Goal: Task Accomplishment & Management: Use online tool/utility

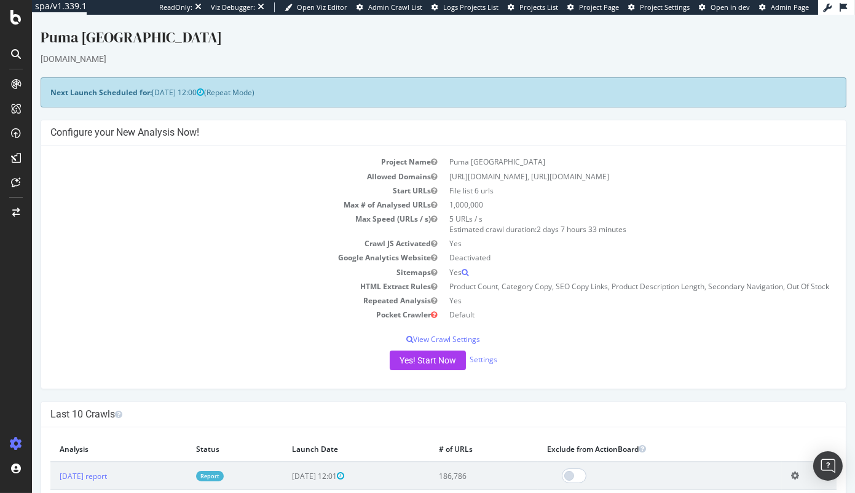
scroll to position [17, 0]
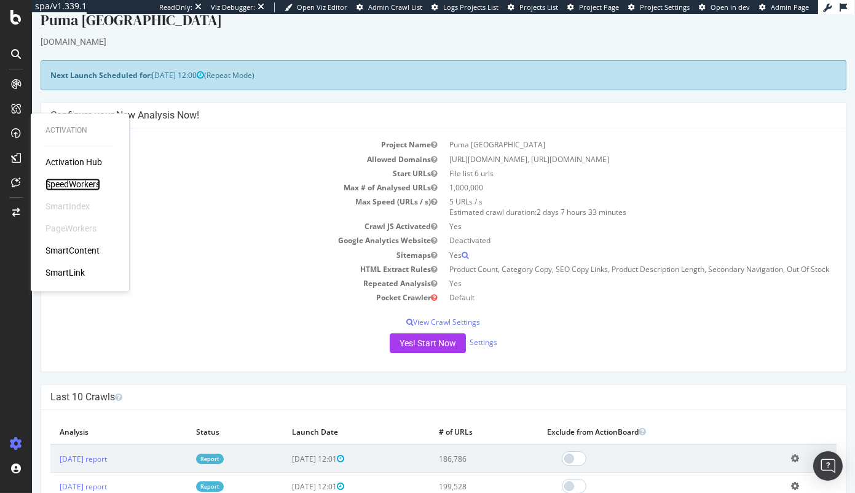
click at [88, 186] on div "SpeedWorkers" at bounding box center [72, 185] width 55 height 12
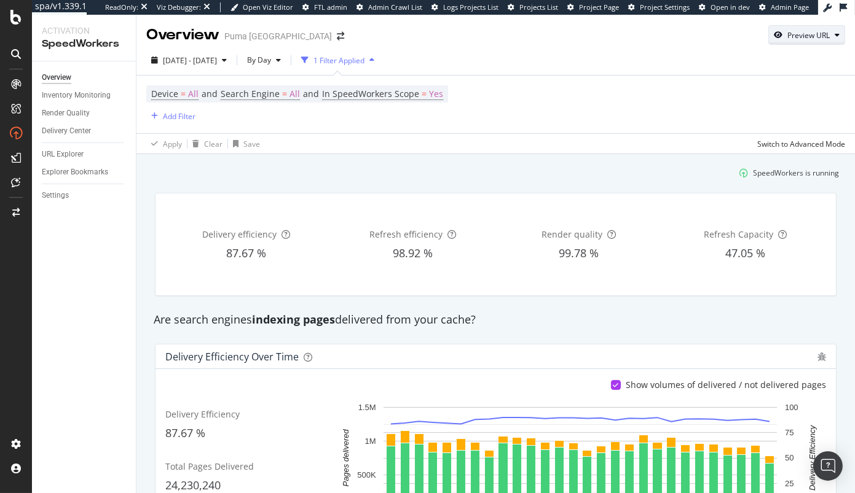
click at [793, 34] on div "Preview URL" at bounding box center [808, 35] width 42 height 10
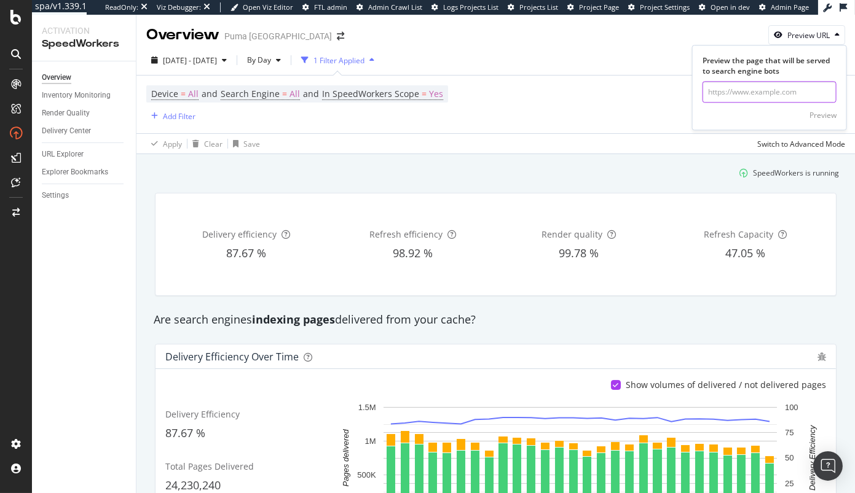
click at [744, 91] on input "url" at bounding box center [769, 93] width 134 height 22
paste input "https://us.puma.com/us/en/pd/puma-x-ripndip-inverse-sneakers/403649?swatch=01&s…"
type input "https://us.puma.com/us/en/pd/puma-x-ripndip-inverse-sneakers/403649?swatch=01&s…"
click at [823, 110] on div "Preview" at bounding box center [822, 115] width 27 height 10
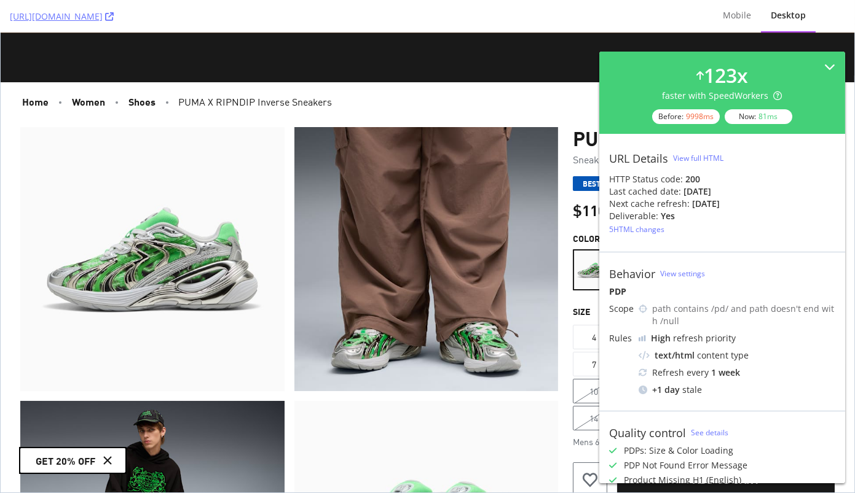
scroll to position [90, 0]
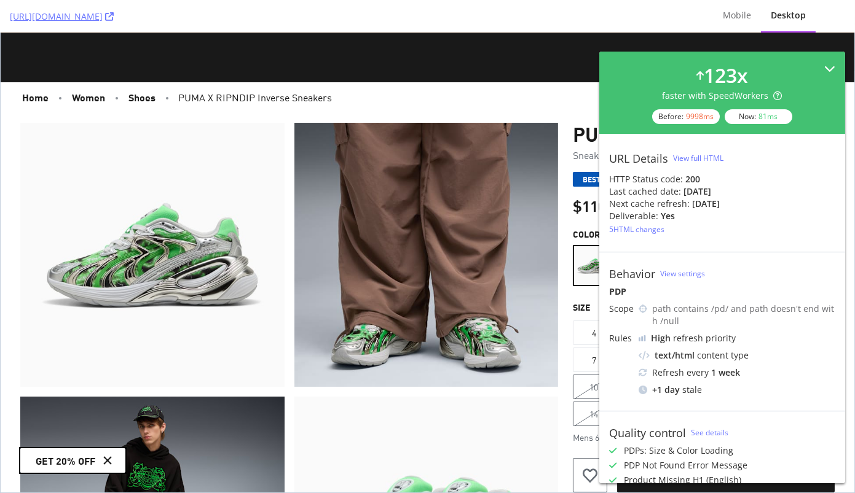
click at [828, 65] on icon at bounding box center [829, 68] width 11 height 11
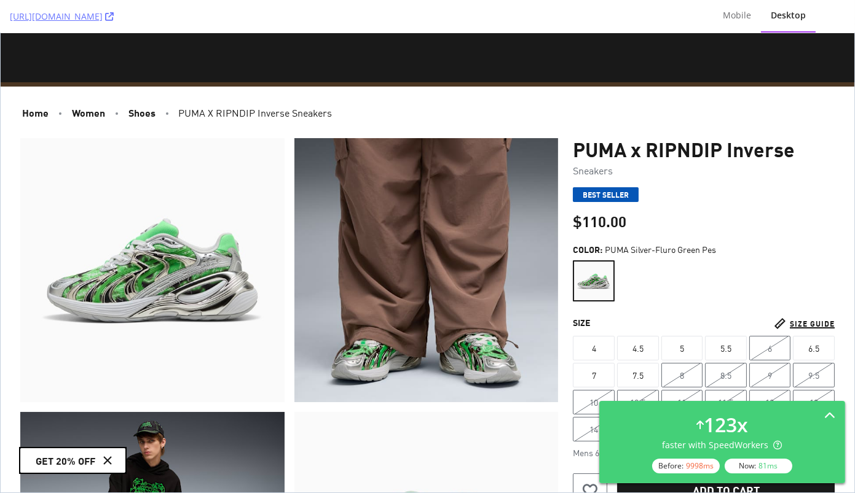
scroll to position [0, 0]
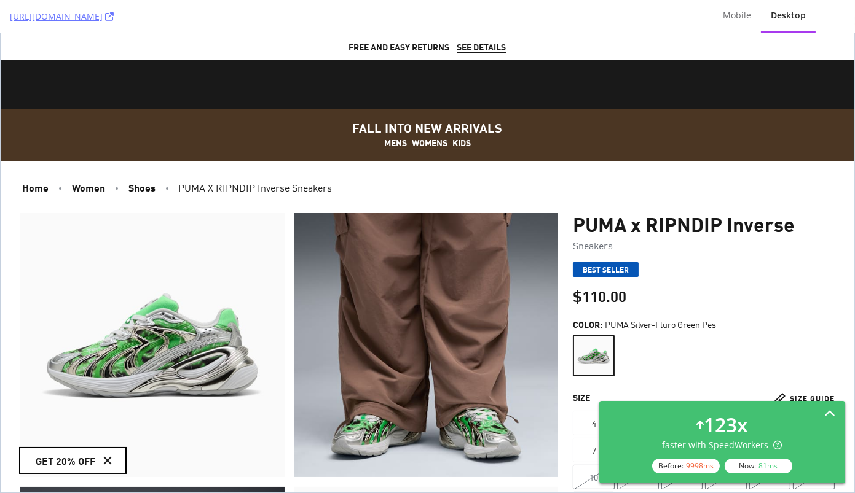
click at [829, 417] on icon at bounding box center [829, 414] width 11 height 11
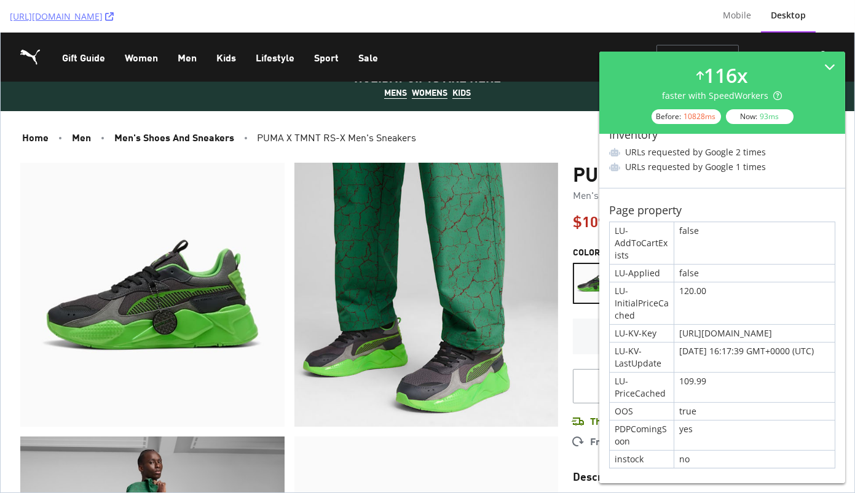
scroll to position [51, 0]
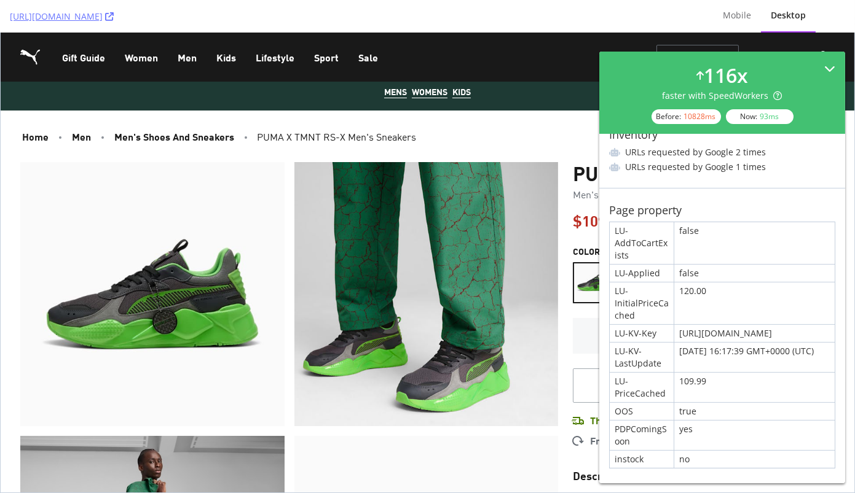
click at [765, 58] on div "116 x faster with SpeedWorkers Before: 10828 ms Now: 93 ms" at bounding box center [722, 93] width 246 height 82
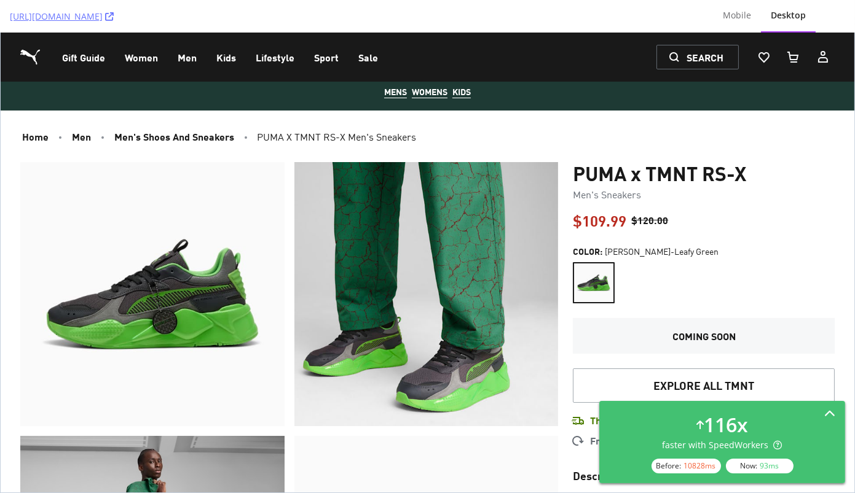
click at [810, 429] on div "116 x faster with SpeedWorkers Before: 10828 ms Now: 93 ms" at bounding box center [722, 442] width 226 height 63
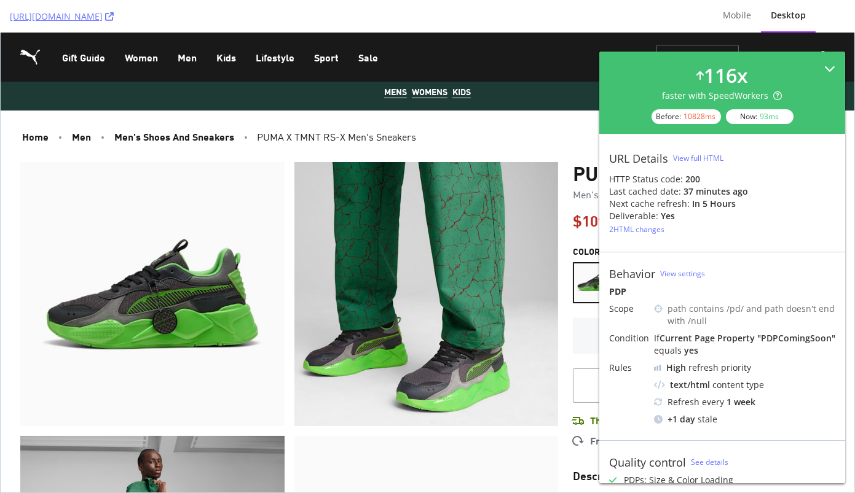
click at [808, 77] on div "116 x faster with SpeedWorkers Before: 10828 ms Now: 93 ms" at bounding box center [722, 92] width 226 height 63
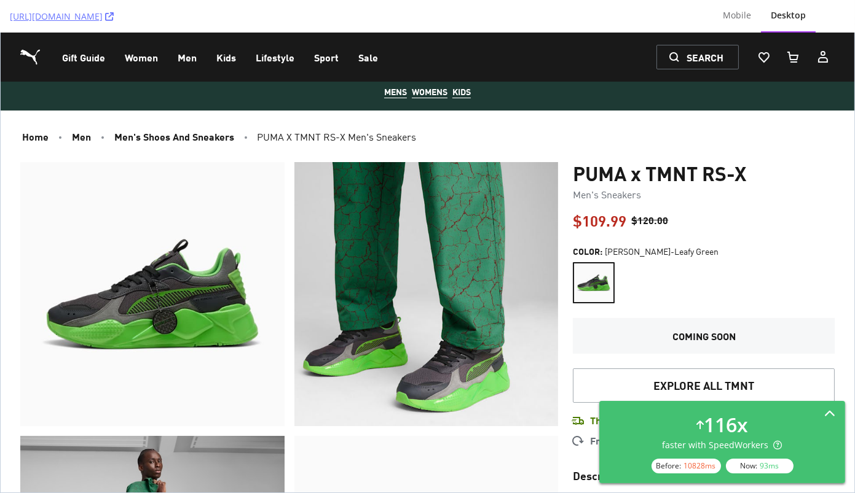
click at [798, 434] on div "116 x faster with SpeedWorkers Before: 10828 ms Now: 93 ms" at bounding box center [722, 442] width 226 height 63
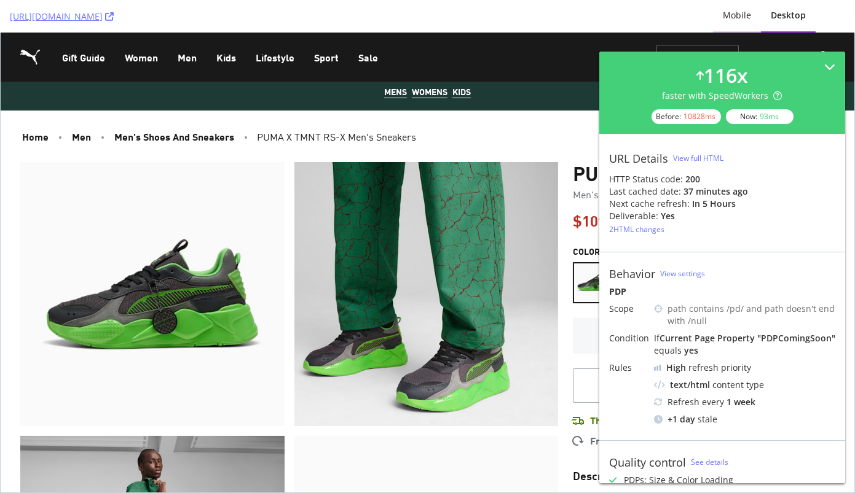
click at [745, 14] on div "Mobile" at bounding box center [737, 15] width 28 height 12
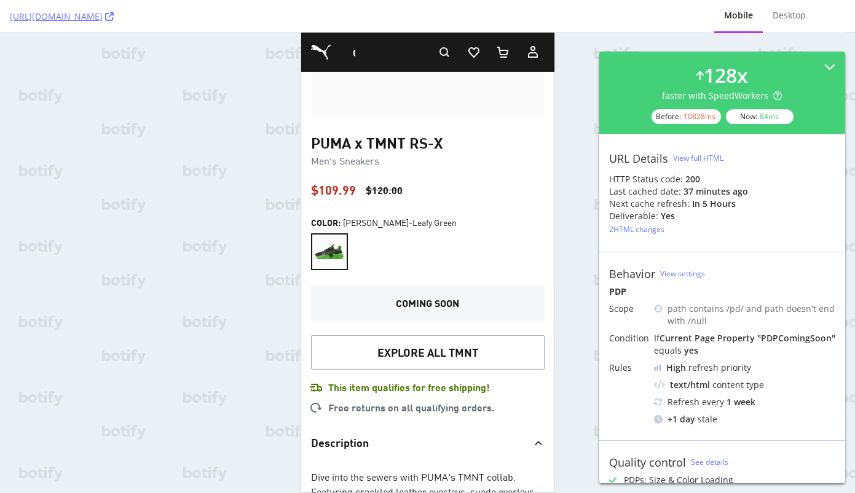
scroll to position [295, 0]
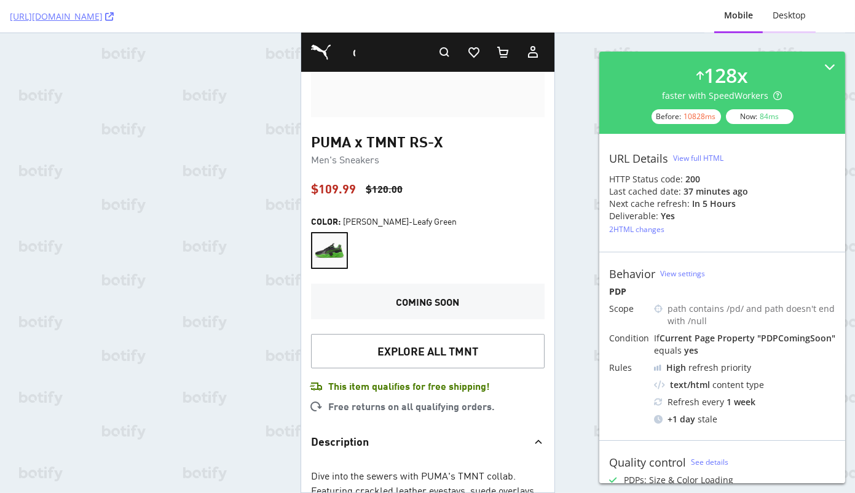
click at [794, 20] on div "Desktop" at bounding box center [788, 15] width 33 height 12
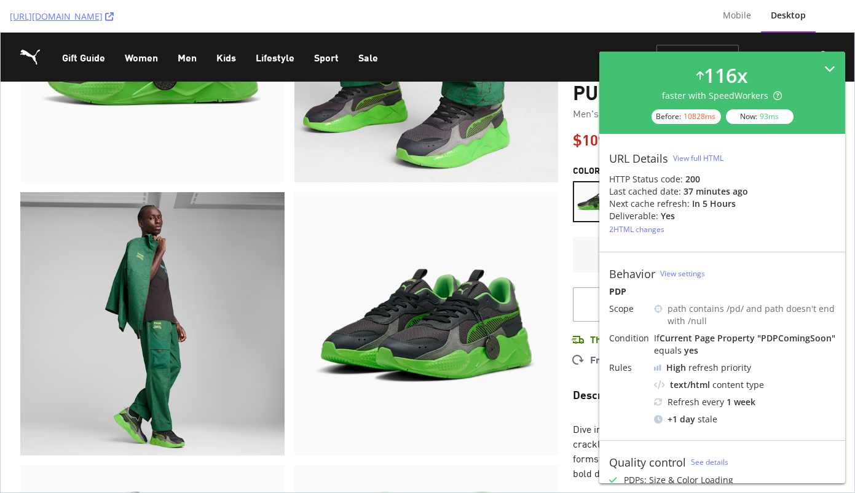
click at [821, 71] on div "116 x faster with SpeedWorkers Before: 10828 ms Now: 93 ms" at bounding box center [722, 92] width 226 height 63
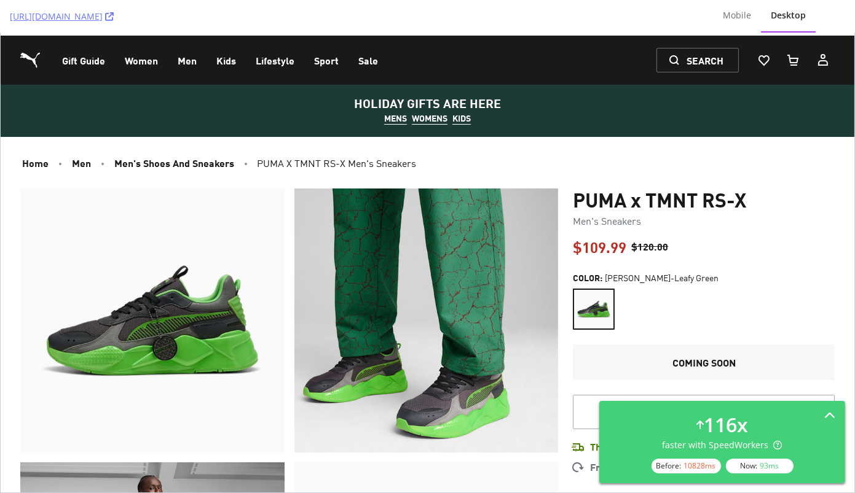
scroll to position [0, 0]
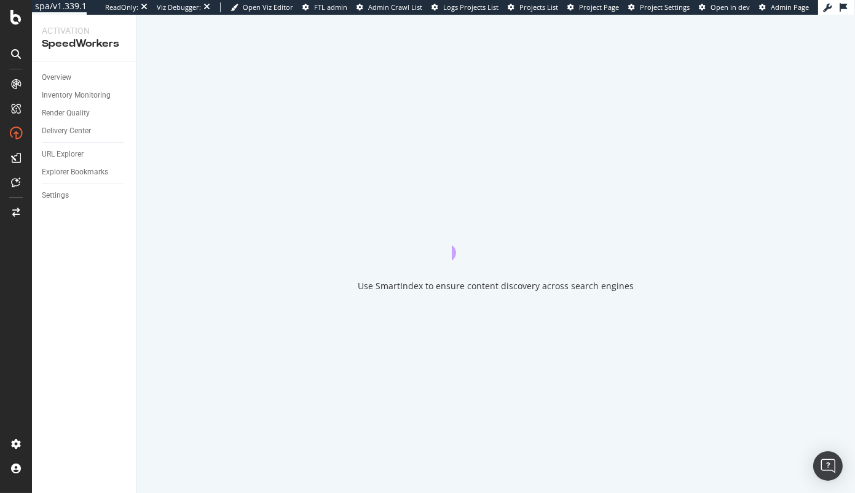
click at [818, 92] on div "Use SmartIndex to ensure content discovery across search engines" at bounding box center [495, 254] width 718 height 479
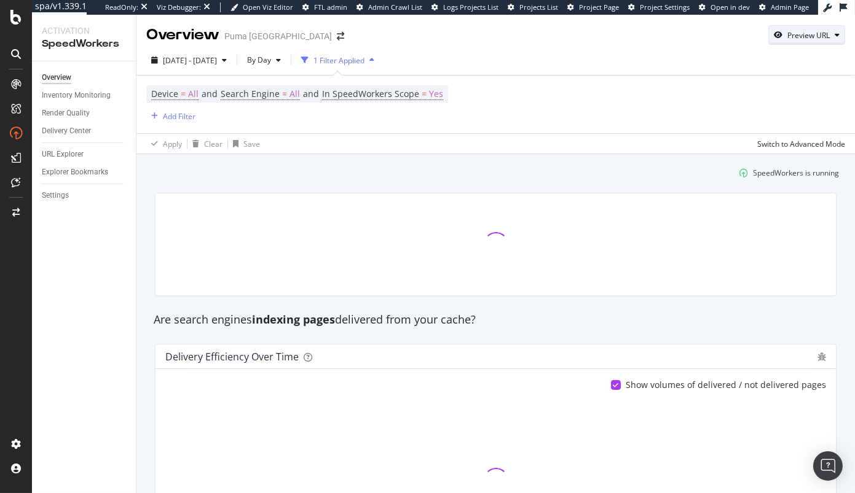
click at [802, 39] on div "Preview URL" at bounding box center [808, 35] width 42 height 10
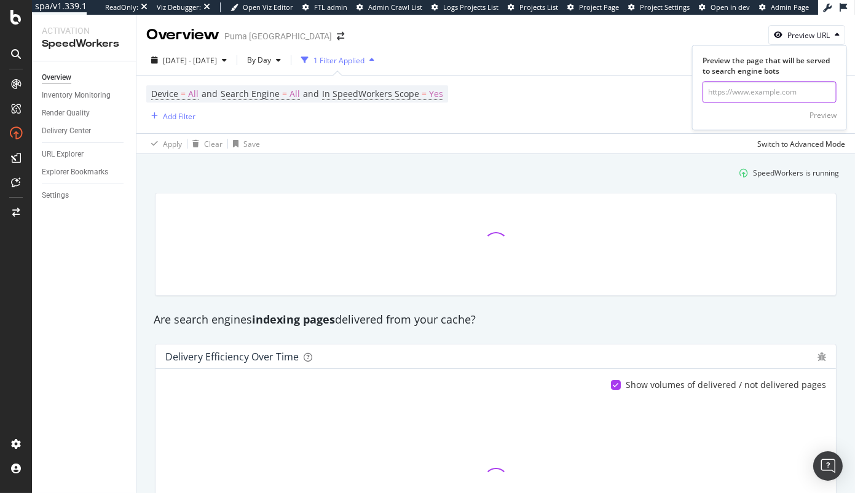
click at [767, 89] on input "url" at bounding box center [769, 93] width 134 height 22
paste input "https://us.puma.com/us/en/pd/puma-essentials-animal-print-womens-fleece-hoodie/…"
type input "https://us.puma.com/us/en/pd/puma-essentials-animal-print-womens-fleece-hoodie/…"
click at [823, 116] on div "Preview" at bounding box center [822, 115] width 27 height 10
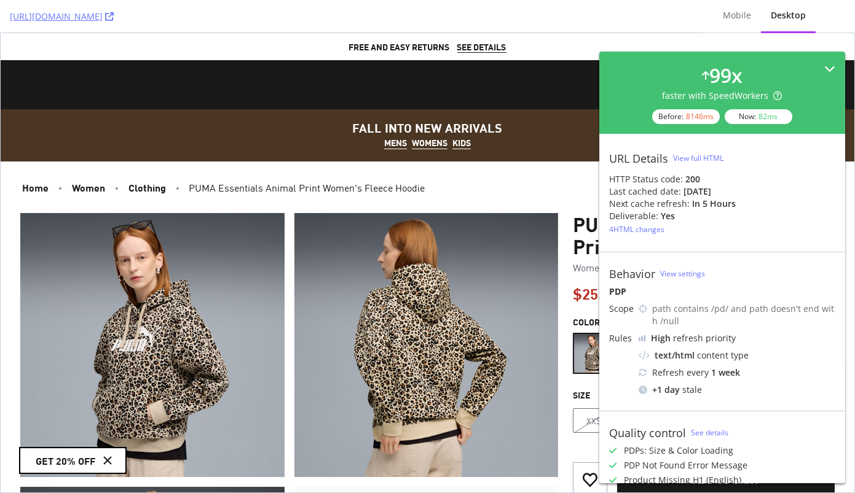
click at [770, 63] on div "99 x faster with SpeedWorkers Before: 8146 ms Now: 82 ms" at bounding box center [722, 92] width 226 height 63
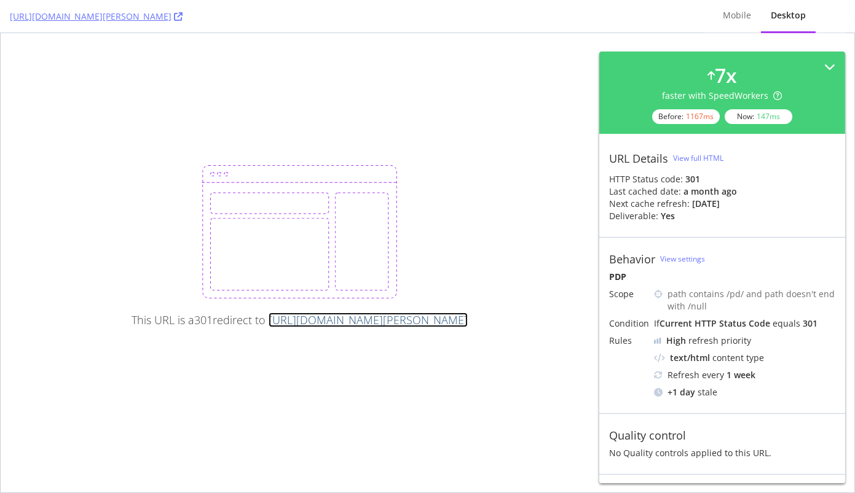
click at [394, 315] on link "https://us.puma.com/us/en/pd/puma-mens-half-terry-crew-socks-3-pairs/859187?swa…" at bounding box center [367, 320] width 199 height 15
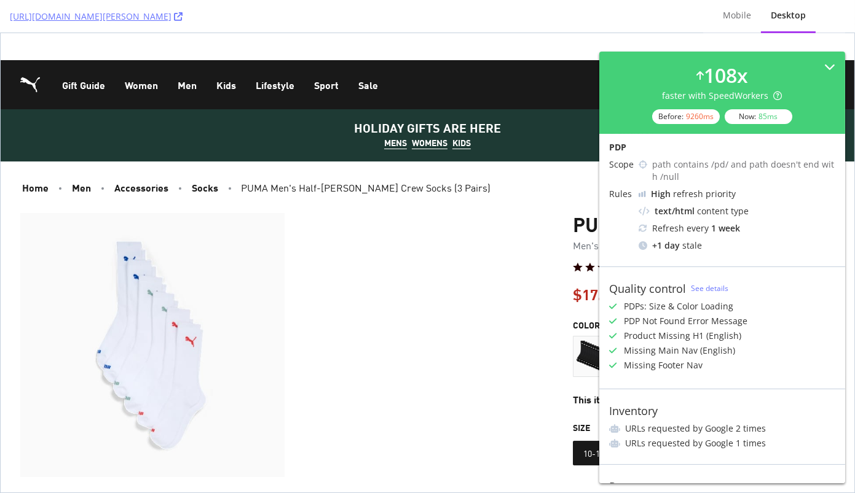
scroll to position [396, 0]
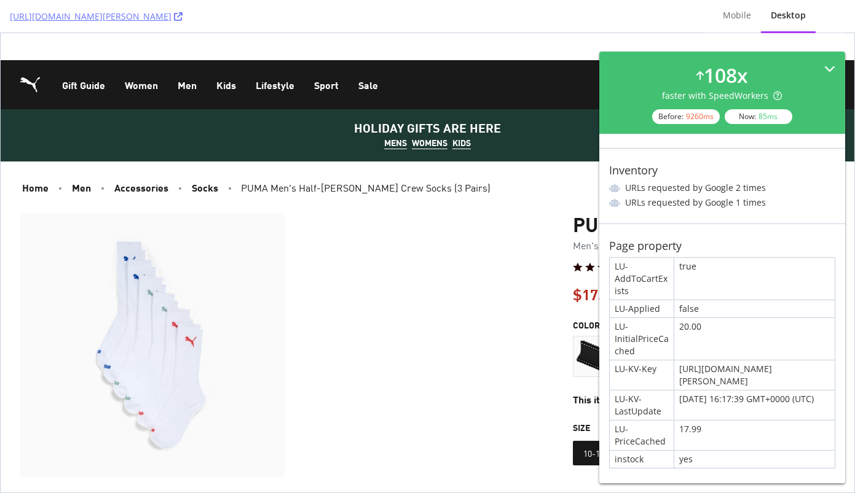
click at [790, 76] on div "108 x faster with SpeedWorkers Before: 9260 ms Now: 85 ms" at bounding box center [722, 92] width 226 height 63
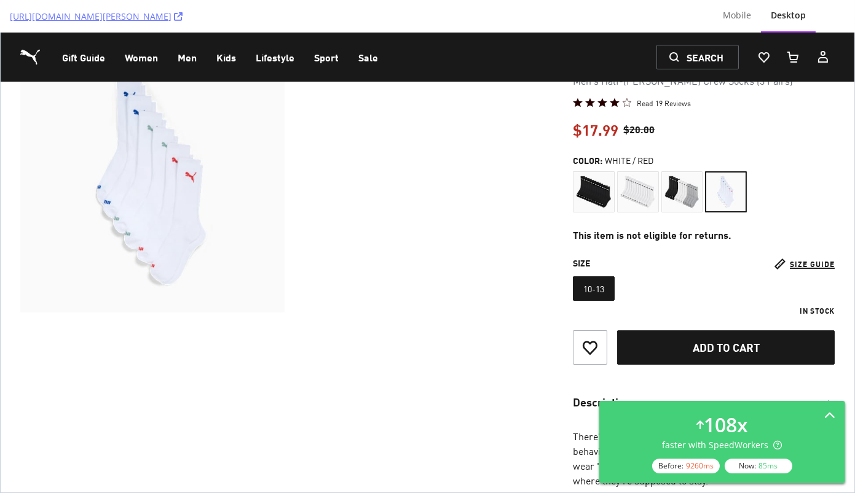
scroll to position [185, 0]
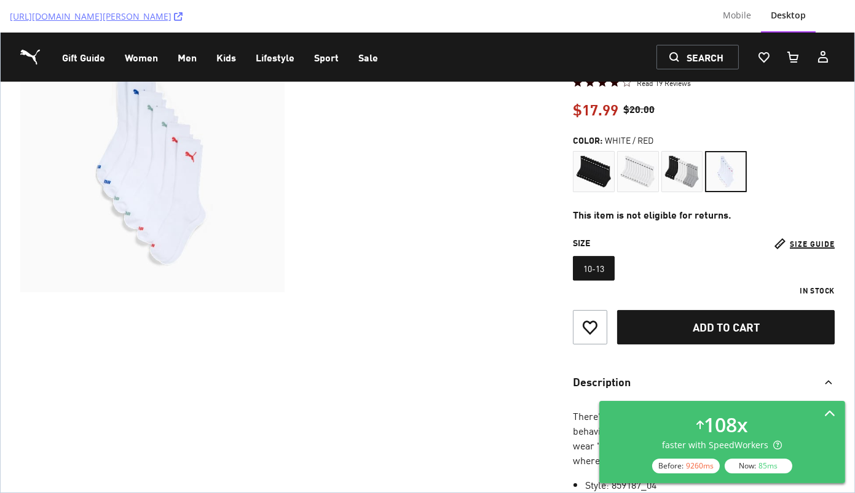
click at [815, 433] on div "108 x faster with SpeedWorkers Before: 9260 ms Now: 85 ms" at bounding box center [722, 442] width 226 height 63
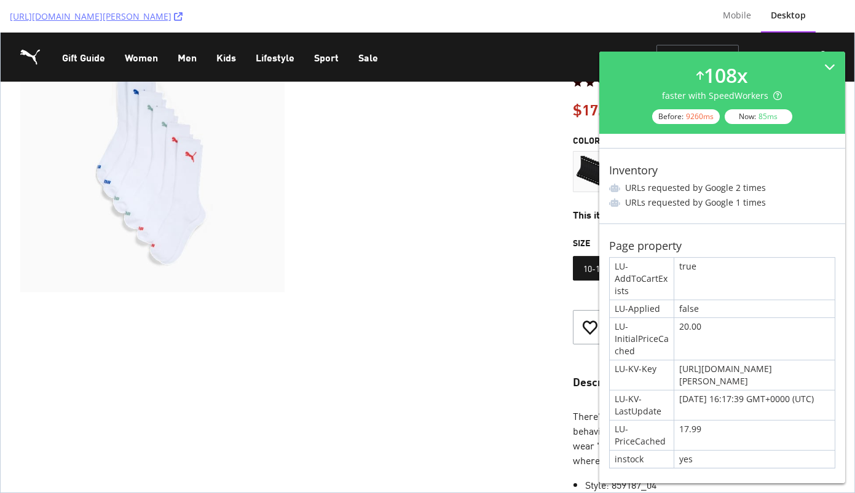
scroll to position [396, 0]
click at [182, 22] on link "https://us.puma.com/us/en/pd/puma-mens-half-terry-crew-socks-3-pairs/859187?swa…" at bounding box center [96, 16] width 173 height 12
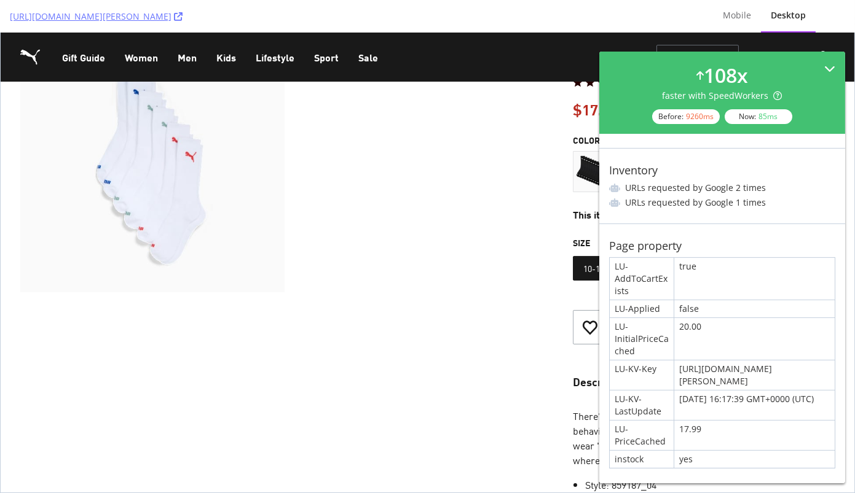
click at [644, 60] on div "108 x faster with SpeedWorkers Before: 9260 ms Now: 85 ms" at bounding box center [722, 93] width 246 height 82
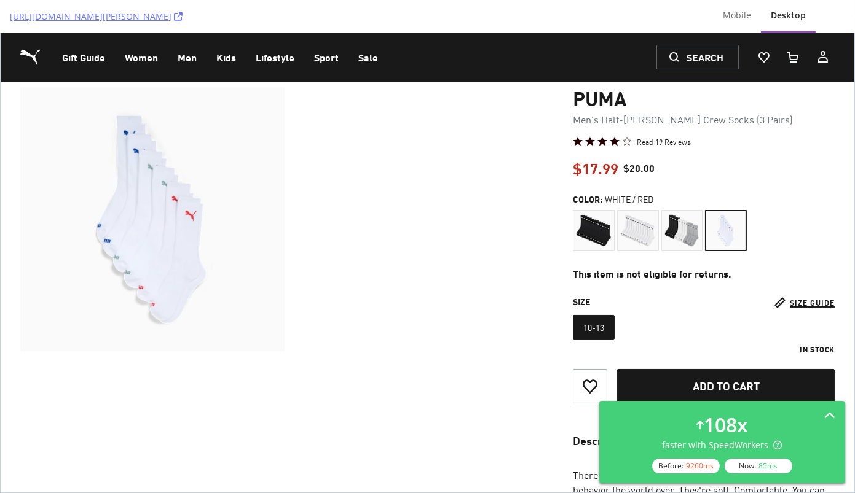
scroll to position [120, 0]
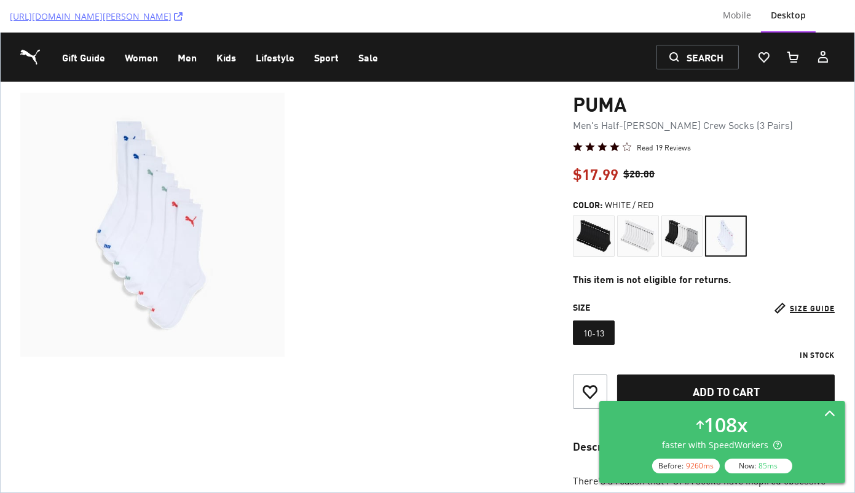
click at [789, 420] on div "108 x faster with SpeedWorkers Before: 9260 ms Now: 85 ms" at bounding box center [722, 442] width 226 height 63
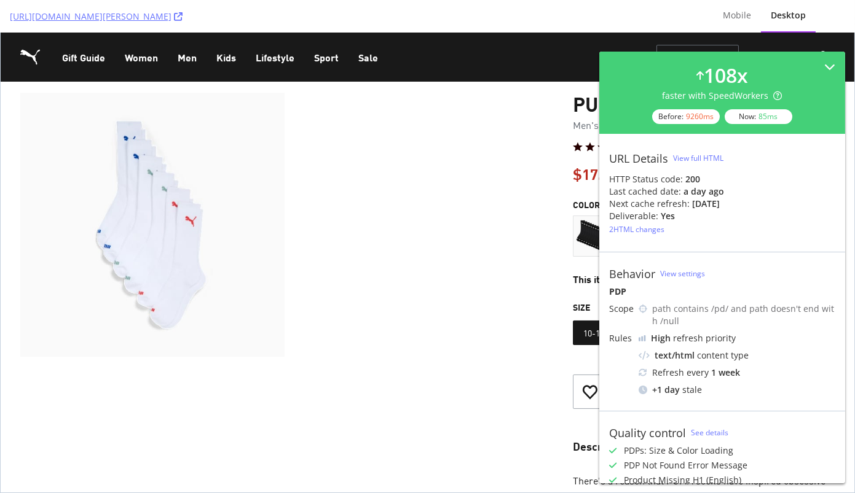
scroll to position [396, 0]
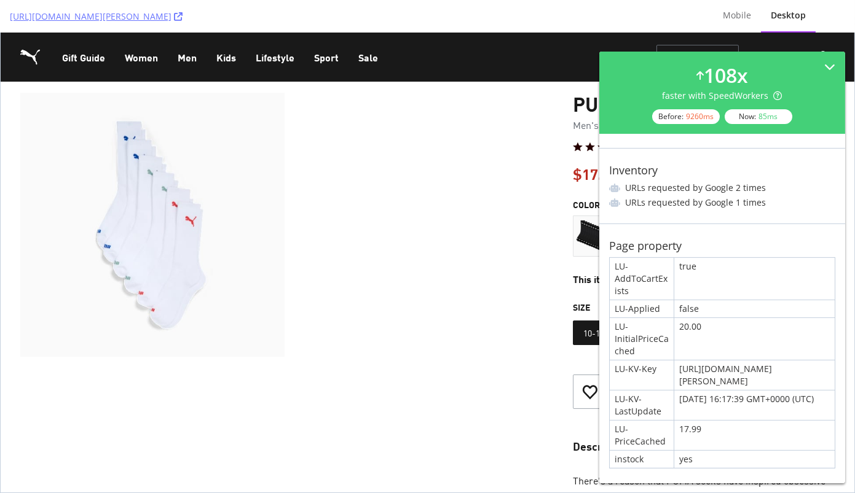
click at [688, 460] on div "yes" at bounding box center [754, 459] width 160 height 17
click at [783, 300] on div "false" at bounding box center [754, 308] width 160 height 17
drag, startPoint x: 708, startPoint y: 433, endPoint x: 658, endPoint y: 433, distance: 49.8
click at [658, 433] on div "LU-AddToCartExists true LU-Applied false LU-InitialPriceCached 20.00 LU-KV-Key …" at bounding box center [722, 362] width 226 height 211
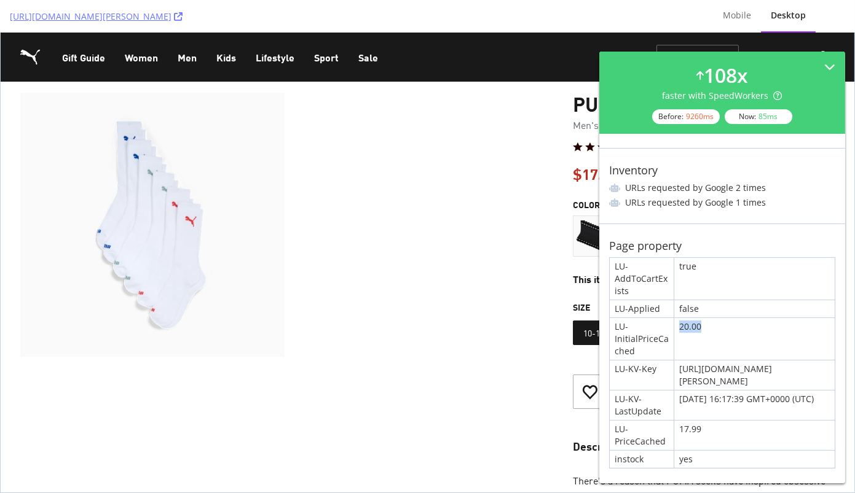
drag, startPoint x: 703, startPoint y: 313, endPoint x: 676, endPoint y: 313, distance: 27.6
click at [676, 318] on div "20.00" at bounding box center [754, 339] width 160 height 42
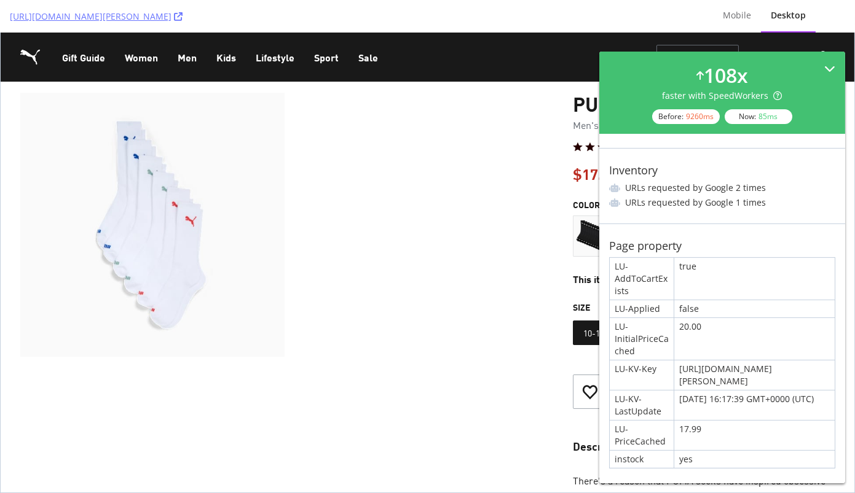
click at [797, 60] on div "108 x faster with SpeedWorkers Before: 9260 ms Now: 85 ms" at bounding box center [722, 93] width 246 height 82
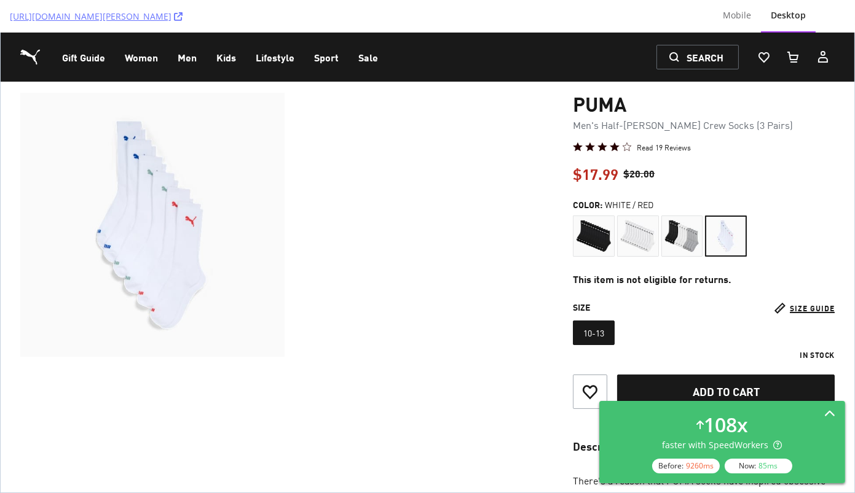
click at [777, 423] on div "108 x faster with SpeedWorkers Before: 9260 ms Now: 85 ms" at bounding box center [722, 442] width 226 height 63
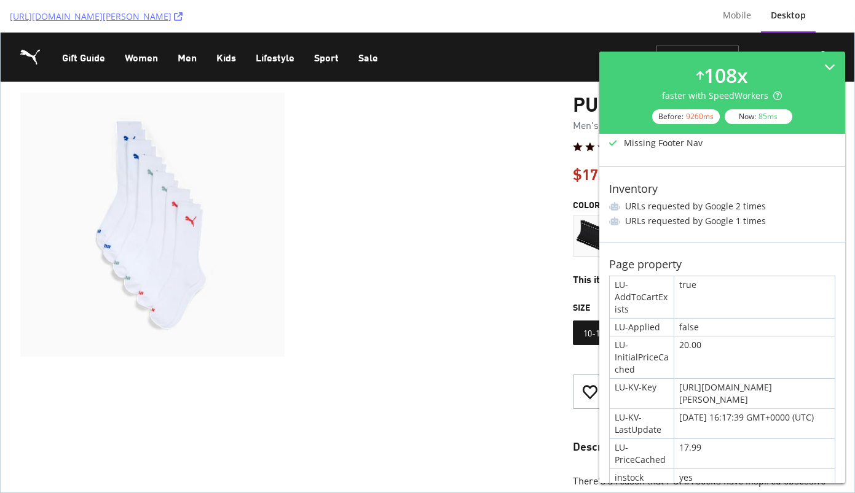
scroll to position [396, 0]
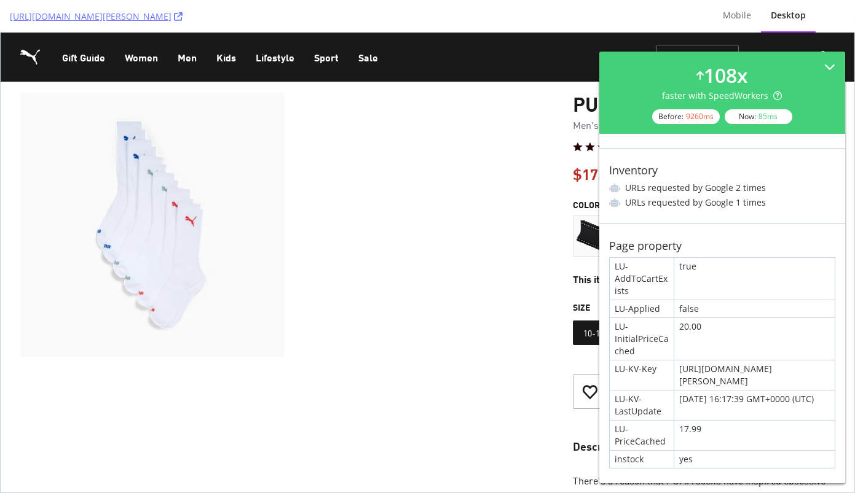
click at [687, 461] on div "yes" at bounding box center [754, 459] width 160 height 17
click at [644, 440] on div "LU-PriceCached" at bounding box center [641, 435] width 64 height 29
click at [692, 460] on div "yes" at bounding box center [754, 459] width 160 height 17
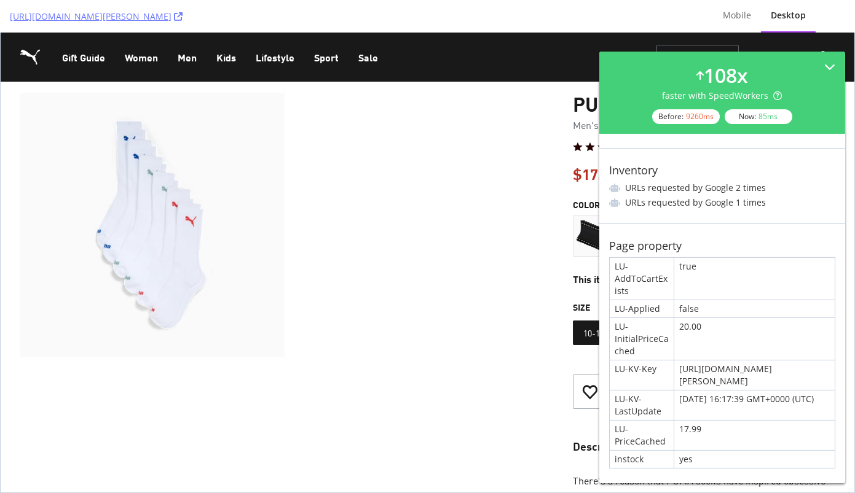
click at [385, 380] on section "Product Gallery" at bounding box center [289, 355] width 538 height 524
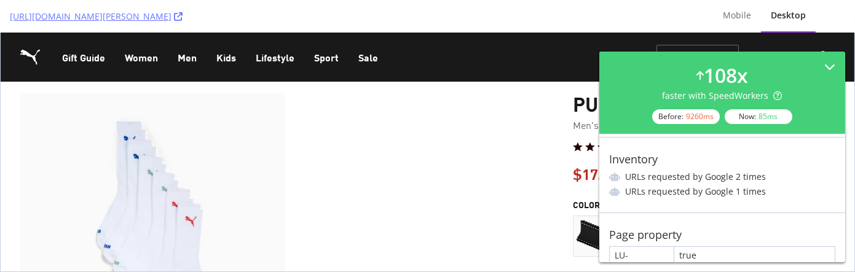
click at [304, 223] on div "Product Gallery" at bounding box center [289, 225] width 538 height 264
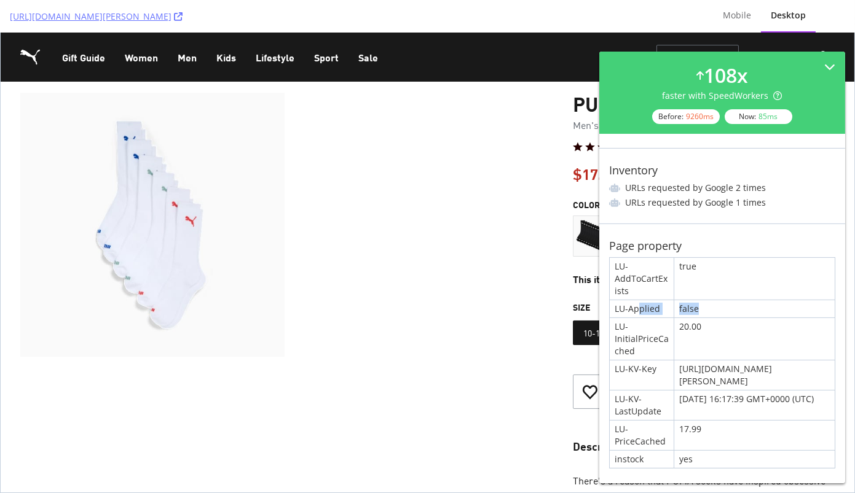
drag, startPoint x: 640, startPoint y: 299, endPoint x: 736, endPoint y: 292, distance: 96.1
click at [736, 292] on div "LU-AddToCartExists true LU-Applied false LU-InitialPriceCached 20.00 LU-KV-Key …" at bounding box center [722, 362] width 226 height 211
click at [690, 300] on div "false" at bounding box center [754, 308] width 160 height 17
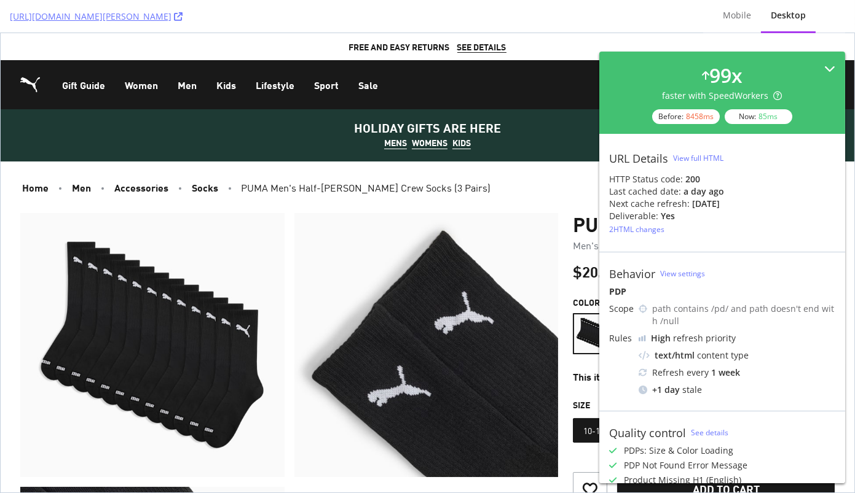
click at [713, 76] on div "99 x" at bounding box center [725, 75] width 33 height 28
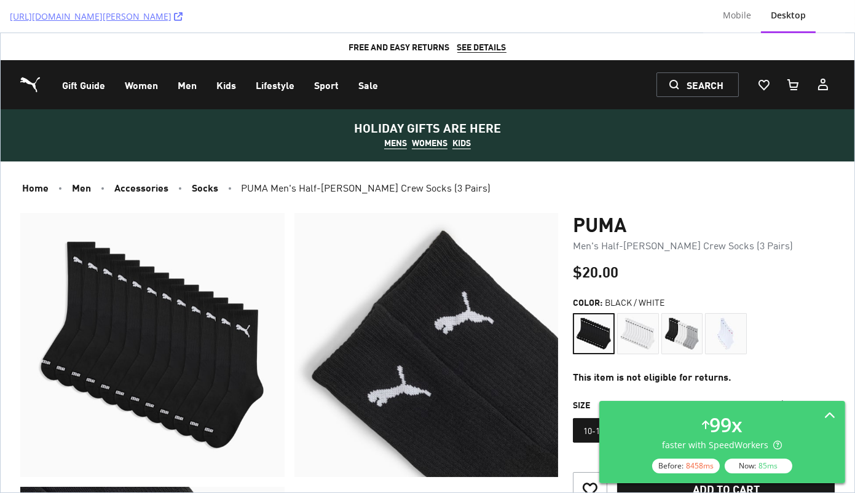
scroll to position [101, 0]
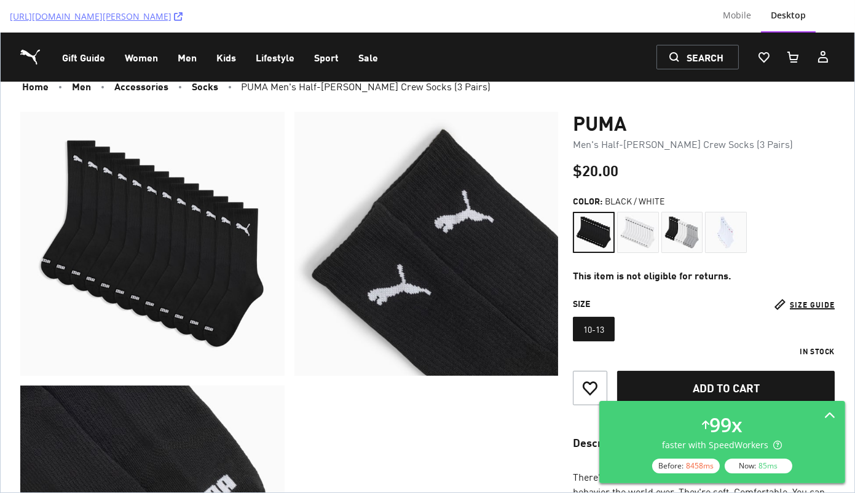
click at [423, 7] on div "https://us.puma.com/us/en/pd/puma-mens-half-terry-crew-socks-3-pairs/859187?siz…" at bounding box center [351, 16] width 683 height 33
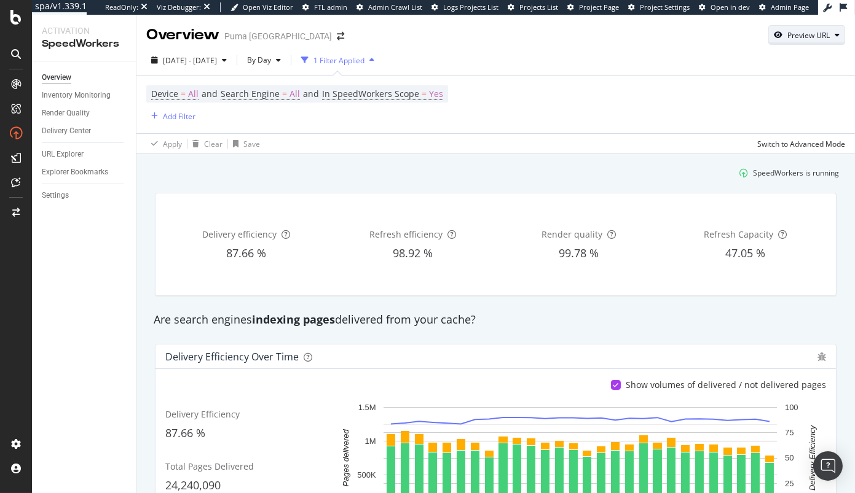
click at [815, 39] on div "Preview URL" at bounding box center [808, 35] width 42 height 10
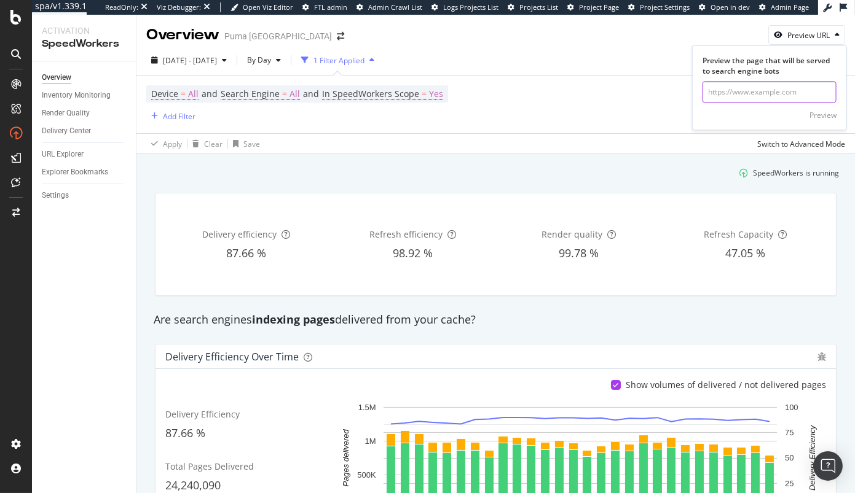
click at [741, 97] on input "url" at bounding box center [769, 93] width 134 height 22
paste input "[URL][DOMAIN_NAME][PERSON_NAME]"
type input "[URL][DOMAIN_NAME][PERSON_NAME]"
click at [829, 117] on div "Preview" at bounding box center [822, 115] width 27 height 10
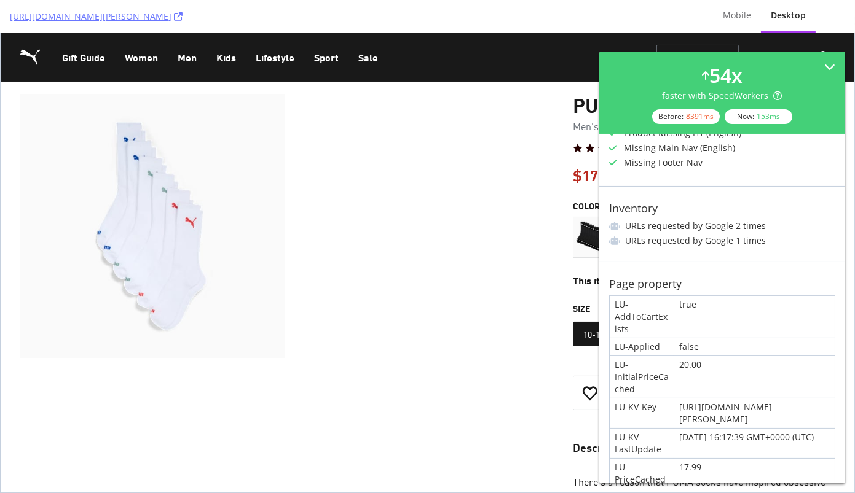
scroll to position [347, 0]
click at [742, 16] on div "Mobile" at bounding box center [737, 15] width 28 height 12
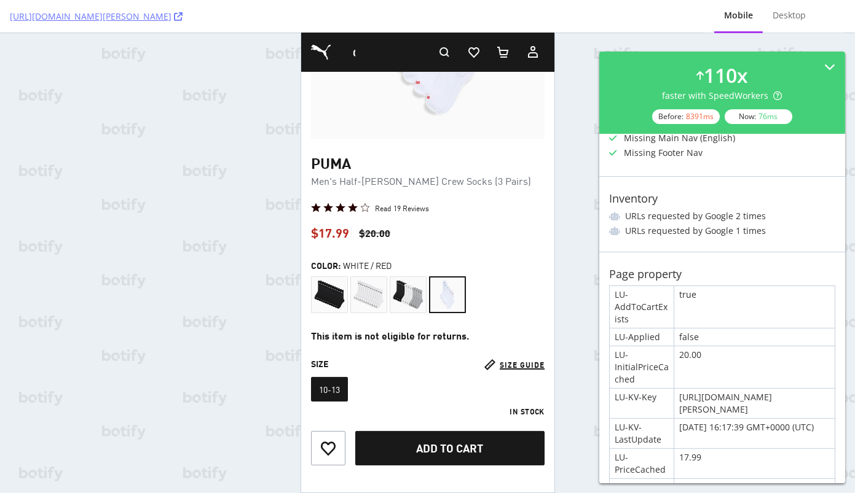
scroll to position [396, 0]
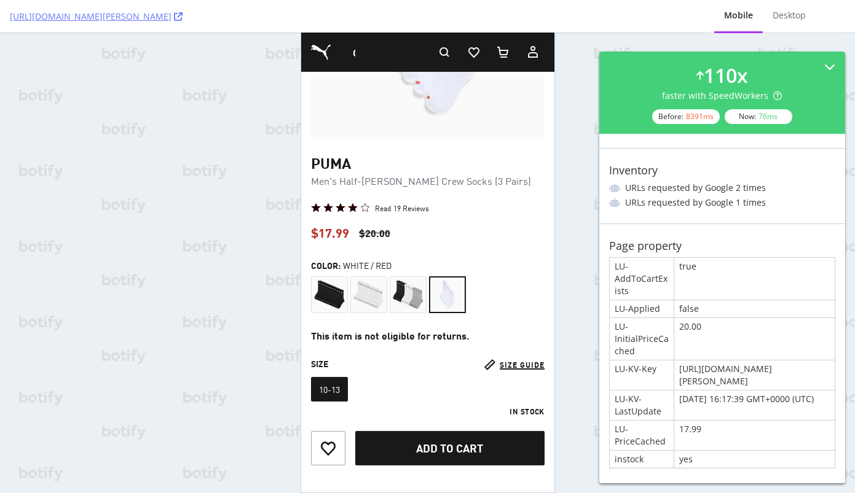
click at [685, 300] on div "false" at bounding box center [754, 308] width 160 height 17
drag, startPoint x: 619, startPoint y: 461, endPoint x: 725, endPoint y: 456, distance: 105.8
click at [725, 456] on div "LU-AddToCartExists true LU-Applied false LU-InitialPriceCached 20.00 LU-KV-Key …" at bounding box center [722, 362] width 226 height 211
drag, startPoint x: 703, startPoint y: 472, endPoint x: 619, endPoint y: 458, distance: 84.8
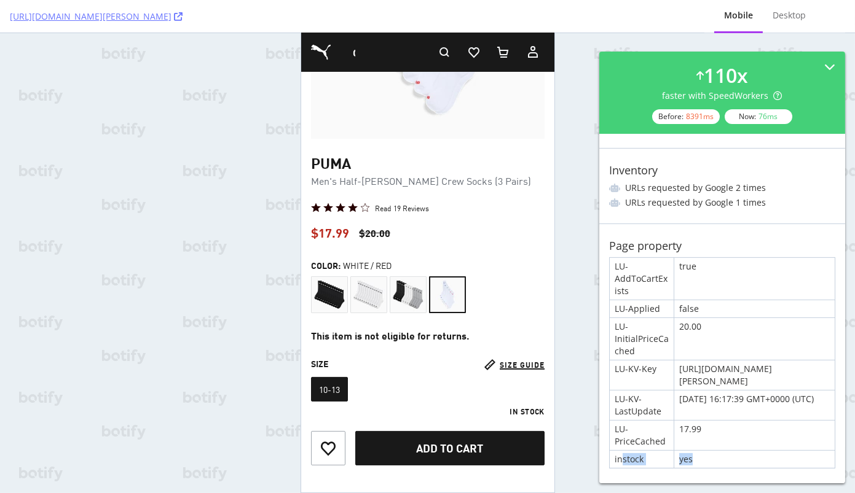
click at [619, 458] on div "Page property LU-AddToCartExists true LU-Applied false LU-InitialPriceCached 20…" at bounding box center [722, 354] width 246 height 260
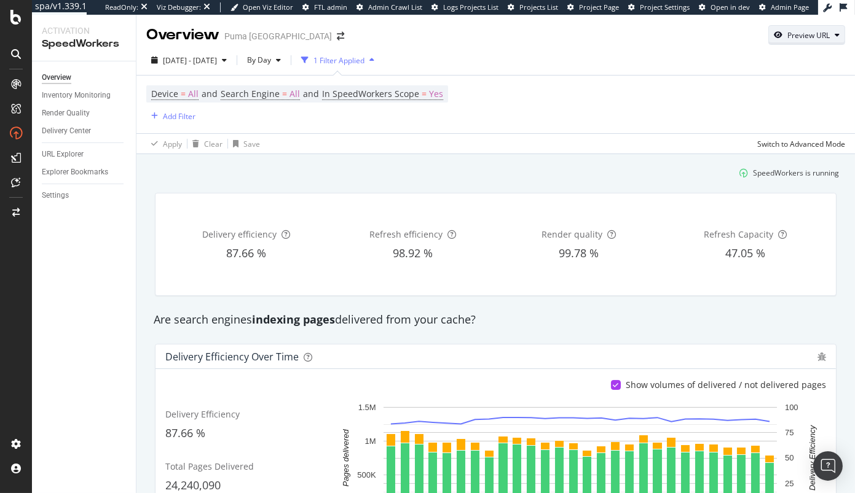
click at [800, 30] on div "Preview URL" at bounding box center [808, 35] width 42 height 10
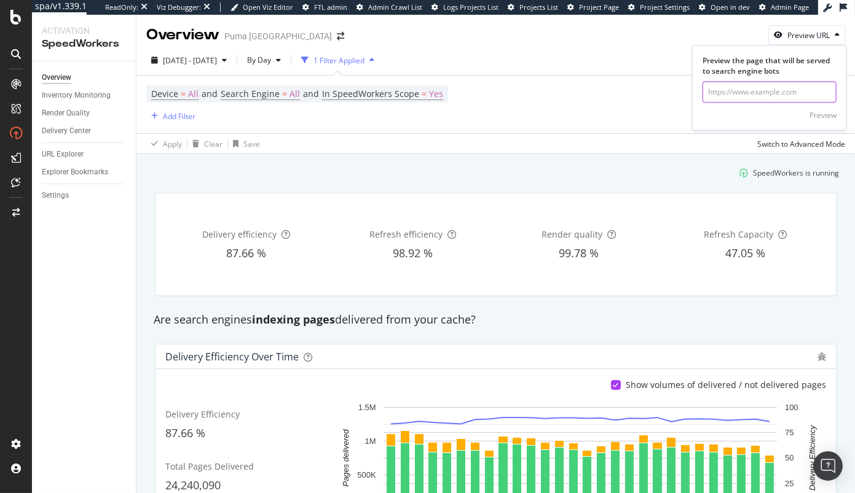
click at [731, 96] on input "url" at bounding box center [769, 93] width 134 height 22
paste input "https://us.puma.com/us/en/pd/puma-mens-half-terry-crew-socks-3-pairs/859187?swa…"
type input "https://us.puma.com/us/en/pd/puma-mens-half-terry-crew-socks-3-pairs/859187?swa…"
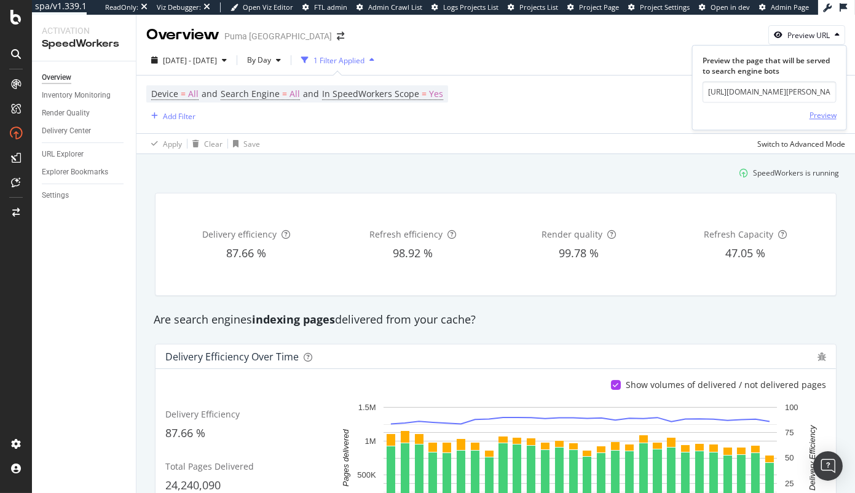
click at [814, 115] on div "Preview" at bounding box center [822, 115] width 27 height 10
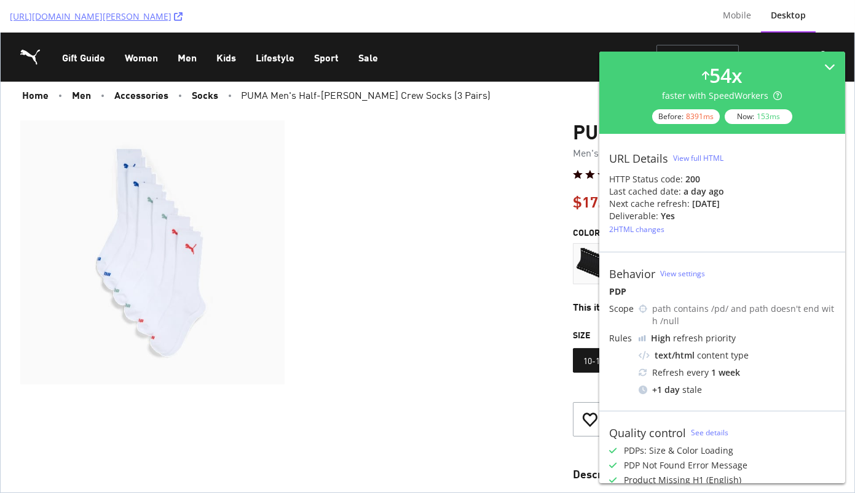
scroll to position [396, 0]
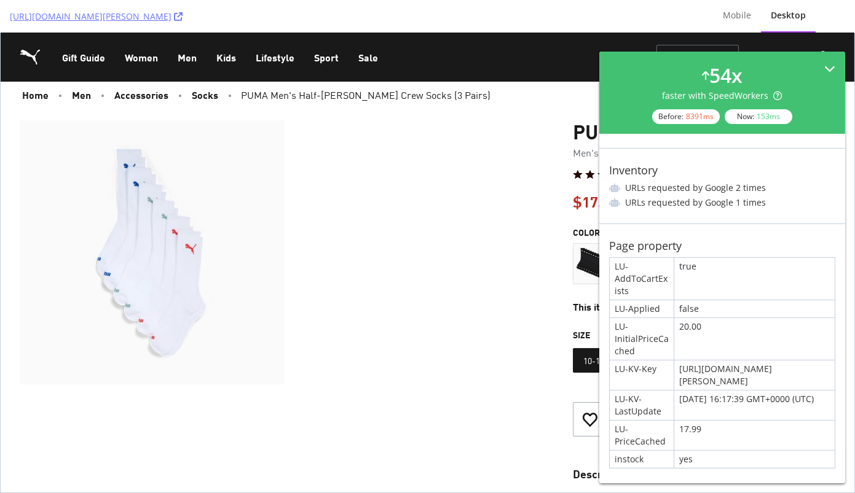
drag, startPoint x: 713, startPoint y: 66, endPoint x: 713, endPoint y: 33, distance: 32.6
click at [713, 66] on div "54 x" at bounding box center [725, 75] width 33 height 28
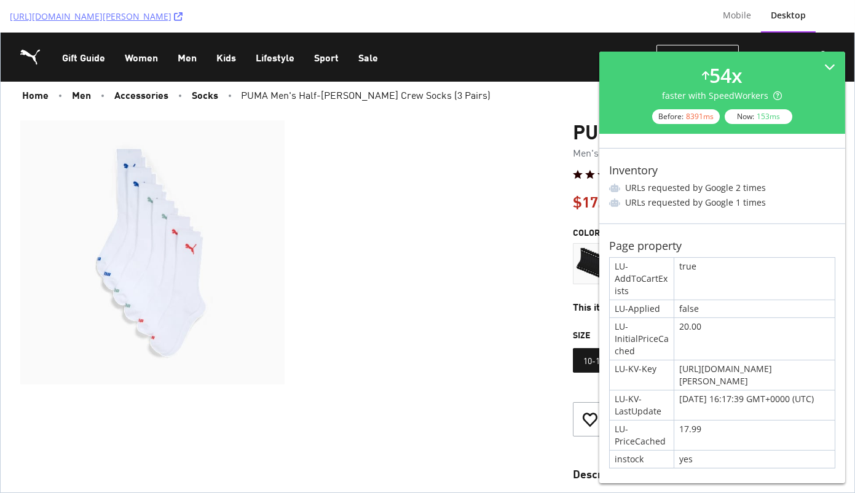
scroll to position [0, 0]
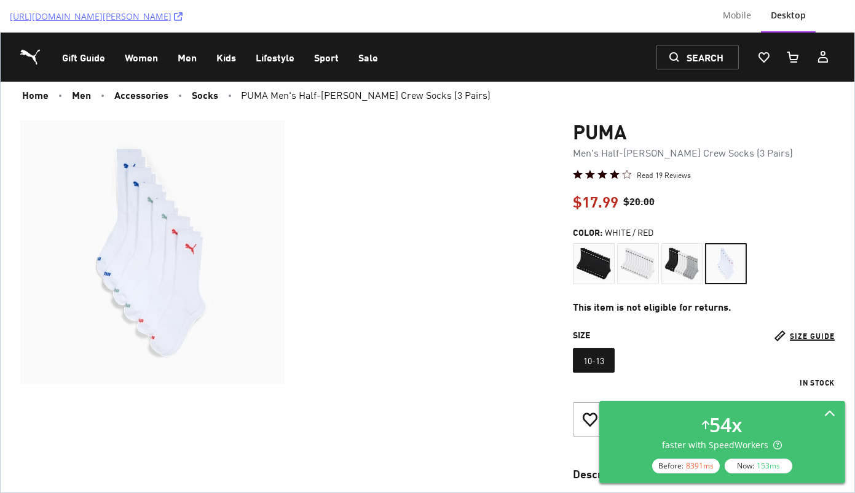
click at [823, 429] on div "54 x faster with SpeedWorkers Before: 8391 ms Now: 153 ms" at bounding box center [722, 442] width 226 height 63
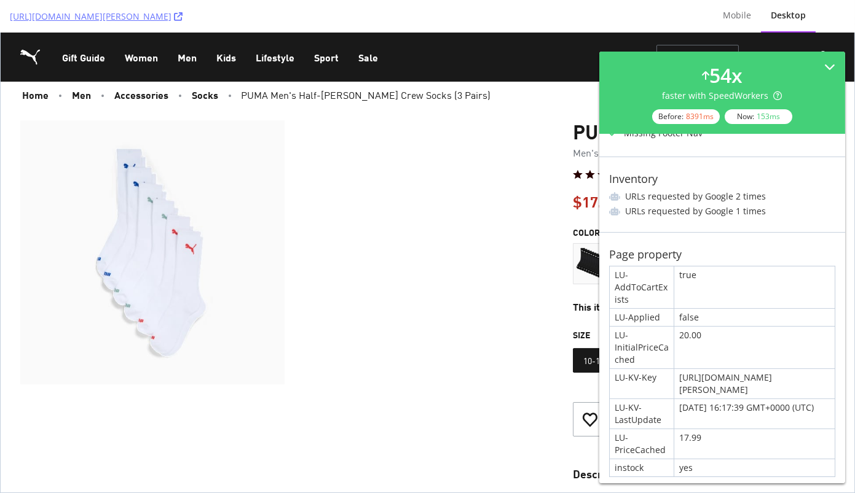
scroll to position [396, 0]
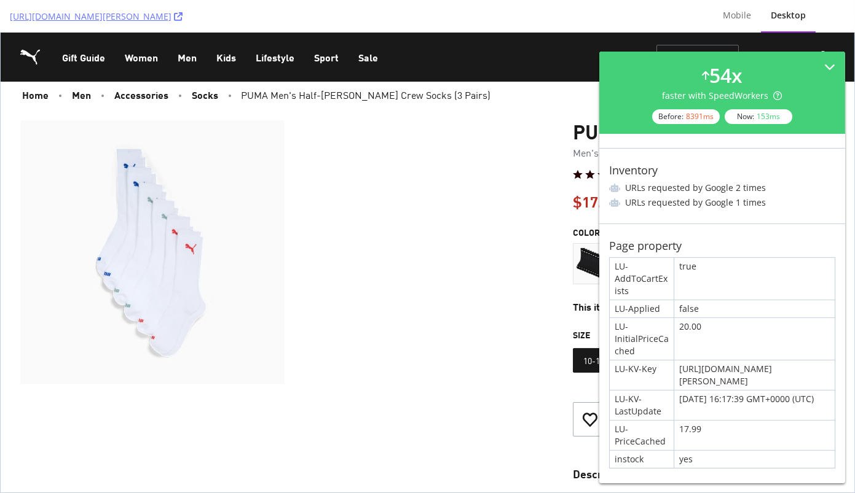
drag, startPoint x: 823, startPoint y: 381, endPoint x: 677, endPoint y: 357, distance: 147.6
click at [677, 361] on div "[URL][DOMAIN_NAME][PERSON_NAME]" at bounding box center [754, 375] width 160 height 29
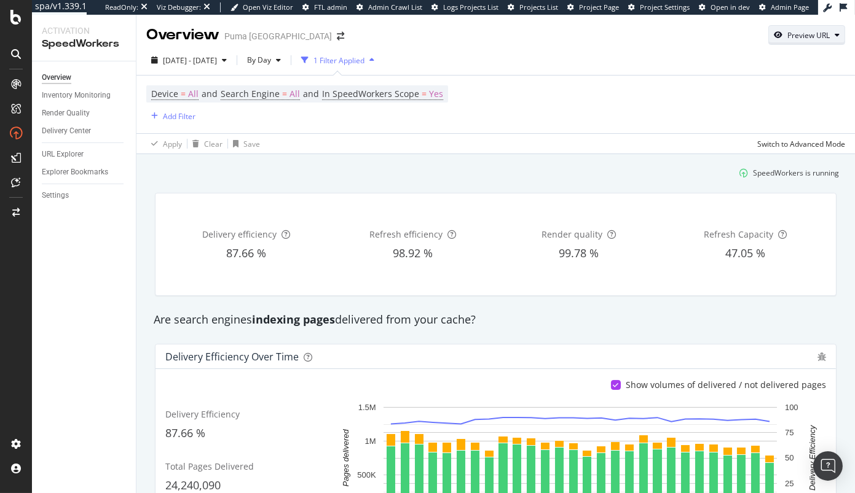
click at [816, 43] on div "Overview Puma North America Preview URL 2025 Sep. 12th - Oct. 9th By Day 1 Filt…" at bounding box center [495, 254] width 718 height 479
click at [815, 39] on div "Preview URL" at bounding box center [808, 35] width 42 height 10
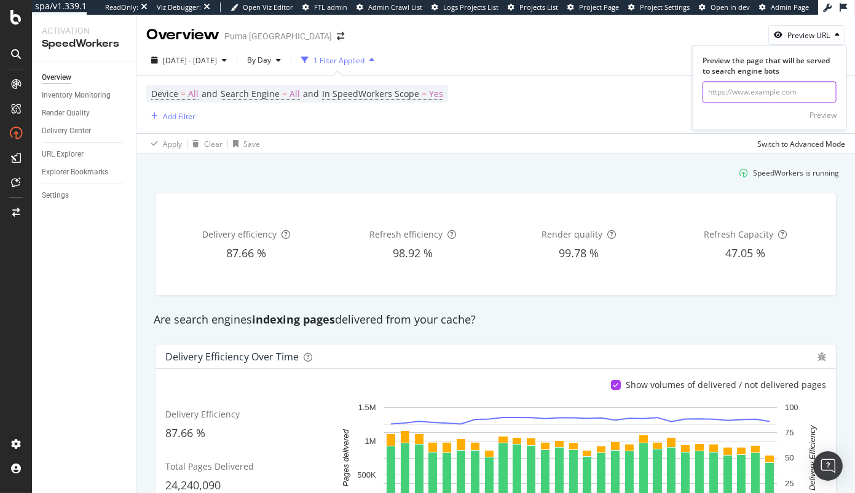
click at [783, 82] on input "url" at bounding box center [769, 93] width 134 height 22
paste input "[URL][DOMAIN_NAME][PERSON_NAME]"
type input "[URL][DOMAIN_NAME][PERSON_NAME]"
click at [826, 121] on div "Preview" at bounding box center [822, 115] width 27 height 18
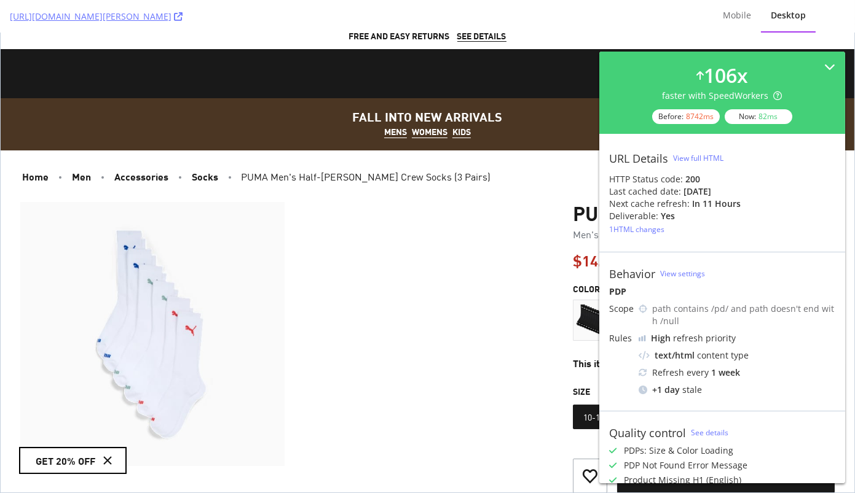
scroll to position [14, 0]
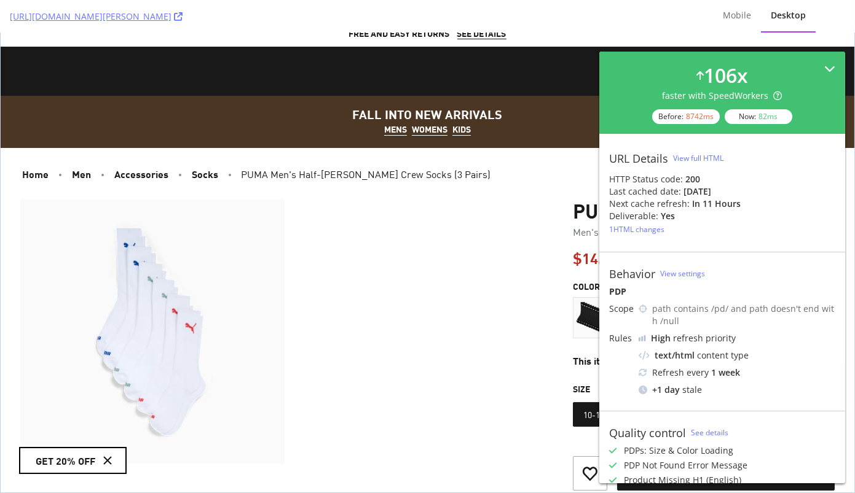
click at [701, 63] on div at bounding box center [699, 75] width 7 height 28
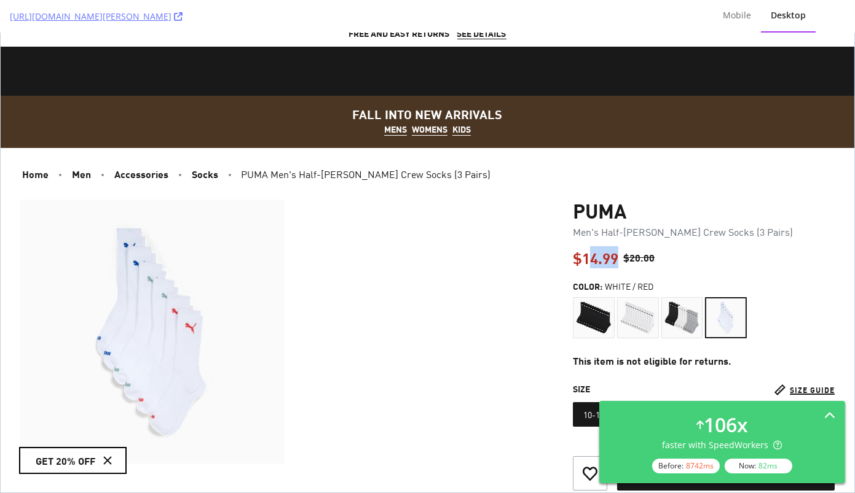
drag, startPoint x: 592, startPoint y: 257, endPoint x: 620, endPoint y: 257, distance: 27.6
click at [620, 257] on div "$14.99 $20.00" at bounding box center [614, 257] width 82 height 17
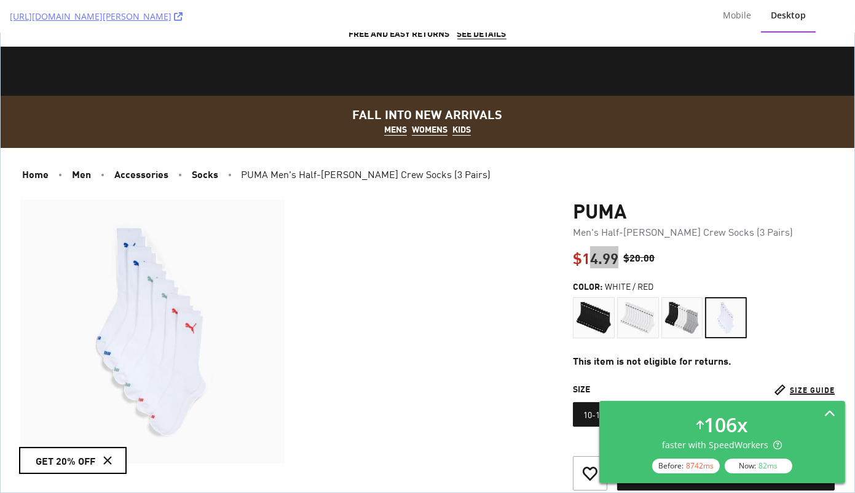
click at [817, 421] on div "106 x faster with SpeedWorkers Before: 8742 ms Now: 82 ms" at bounding box center [722, 442] width 226 height 63
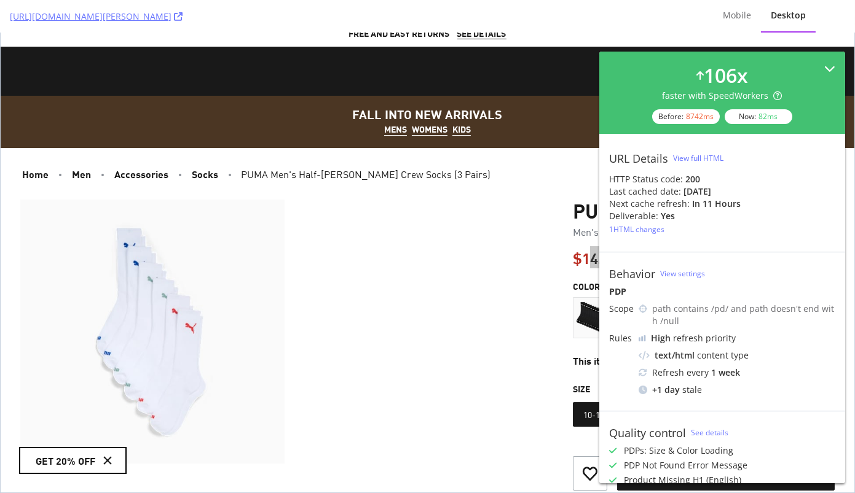
click at [777, 74] on div "106 x faster with SpeedWorkers Before: 8742 ms Now: 82 ms" at bounding box center [722, 92] width 226 height 63
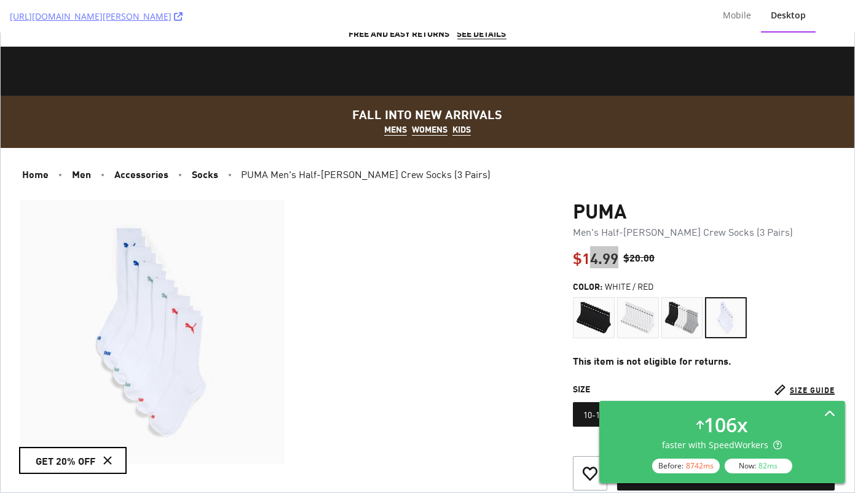
click at [797, 420] on div "106 x faster with SpeedWorkers Before: 8742 ms Now: 82 ms" at bounding box center [722, 442] width 226 height 63
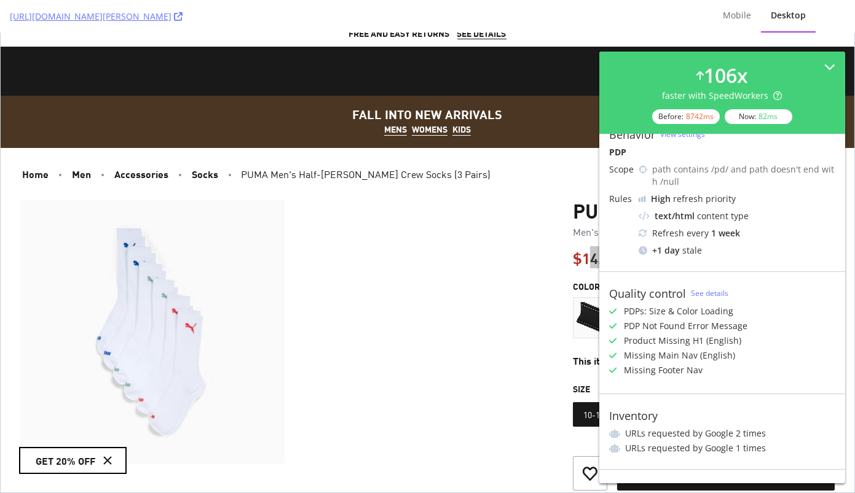
scroll to position [0, 0]
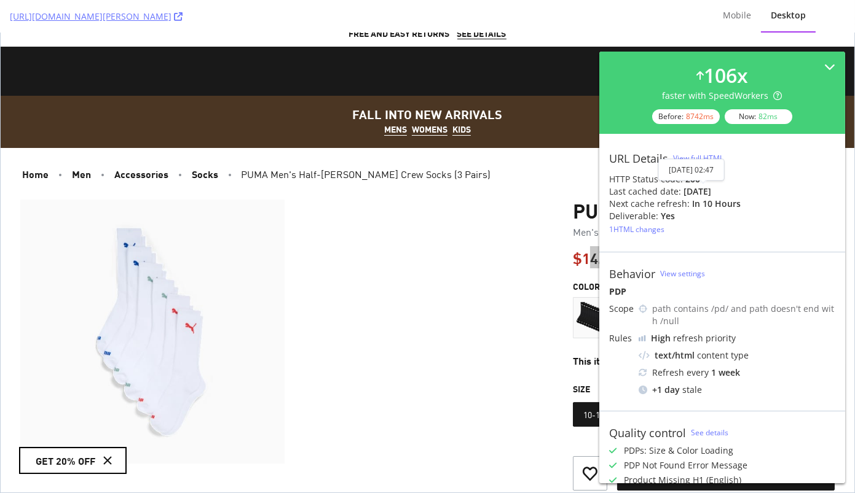
drag, startPoint x: 682, startPoint y: 194, endPoint x: 772, endPoint y: 198, distance: 90.4
click at [772, 198] on div "URL Details View full HTML HTTP Status code: 200 Last cached date: 7 days ago N…" at bounding box center [722, 193] width 246 height 118
click at [394, 232] on div "Product Gallery" at bounding box center [289, 332] width 538 height 264
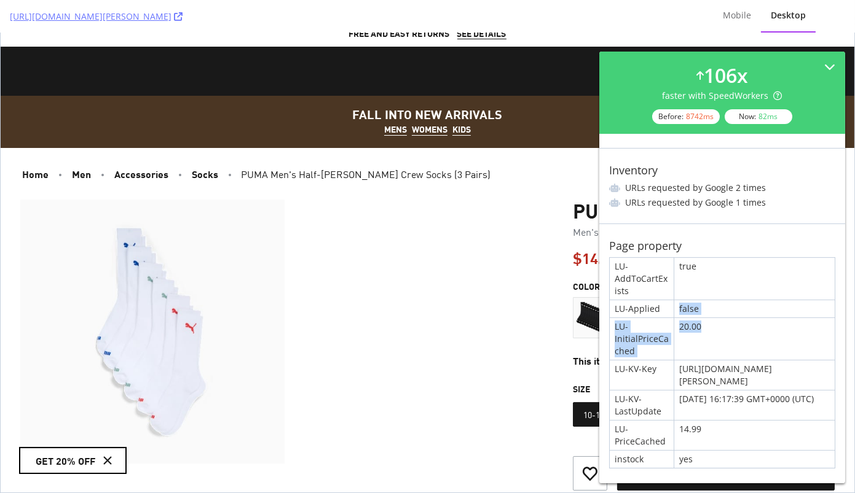
drag, startPoint x: 662, startPoint y: 300, endPoint x: 723, endPoint y: 331, distance: 67.9
click at [723, 331] on div "LU-AddToCartExists true LU-Applied false LU-InitialPriceCached 20.00 LU-KV-Key …" at bounding box center [722, 362] width 226 height 211
click at [721, 332] on div "20.00" at bounding box center [754, 339] width 160 height 42
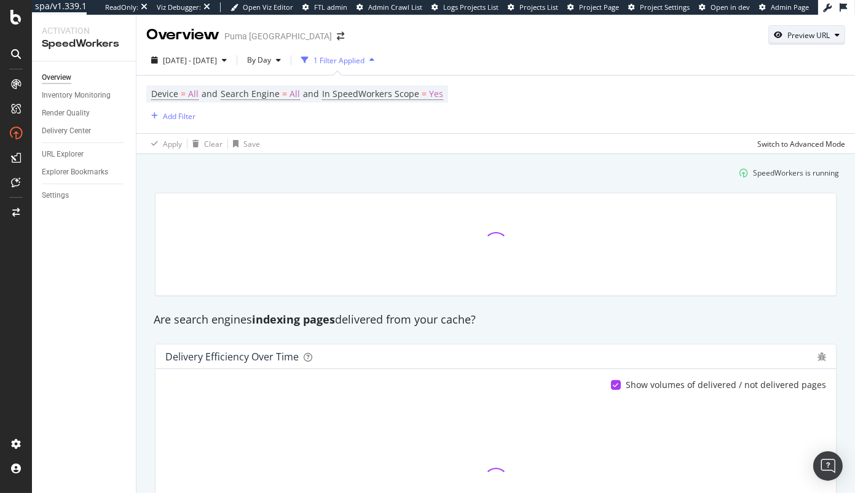
click at [794, 35] on div "Preview URL" at bounding box center [808, 35] width 42 height 10
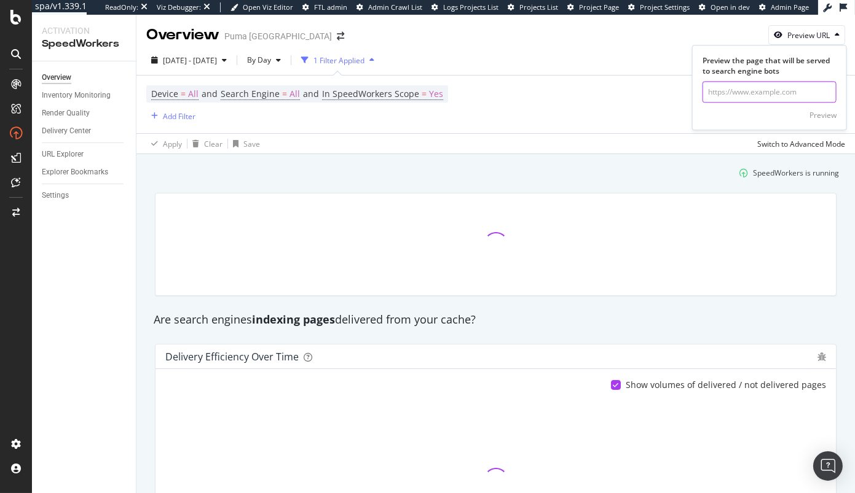
click at [753, 96] on input "url" at bounding box center [769, 93] width 134 height 22
paste input "[URL][DOMAIN_NAME][PERSON_NAME]"
drag, startPoint x: 758, startPoint y: 101, endPoint x: 686, endPoint y: 96, distance: 72.0
click at [659, 100] on div "Overview Puma [GEOGRAPHIC_DATA] Preview URL Preview the page that will be serve…" at bounding box center [495, 254] width 718 height 479
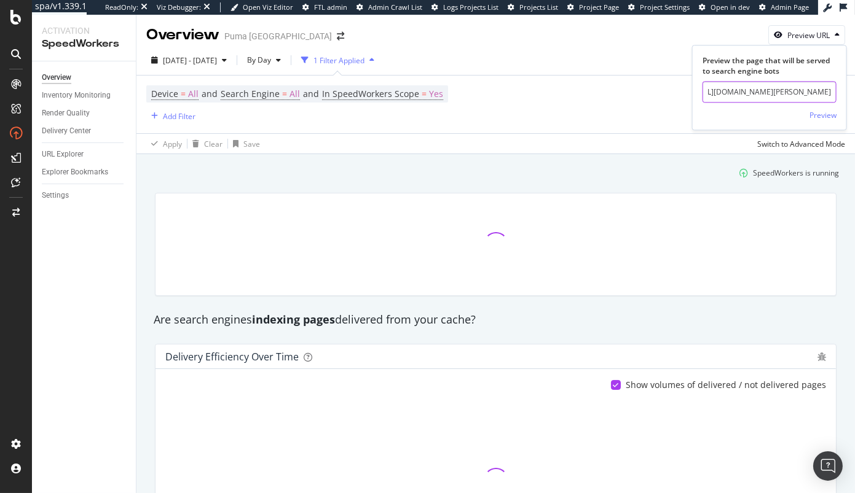
scroll to position [0, 0]
drag, startPoint x: 758, startPoint y: 95, endPoint x: 659, endPoint y: 98, distance: 99.0
click at [659, 98] on div "Overview Puma [GEOGRAPHIC_DATA] Preview URL Preview the page that will be serve…" at bounding box center [495, 254] width 718 height 479
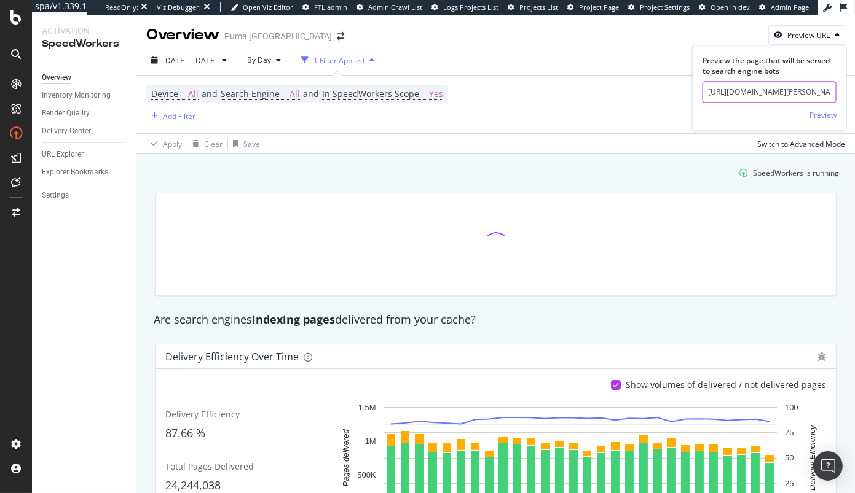
click at [772, 90] on input "[URL][DOMAIN_NAME][PERSON_NAME]" at bounding box center [769, 93] width 134 height 22
drag, startPoint x: 793, startPoint y: 92, endPoint x: 826, endPoint y: 93, distance: 33.2
click at [831, 93] on input "[URL][DOMAIN_NAME][PERSON_NAME]" at bounding box center [769, 93] width 134 height 22
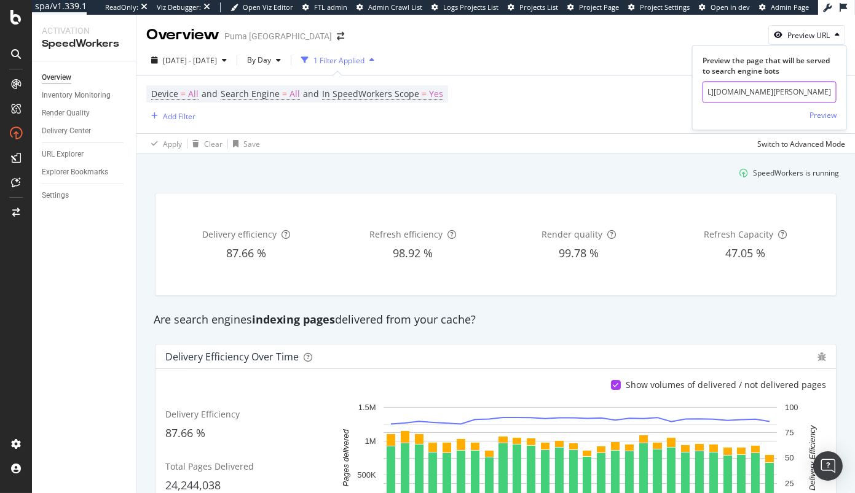
click at [784, 92] on input "[URL][DOMAIN_NAME][PERSON_NAME]" at bounding box center [769, 93] width 134 height 22
drag, startPoint x: 767, startPoint y: 93, endPoint x: 693, endPoint y: 91, distance: 74.4
click at [692, 93] on div "Preview the page that will be served to search engine bots [URL][DOMAIN_NAME][P…" at bounding box center [769, 89] width 154 height 69
click at [789, 95] on input "[URL][DOMAIN_NAME][PERSON_NAME]" at bounding box center [769, 93] width 134 height 22
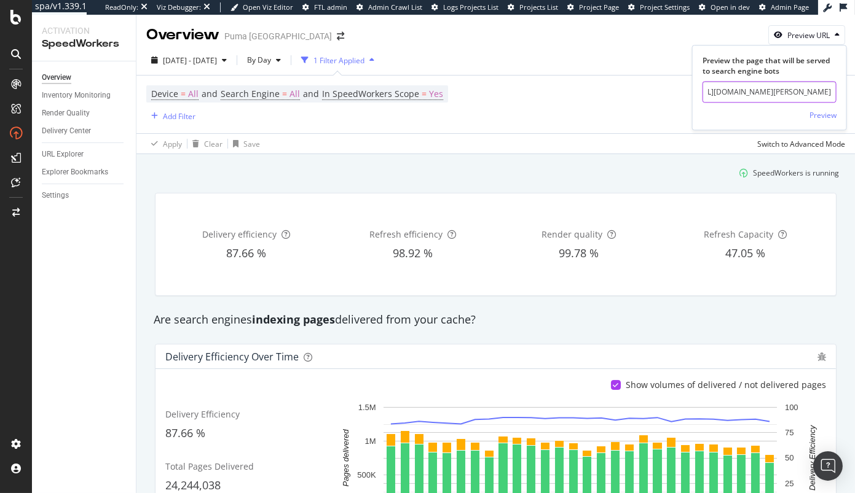
drag, startPoint x: 810, startPoint y: 94, endPoint x: 828, endPoint y: 94, distance: 17.8
click at [828, 94] on input "[URL][DOMAIN_NAME][PERSON_NAME]" at bounding box center [769, 93] width 134 height 22
type input "[URL][DOMAIN_NAME][PERSON_NAME]"
click at [828, 116] on div "Preview" at bounding box center [822, 115] width 27 height 10
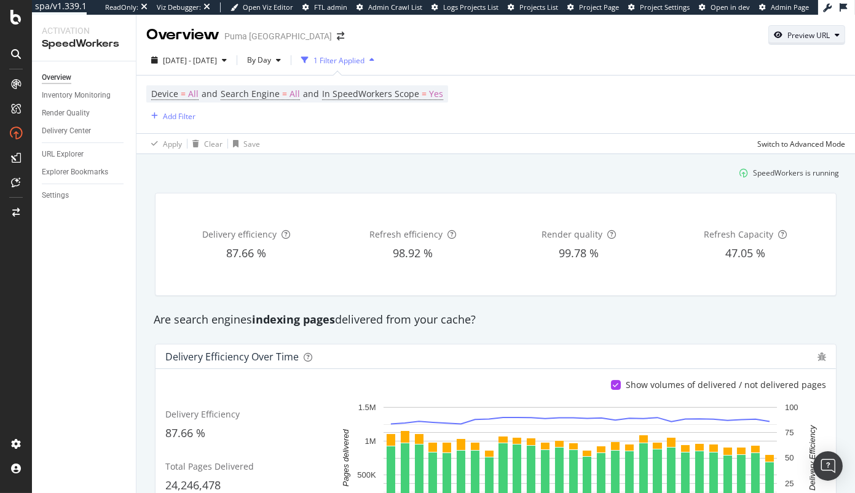
click at [831, 31] on div "button" at bounding box center [836, 34] width 15 height 7
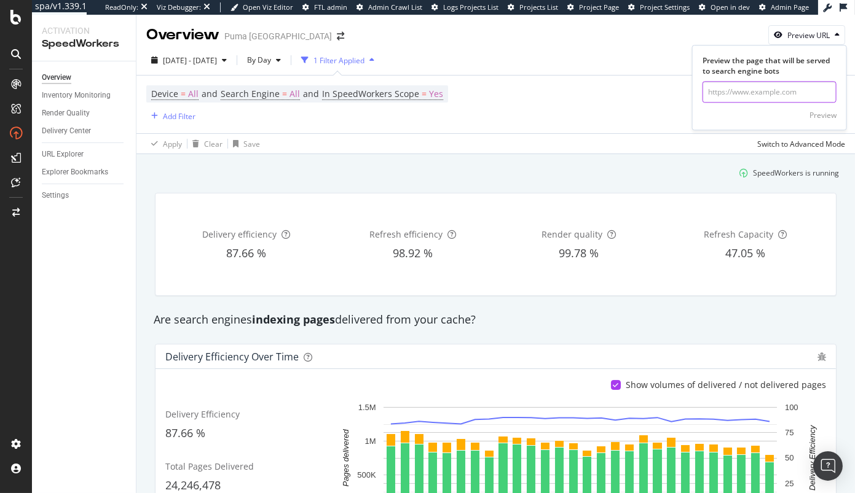
click at [781, 99] on input "url" at bounding box center [769, 93] width 134 height 22
paste input "[URL][DOMAIN_NAME][PERSON_NAME]"
type input "[URL][DOMAIN_NAME][PERSON_NAME]"
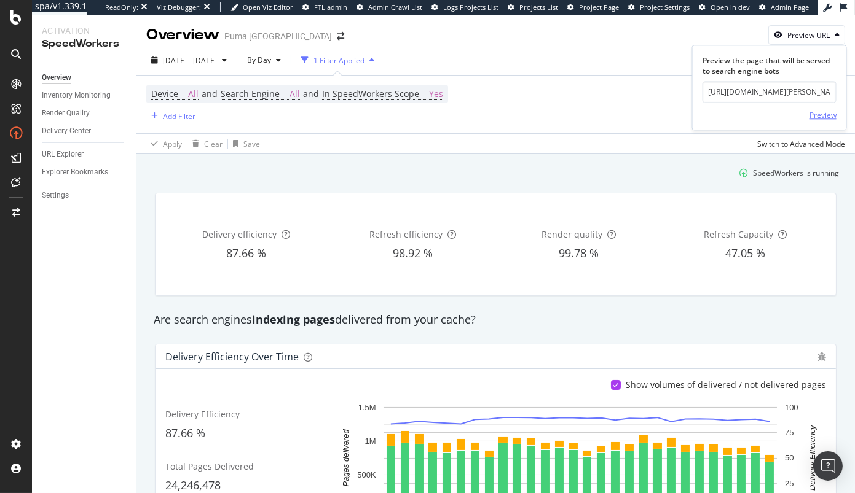
click at [826, 117] on div "Preview" at bounding box center [822, 115] width 27 height 10
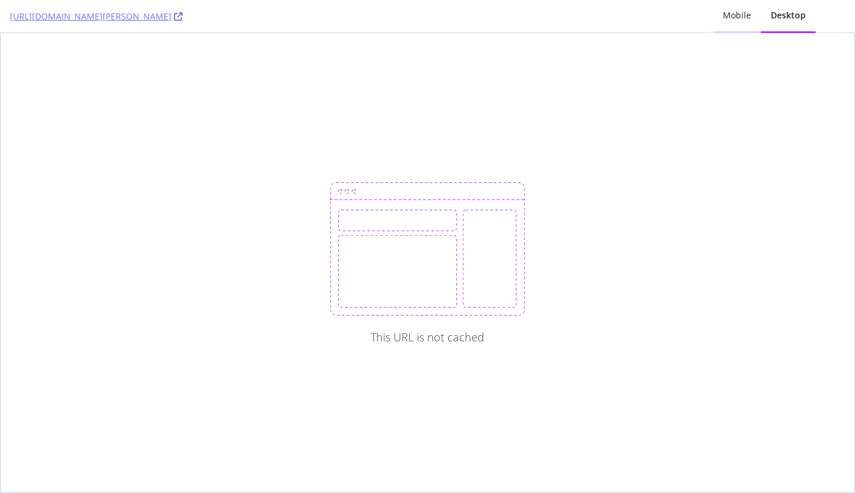
click at [730, 21] on div "Mobile" at bounding box center [737, 15] width 28 height 12
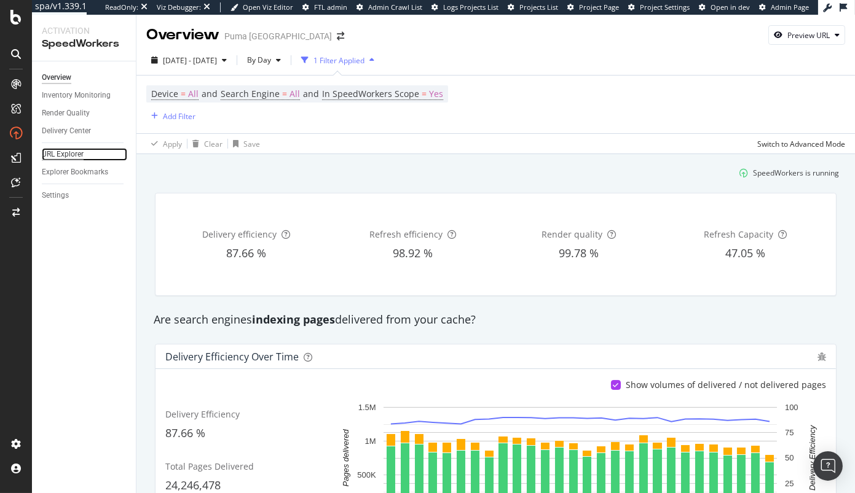
click at [64, 153] on div "URL Explorer" at bounding box center [63, 154] width 42 height 13
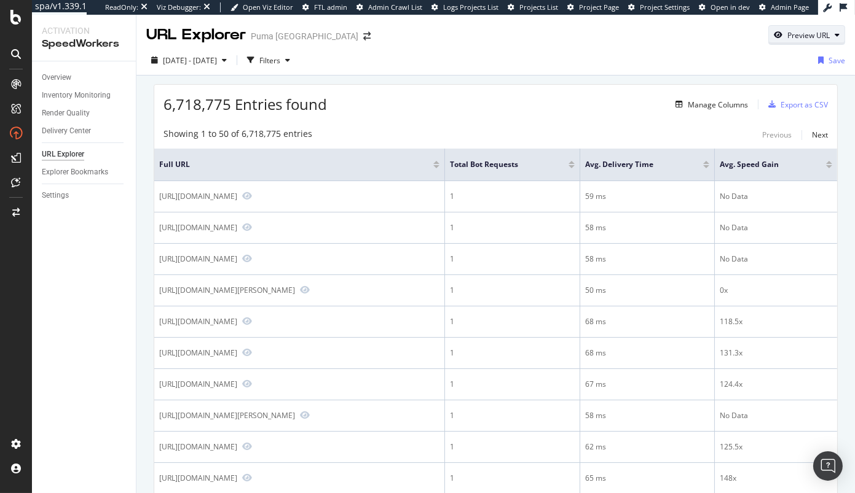
click at [831, 36] on div "button" at bounding box center [836, 34] width 15 height 7
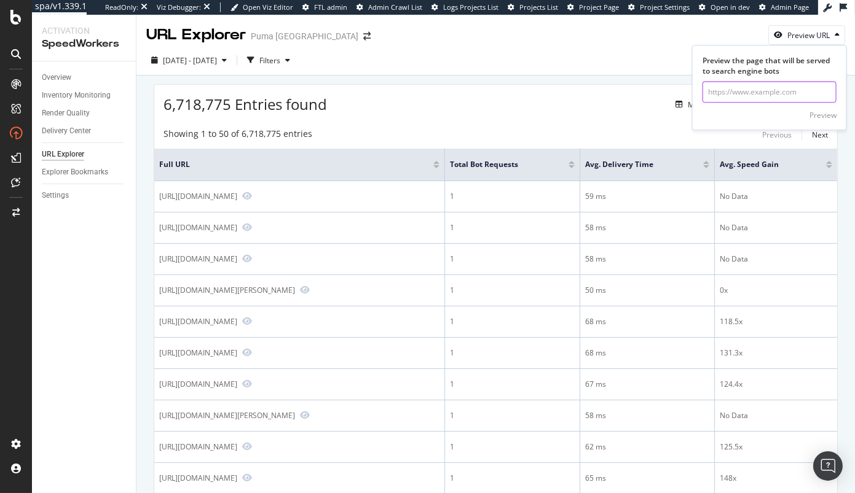
click at [757, 92] on input "url" at bounding box center [769, 93] width 134 height 22
paste input "[URL][DOMAIN_NAME]"
type input "[URL][DOMAIN_NAME]"
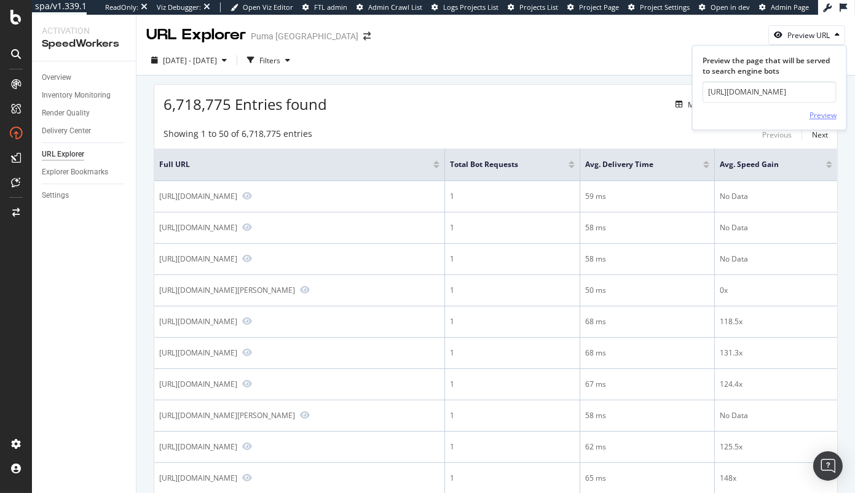
click at [829, 114] on div "Preview" at bounding box center [822, 115] width 27 height 10
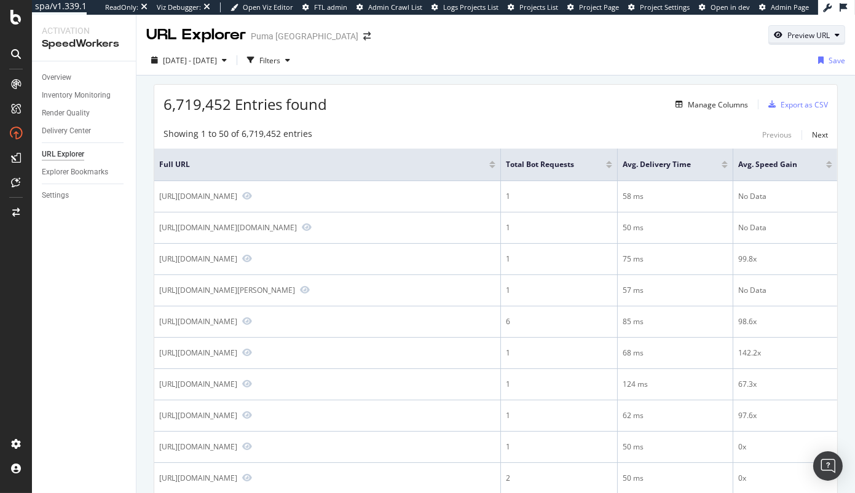
click at [820, 32] on div "Preview URL" at bounding box center [808, 35] width 42 height 10
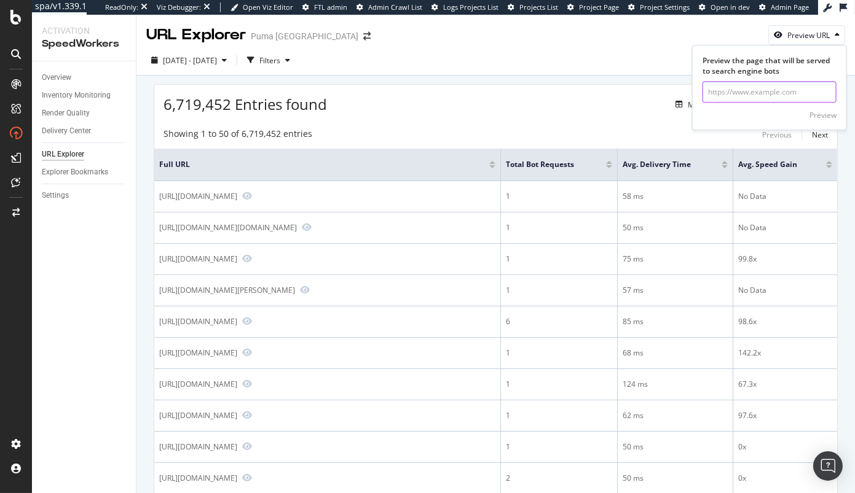
click at [762, 90] on input "url" at bounding box center [769, 93] width 134 height 22
paste input "[URL][DOMAIN_NAME]"
type input "[URL][DOMAIN_NAME]"
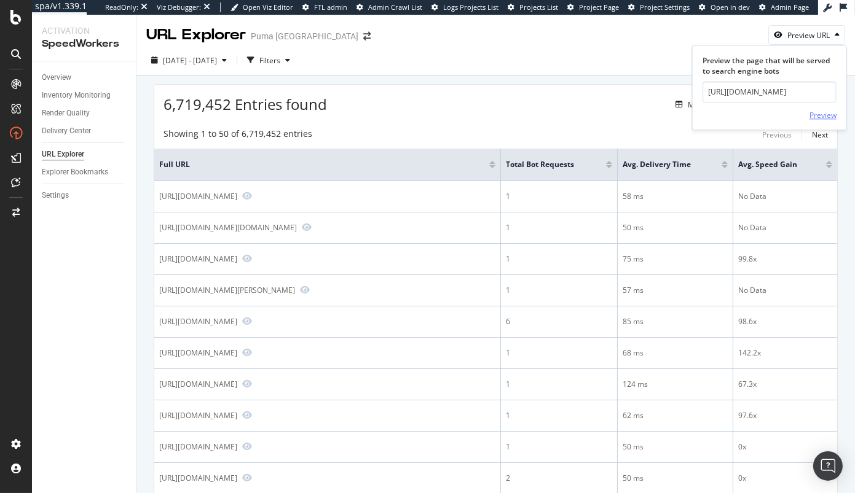
click at [819, 109] on div "Preview" at bounding box center [822, 115] width 27 height 18
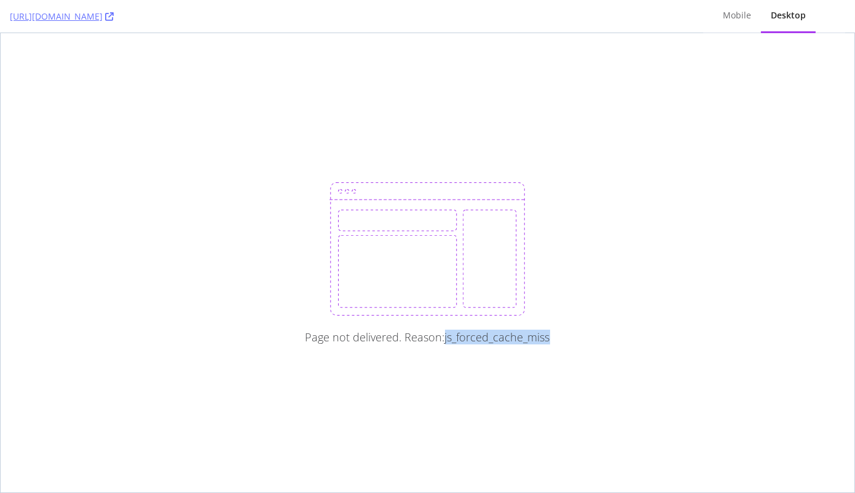
drag, startPoint x: 596, startPoint y: 343, endPoint x: 443, endPoint y: 338, distance: 153.1
click at [443, 338] on div "Page not delivered. Reason: js_forced_cache_miss" at bounding box center [427, 263] width 853 height 460
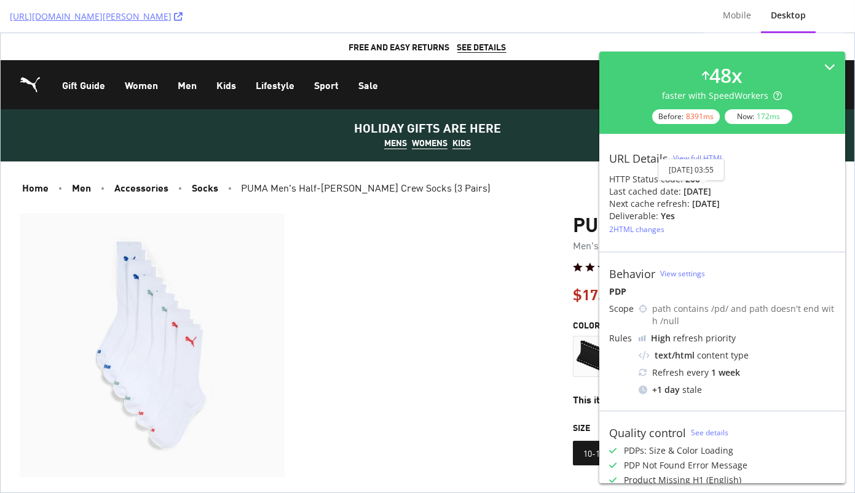
drag, startPoint x: 681, startPoint y: 194, endPoint x: 739, endPoint y: 194, distance: 58.4
click at [739, 194] on div "Last cached date: [DATE]" at bounding box center [722, 192] width 226 height 12
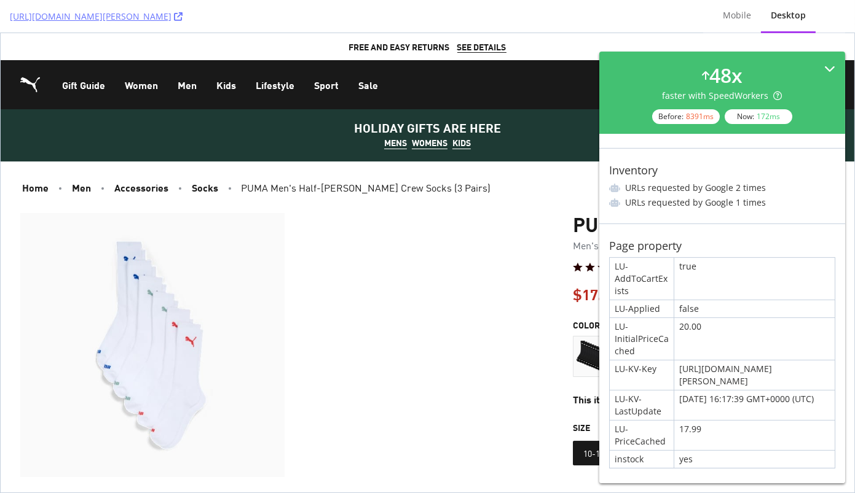
click at [787, 68] on div "48 x faster with SpeedWorkers Before: 8391 ms Now: 172 ms" at bounding box center [722, 92] width 226 height 63
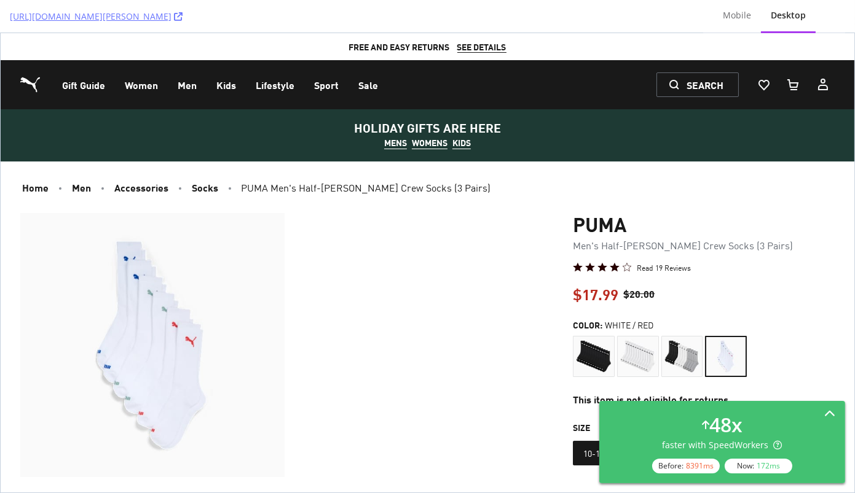
click at [810, 408] on div "48 x faster with SpeedWorkers Before: 8391 ms Now: 172 ms" at bounding box center [722, 442] width 246 height 82
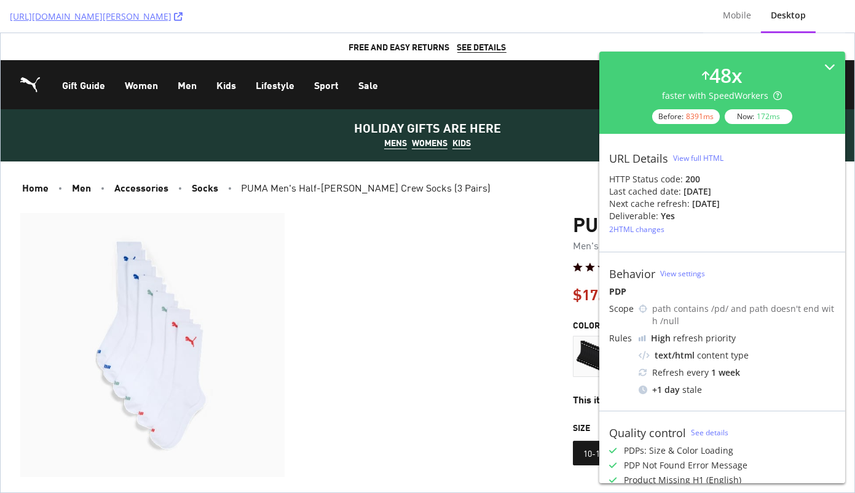
drag, startPoint x: 680, startPoint y: 187, endPoint x: 732, endPoint y: 188, distance: 51.6
click at [732, 188] on div "Last cached date: [DATE]" at bounding box center [722, 192] width 226 height 12
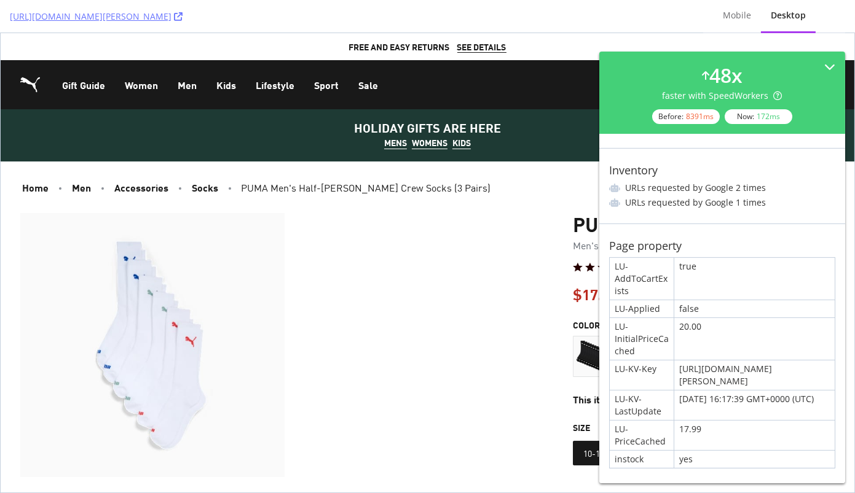
click at [691, 300] on div "false" at bounding box center [754, 308] width 160 height 17
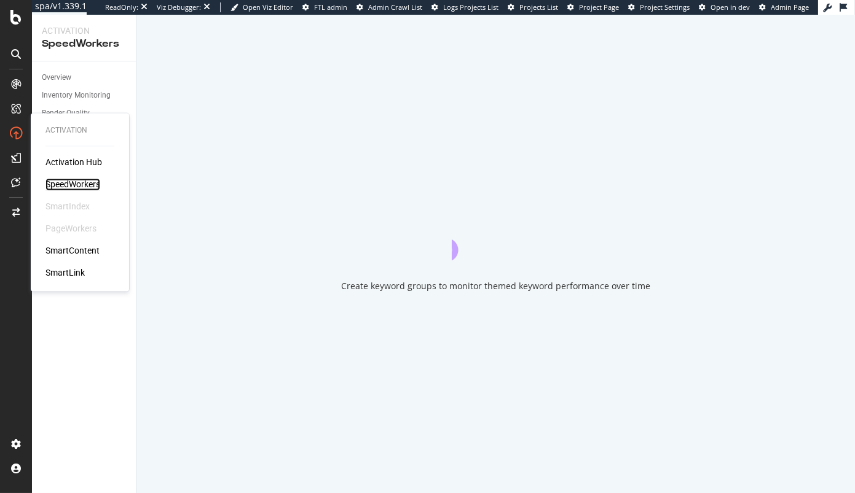
click at [68, 186] on div "SpeedWorkers" at bounding box center [72, 185] width 55 height 12
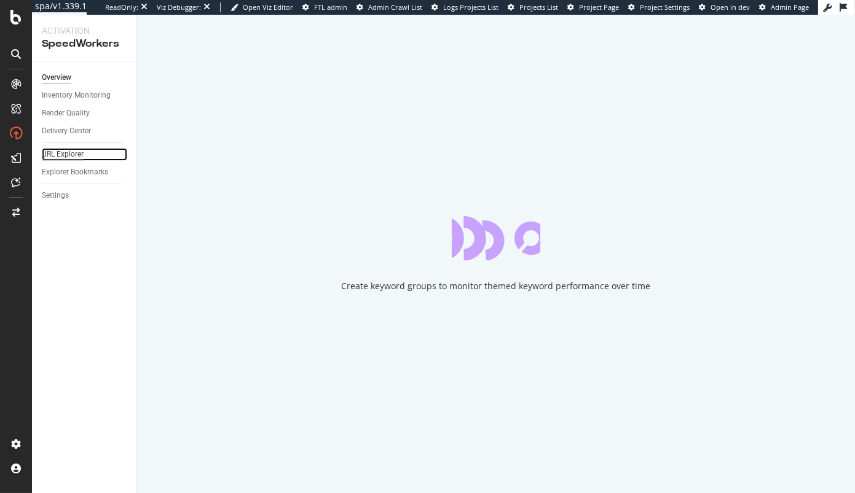
click at [69, 157] on div "URL Explorer" at bounding box center [63, 154] width 42 height 13
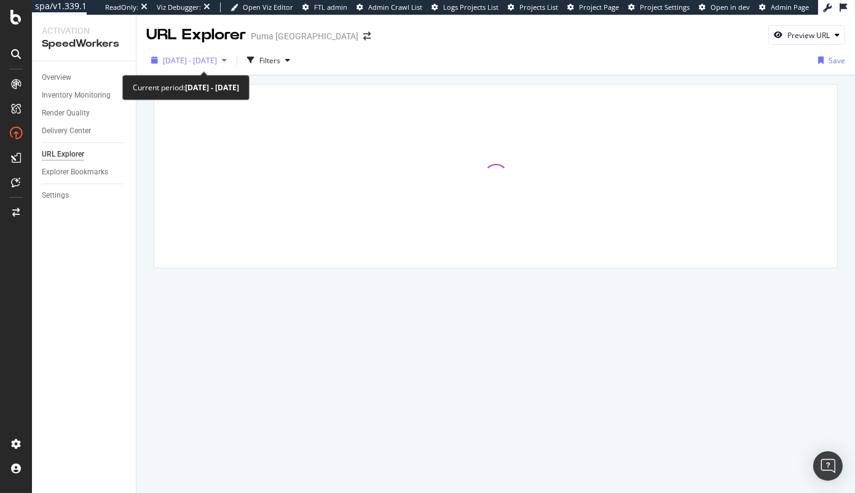
click at [216, 59] on span "[DATE] - [DATE]" at bounding box center [190, 60] width 54 height 10
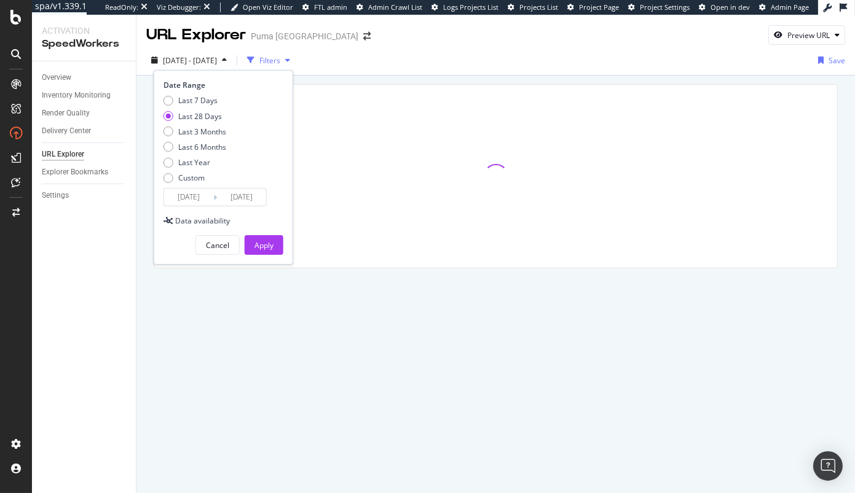
click at [280, 64] on div "Filters" at bounding box center [269, 60] width 21 height 10
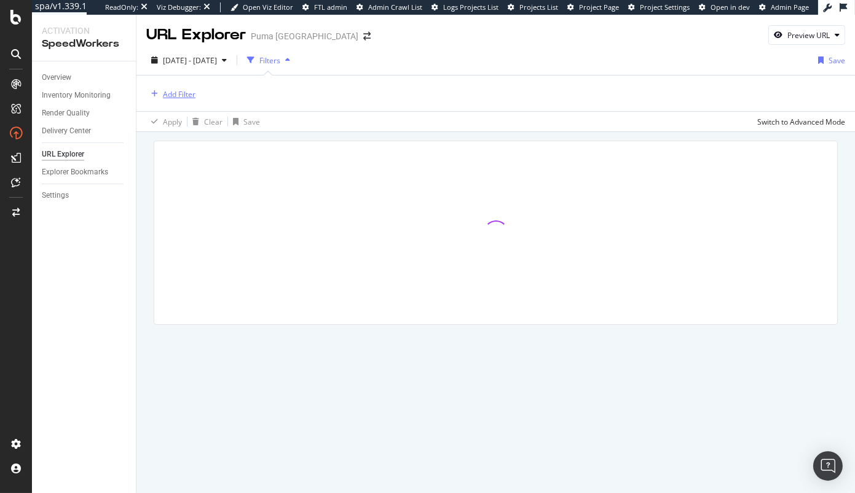
click at [181, 93] on div "Add Filter" at bounding box center [179, 94] width 33 height 10
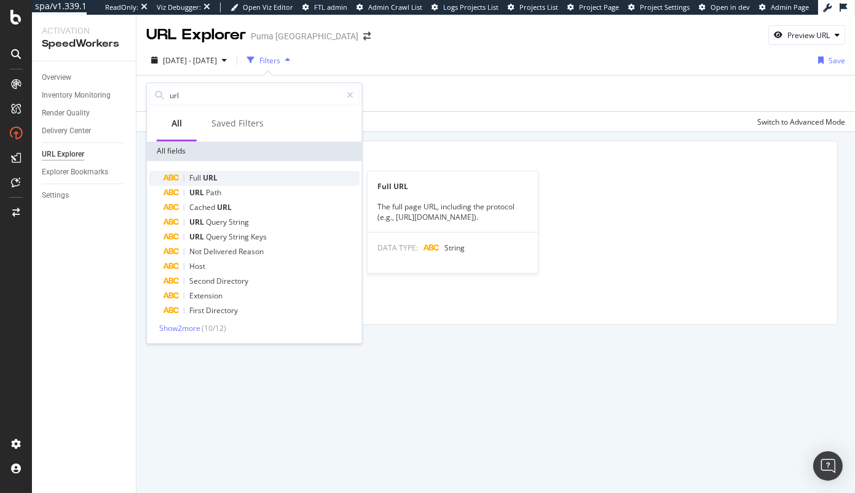
type input "url"
click at [223, 180] on div "Full URL" at bounding box center [261, 178] width 195 height 15
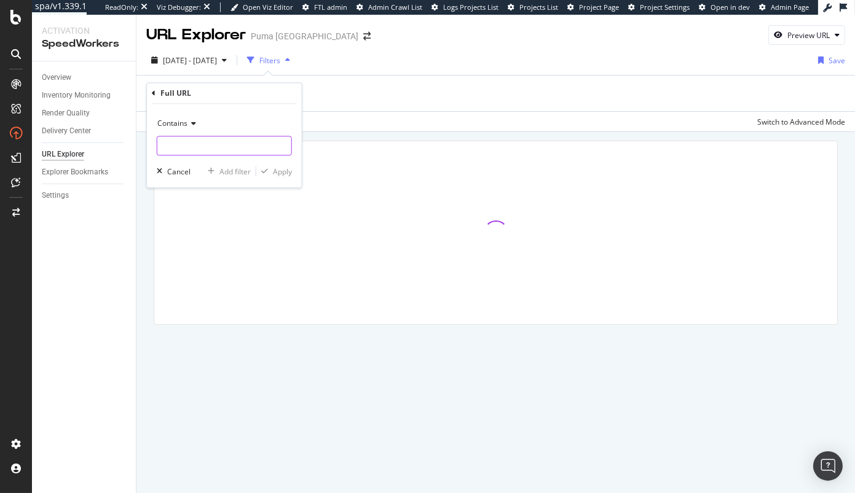
click at [223, 155] on input "text" at bounding box center [224, 146] width 134 height 20
paste input "859187"
type input "859187"
click at [270, 172] on div "button" at bounding box center [264, 171] width 17 height 7
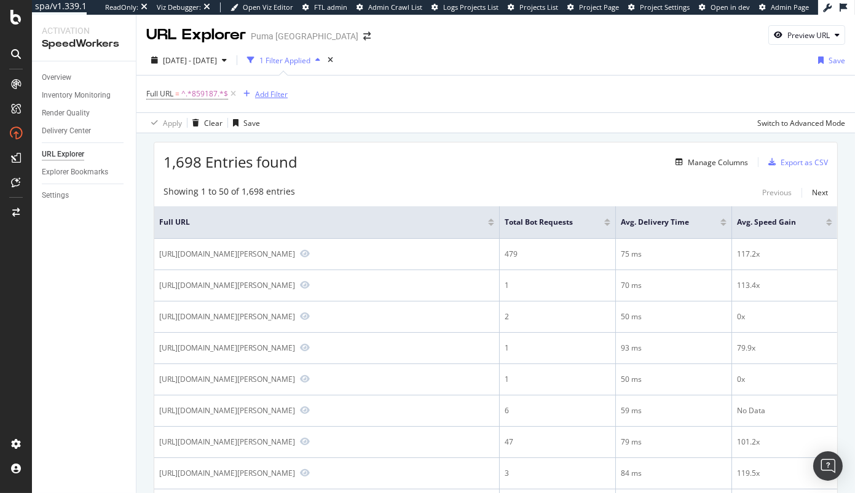
click at [273, 94] on div "Add Filter" at bounding box center [271, 94] width 33 height 10
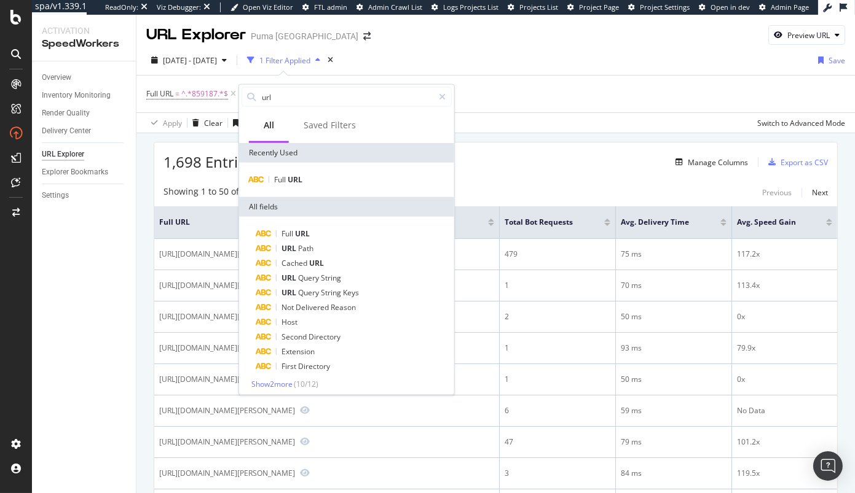
click at [622, 95] on div "Full URL = ^.*859187.*$ Add Filter" at bounding box center [495, 94] width 699 height 37
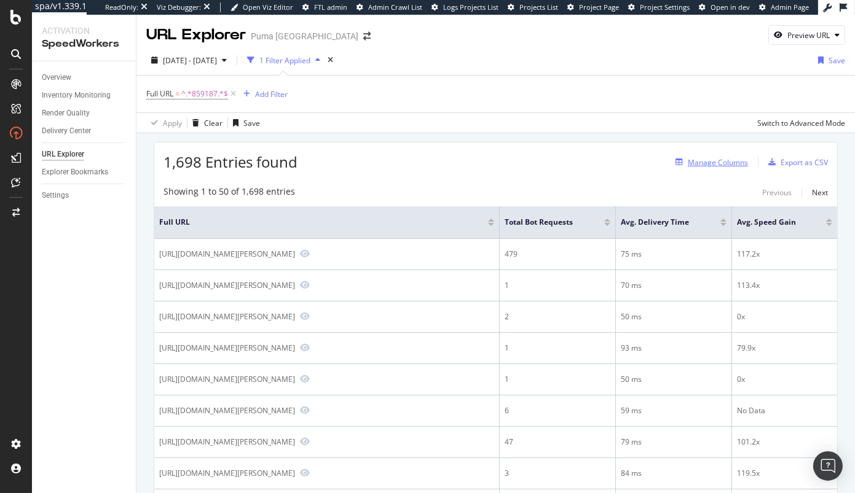
click at [724, 167] on div "Manage Columns" at bounding box center [717, 162] width 60 height 10
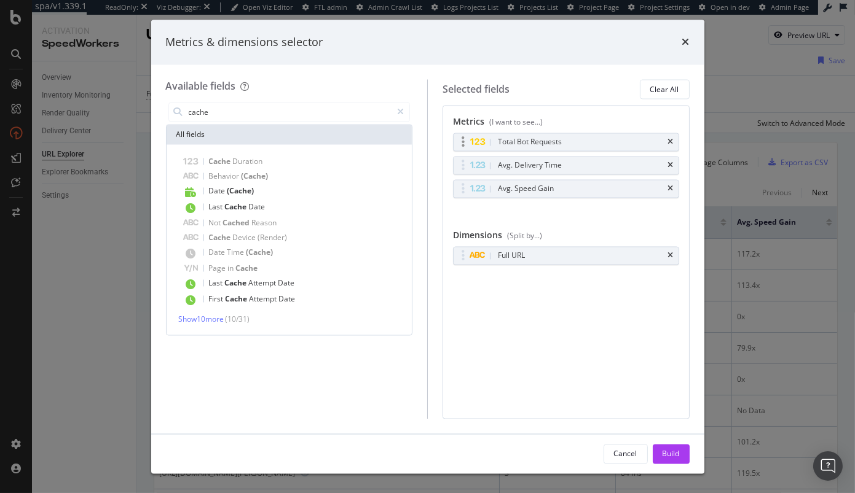
click at [673, 140] on div "Total Bot Requests" at bounding box center [565, 142] width 225 height 17
click at [672, 146] on div "Total Bot Requests" at bounding box center [565, 142] width 225 height 17
click at [671, 142] on icon "times" at bounding box center [671, 142] width 6 height 7
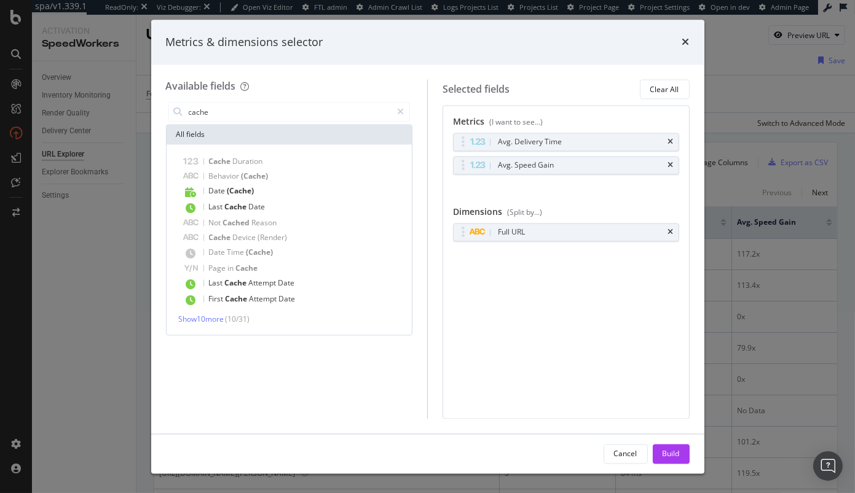
click at [671, 142] on icon "times" at bounding box center [671, 142] width 6 height 7
click at [671, 162] on icon "times" at bounding box center [671, 165] width 6 height 7
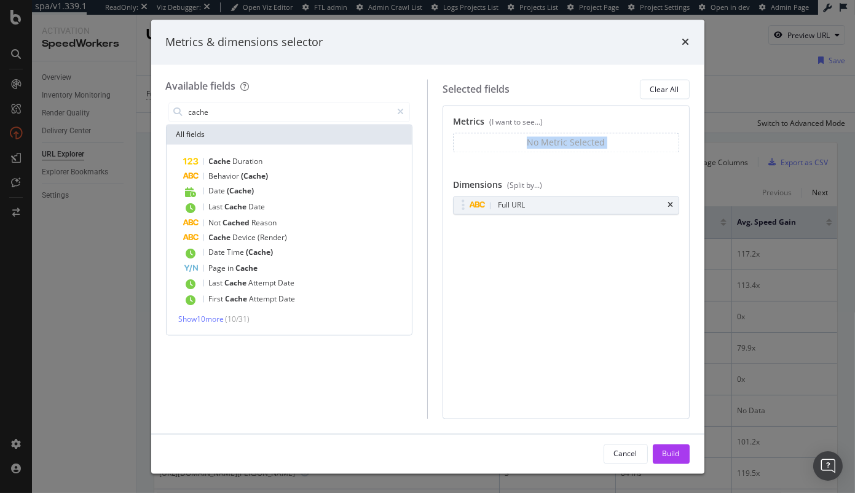
click at [671, 142] on div "No Metric Selected" at bounding box center [566, 143] width 226 height 20
click at [671, 203] on icon "times" at bounding box center [671, 205] width 6 height 7
click at [253, 144] on div "All fields" at bounding box center [289, 135] width 246 height 20
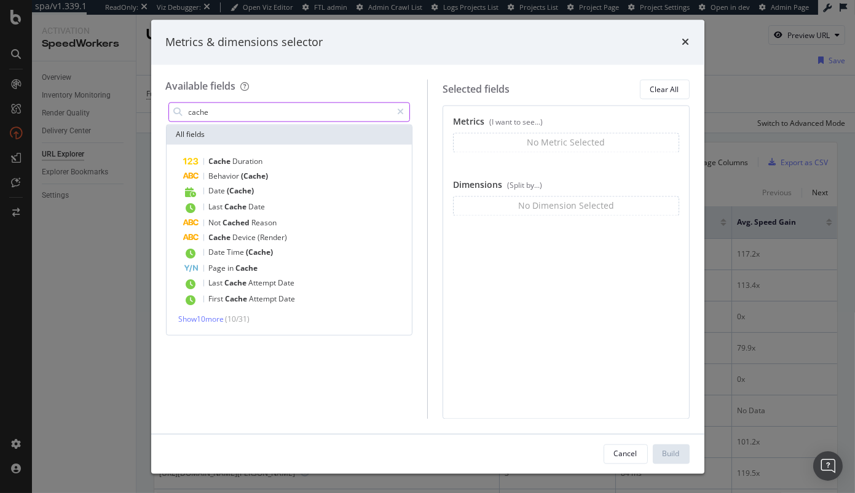
click at [253, 111] on input "cache" at bounding box center [289, 112] width 205 height 18
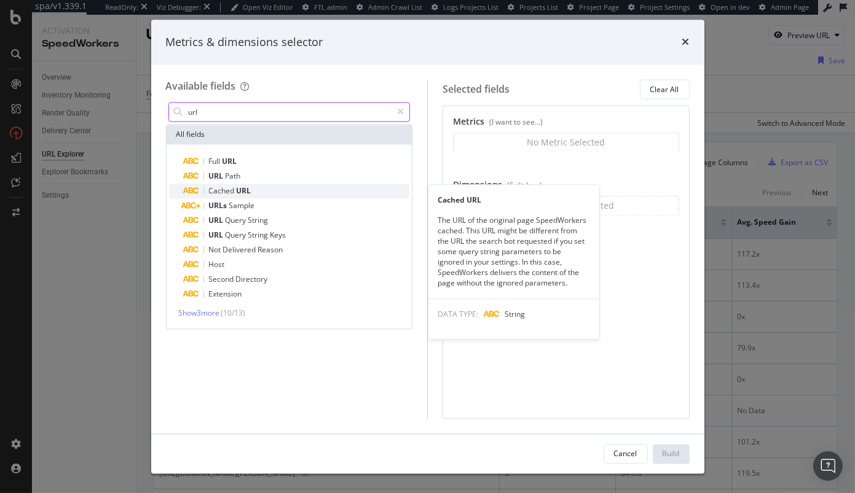
type input "url"
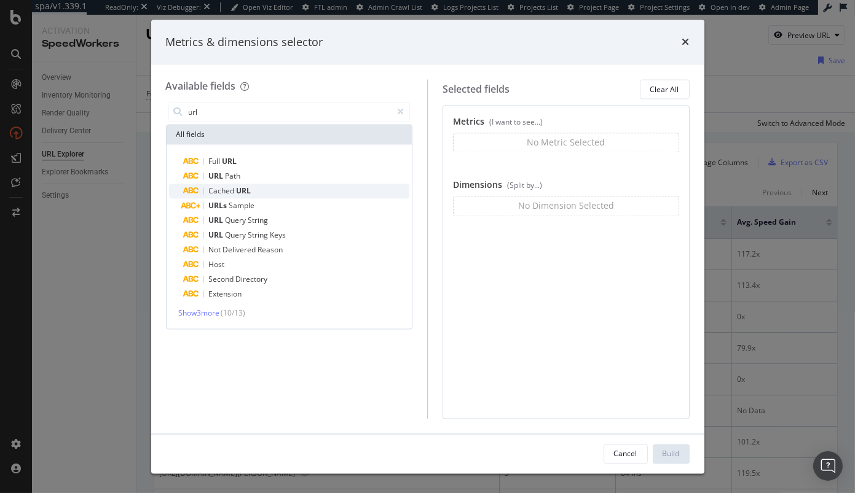
click at [241, 192] on span "URL" at bounding box center [244, 191] width 15 height 10
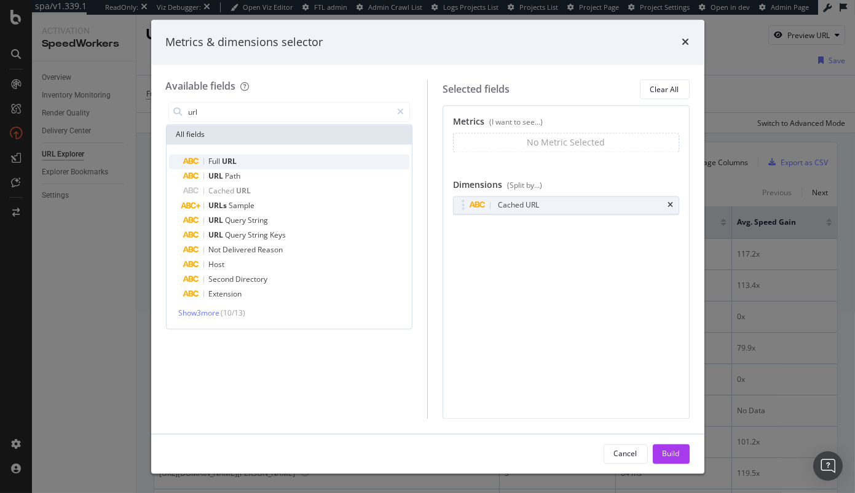
click at [240, 162] on div "Full URL" at bounding box center [297, 162] width 226 height 15
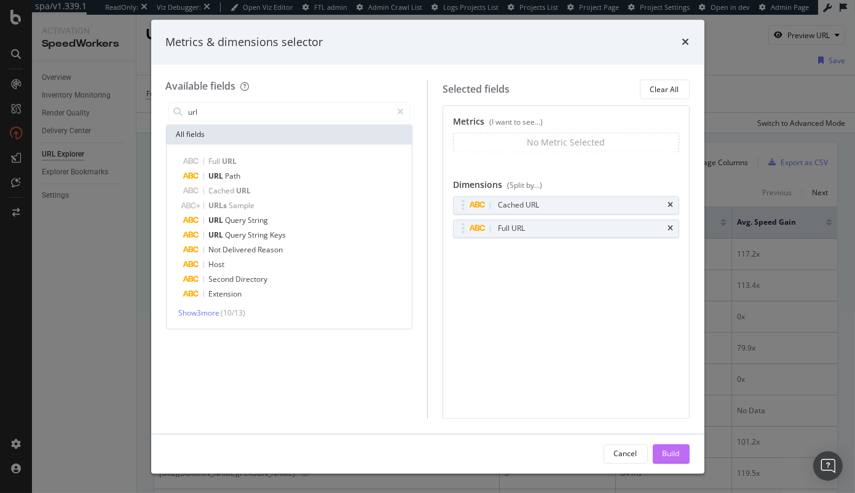
click at [668, 445] on div "Build" at bounding box center [670, 454] width 17 height 18
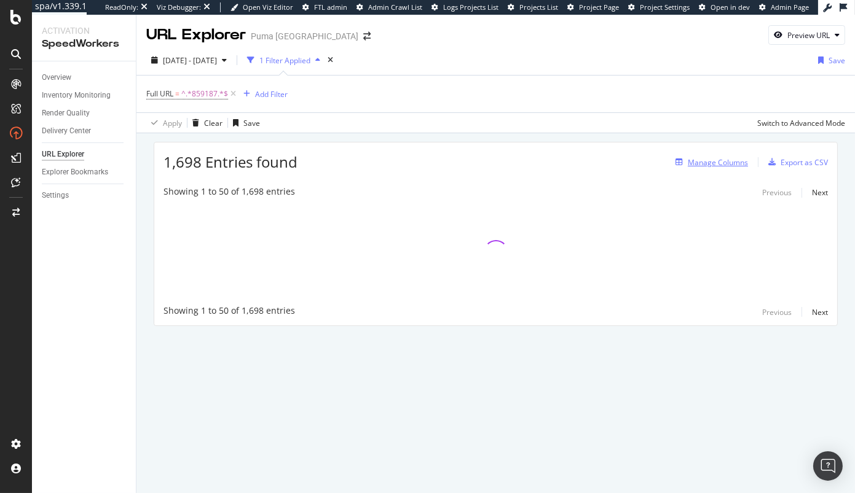
click at [727, 166] on div "Manage Columns" at bounding box center [717, 162] width 60 height 10
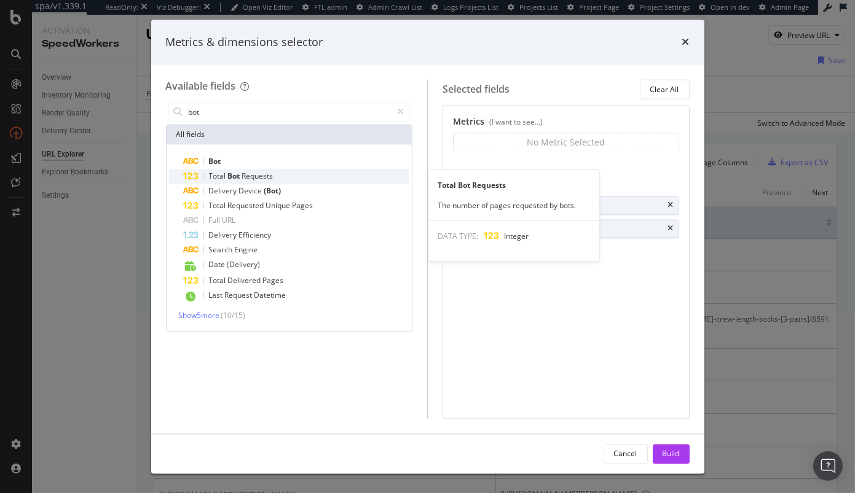
type input "bot"
click at [241, 172] on span "Bot" at bounding box center [235, 176] width 14 height 10
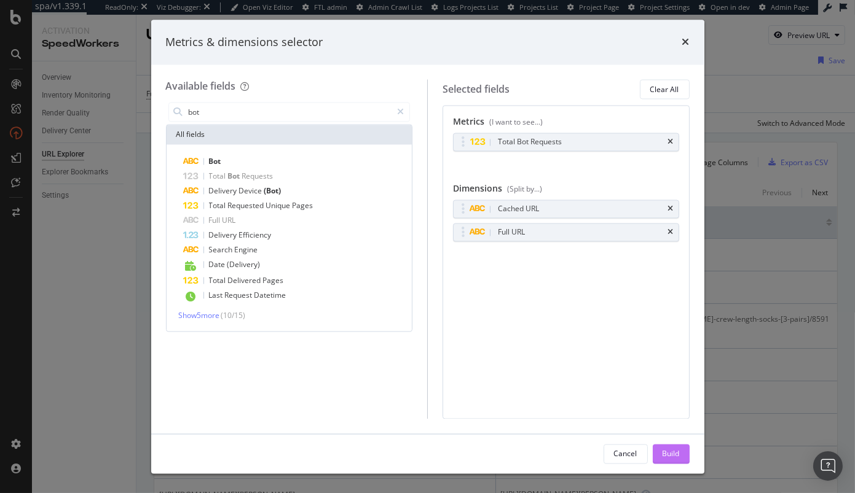
click at [667, 459] on div "Build" at bounding box center [670, 453] width 17 height 10
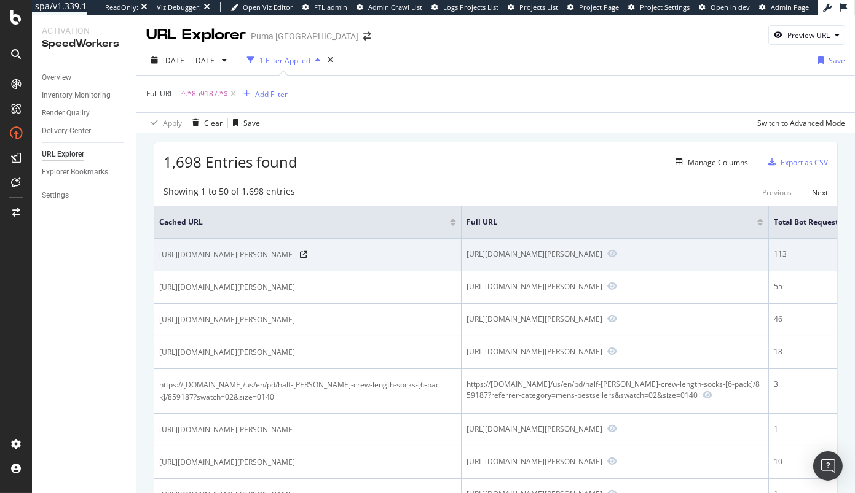
drag, startPoint x: 378, startPoint y: 256, endPoint x: 405, endPoint y: 260, distance: 26.8
click at [295, 260] on span "[URL][DOMAIN_NAME][PERSON_NAME]" at bounding box center [227, 255] width 136 height 12
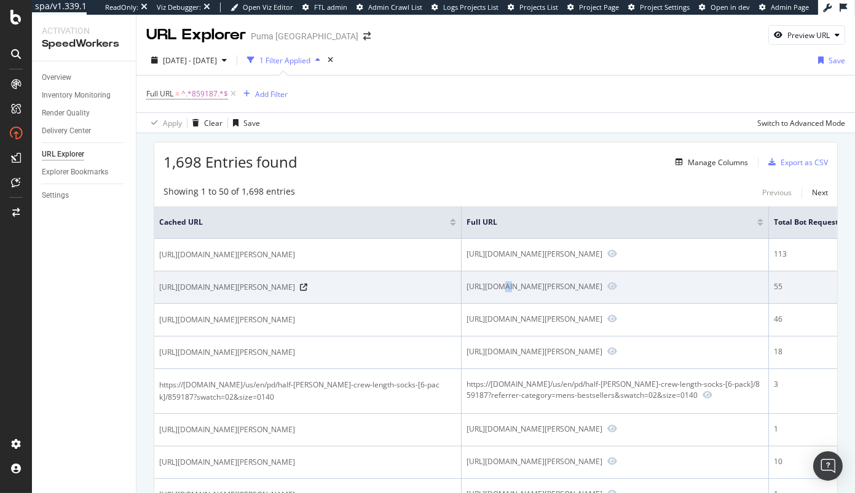
drag, startPoint x: 503, startPoint y: 304, endPoint x: 490, endPoint y: 304, distance: 12.9
click at [491, 292] on div "[URL][DOMAIN_NAME][PERSON_NAME]" at bounding box center [534, 286] width 136 height 10
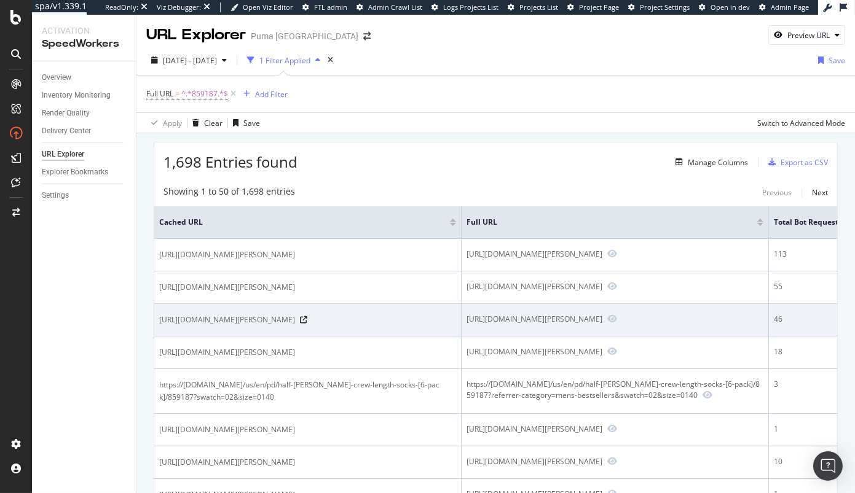
click at [295, 326] on span "[URL][DOMAIN_NAME][PERSON_NAME]" at bounding box center [227, 320] width 136 height 12
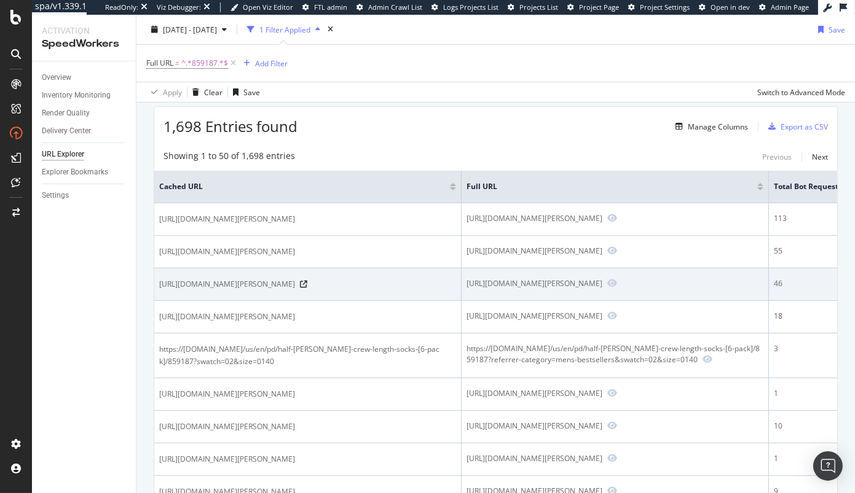
scroll to position [39, 0]
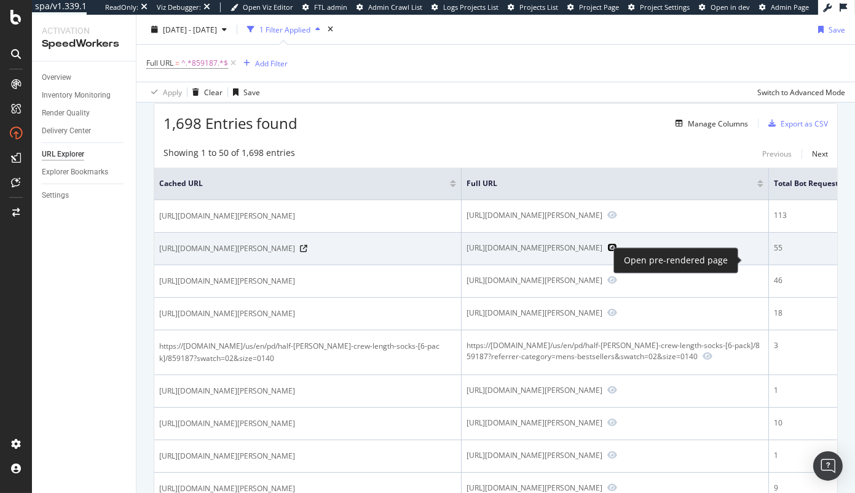
click at [617, 252] on icon "Preview https://ca.puma.com/ca/en/pd/puma-mens-half-terry-crew-socks-3-pairs/85…" at bounding box center [612, 247] width 10 height 9
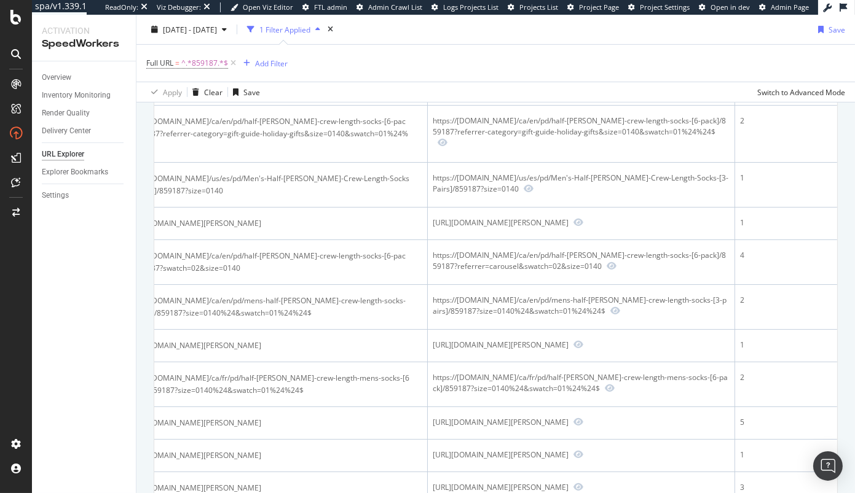
scroll to position [0, 0]
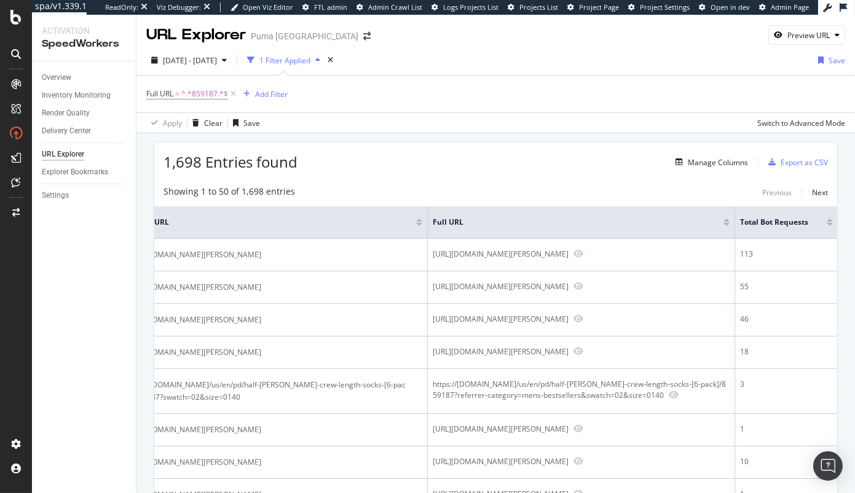
click at [831, 225] on div at bounding box center [829, 224] width 6 height 3
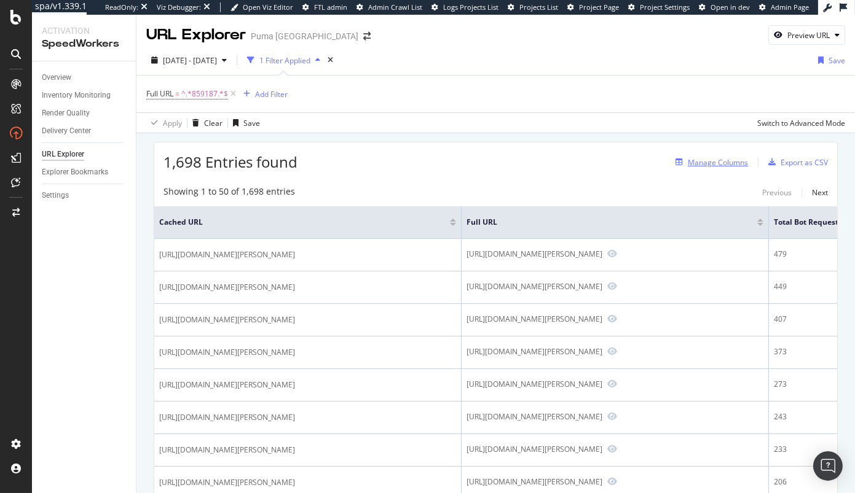
click at [735, 166] on div "Manage Columns" at bounding box center [717, 162] width 60 height 10
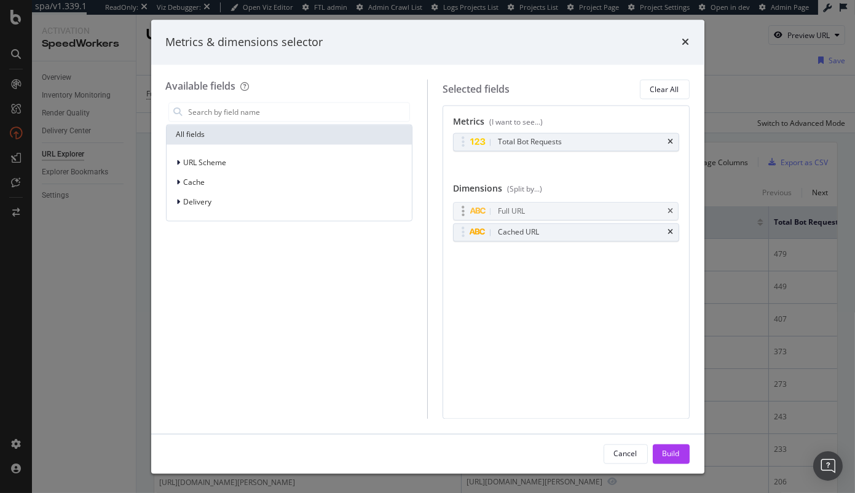
drag, startPoint x: 581, startPoint y: 229, endPoint x: 581, endPoint y: 206, distance: 22.1
click at [581, 206] on body "spa/v1.339.1 ReadOnly: Viz Debugger: Open Viz Editor FTL admin Admin Crawl List…" at bounding box center [427, 246] width 855 height 493
click at [674, 456] on div "Build" at bounding box center [670, 453] width 17 height 10
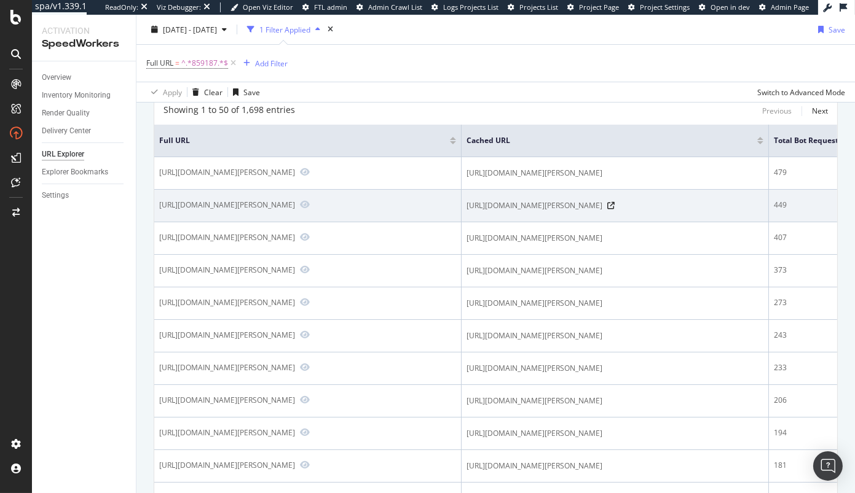
scroll to position [91, 0]
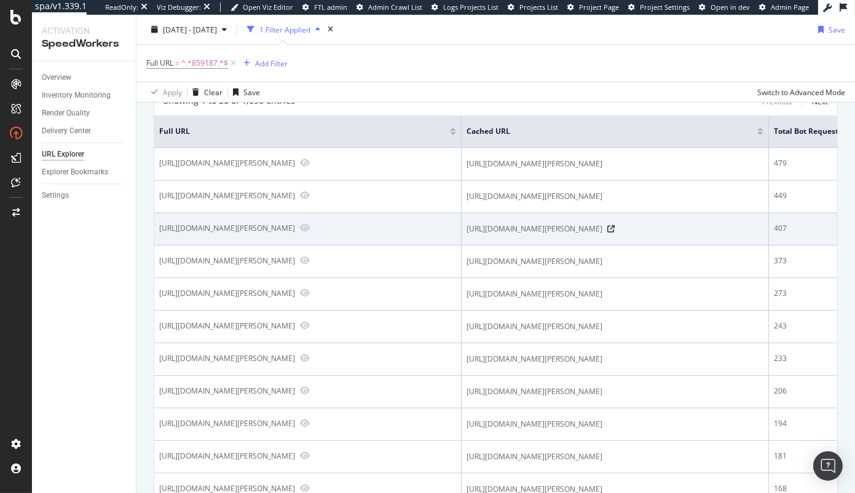
drag, startPoint x: 382, startPoint y: 254, endPoint x: 424, endPoint y: 256, distance: 42.4
click at [295, 233] on div "[URL][DOMAIN_NAME][PERSON_NAME]" at bounding box center [227, 228] width 136 height 10
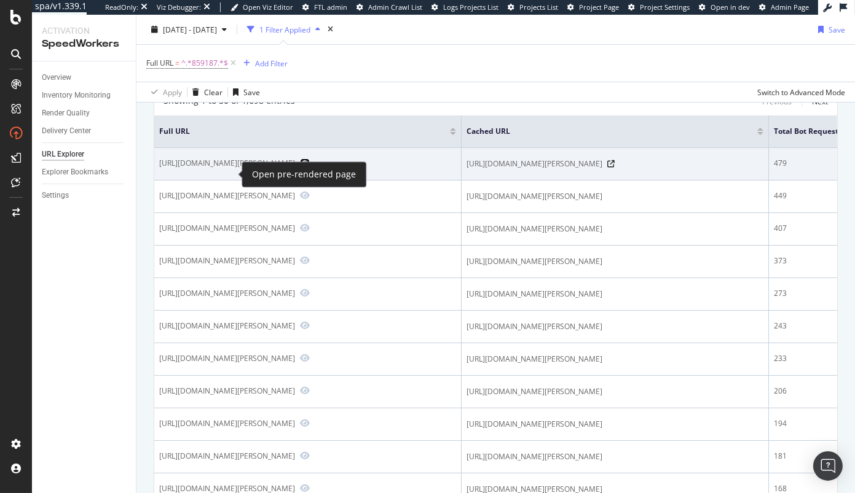
click at [300, 167] on icon "Preview https://us.puma.com/us/en/pd/puma-mens-half-terry-crew-socks-3-pairs/85…" at bounding box center [305, 163] width 10 height 9
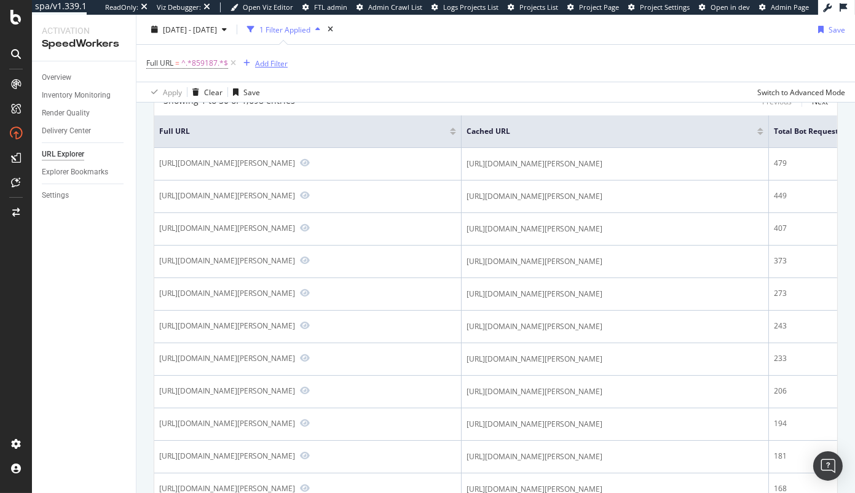
click at [259, 68] on div "Add Filter" at bounding box center [271, 63] width 33 height 10
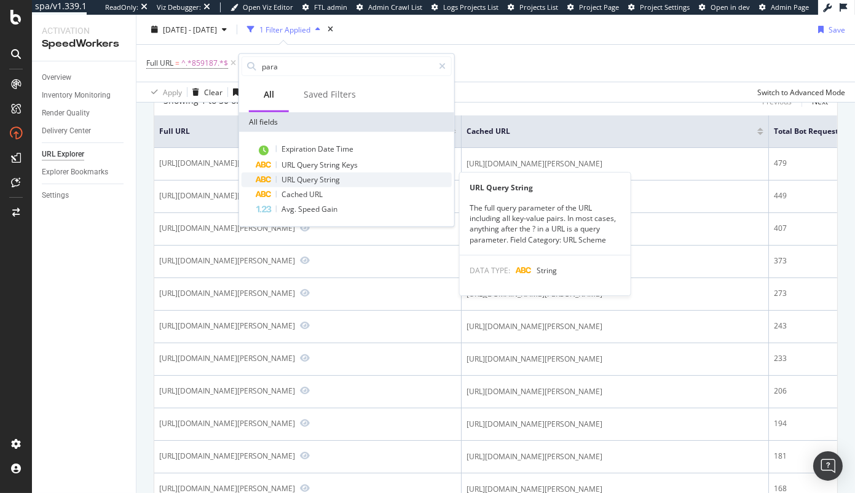
type input "para"
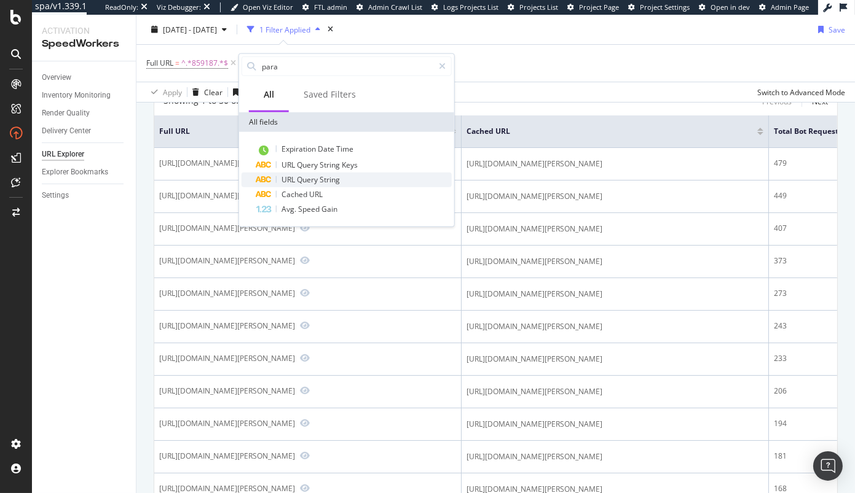
click at [347, 182] on div "URL Query String" at bounding box center [353, 180] width 195 height 15
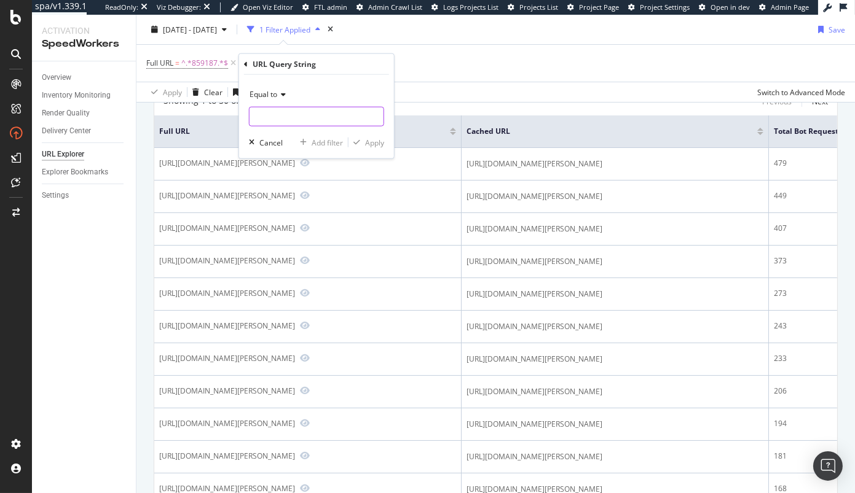
click at [332, 107] on input "text" at bounding box center [316, 117] width 134 height 20
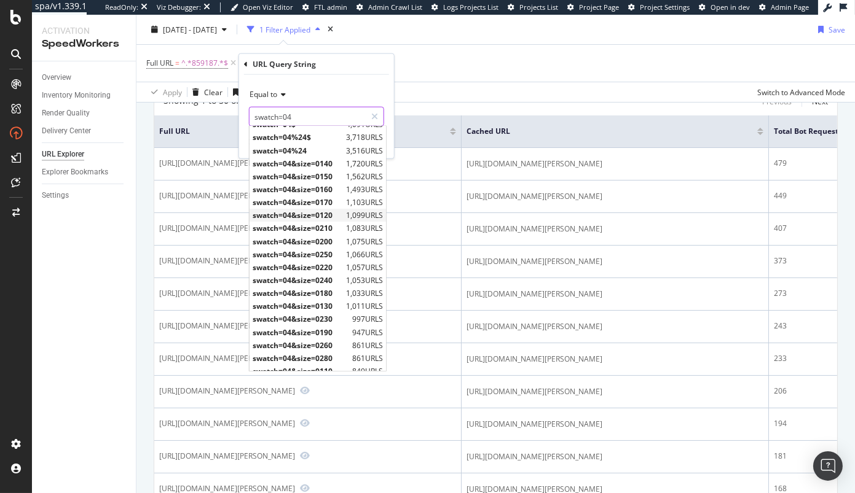
scroll to position [0, 0]
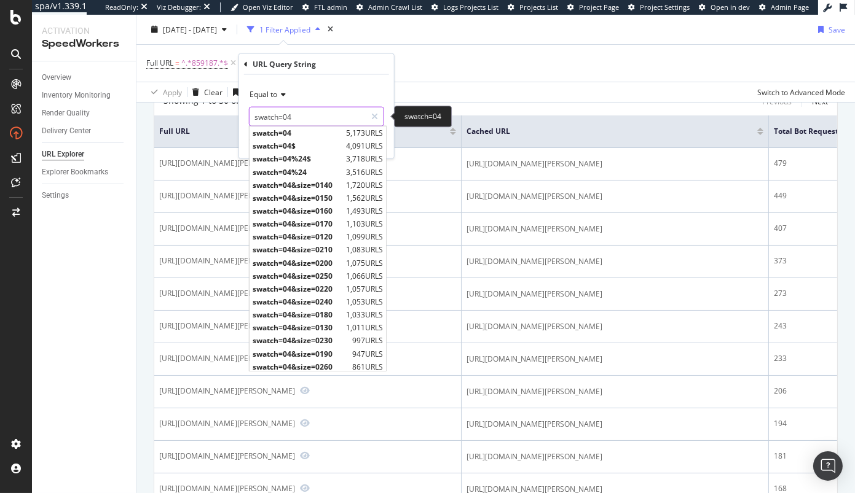
type input "swatch=04"
click at [320, 114] on input "swatch=04" at bounding box center [307, 117] width 116 height 20
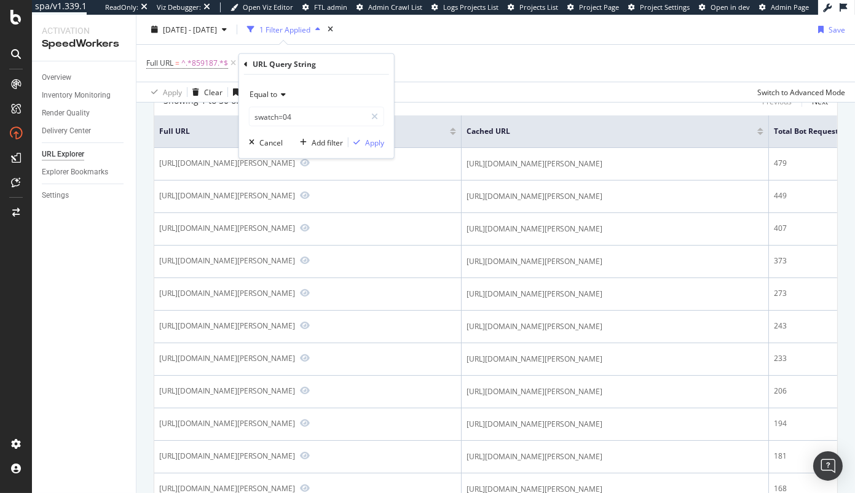
click at [364, 85] on div "Equal to" at bounding box center [316, 95] width 135 height 20
click at [381, 87] on div "Equal to" at bounding box center [316, 95] width 135 height 20
click at [244, 66] on icon at bounding box center [246, 63] width 4 height 7
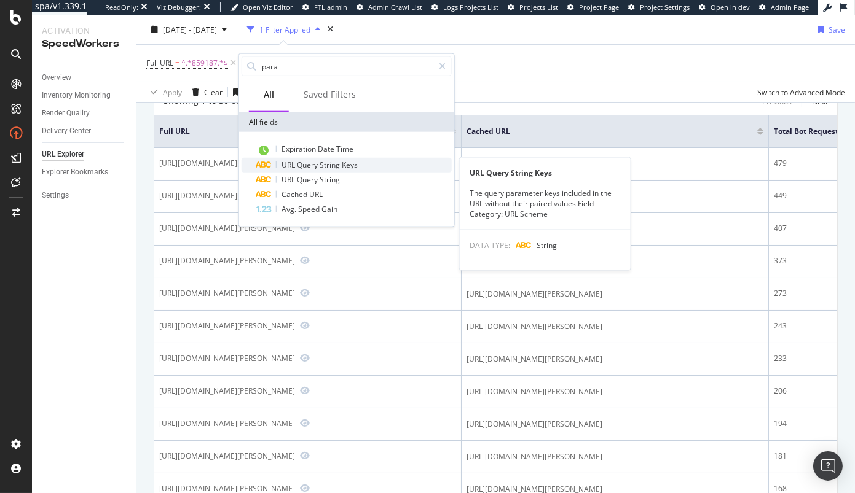
click at [348, 160] on span "Keys" at bounding box center [350, 165] width 16 height 10
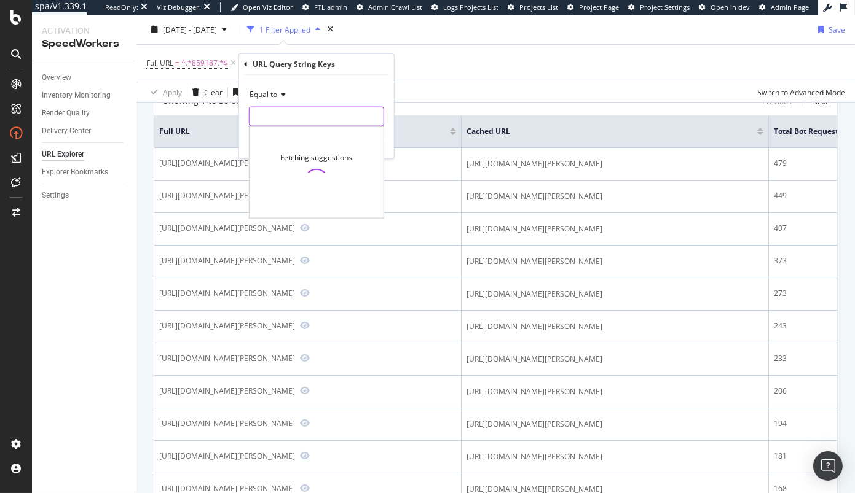
click at [313, 114] on input "text" at bounding box center [316, 117] width 134 height 20
click at [271, 96] on span "Equal to" at bounding box center [263, 94] width 28 height 10
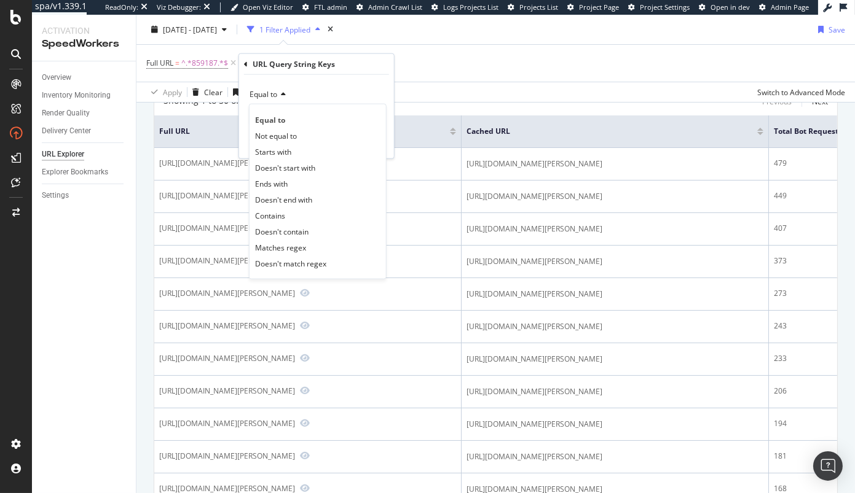
click at [322, 87] on div "Equal to" at bounding box center [316, 95] width 135 height 20
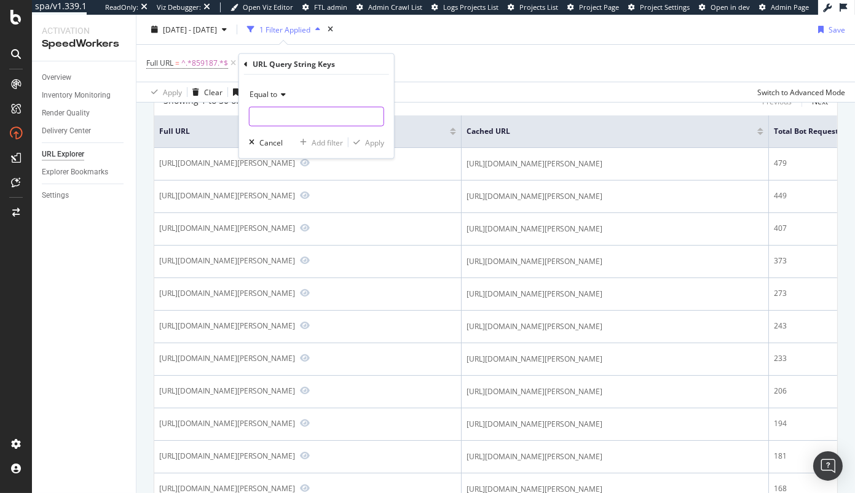
click at [308, 117] on input "text" at bounding box center [316, 117] width 134 height 20
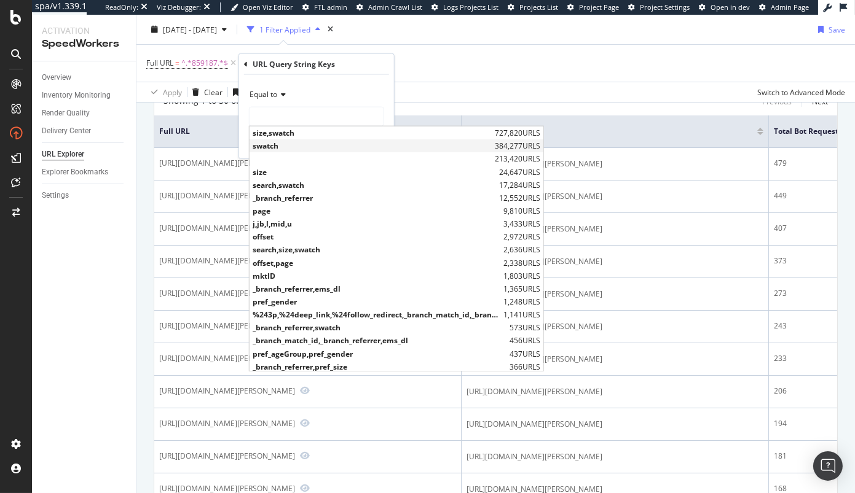
click at [302, 146] on span "swatch" at bounding box center [372, 146] width 239 height 10
type input "swatch"
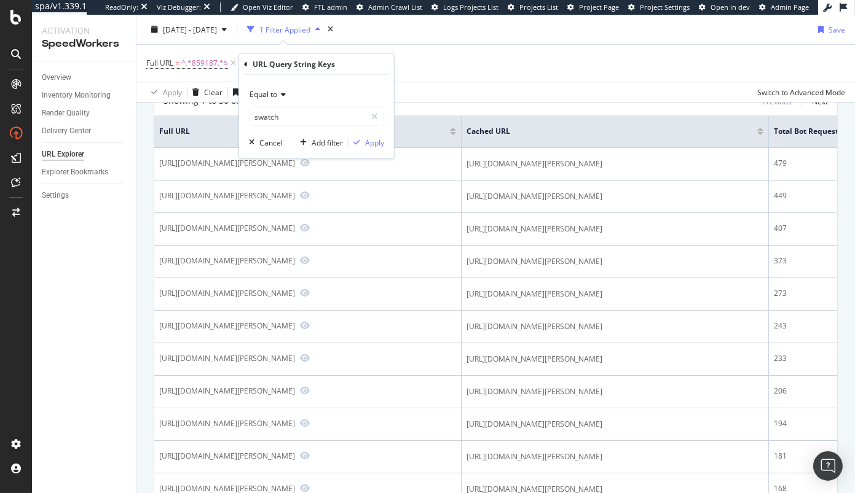
click at [244, 61] on icon at bounding box center [246, 63] width 4 height 7
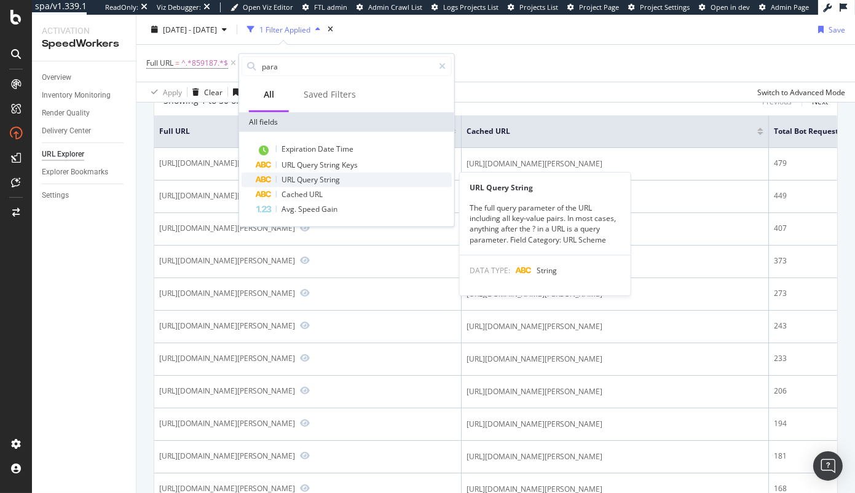
click at [330, 174] on span "String" at bounding box center [329, 179] width 20 height 10
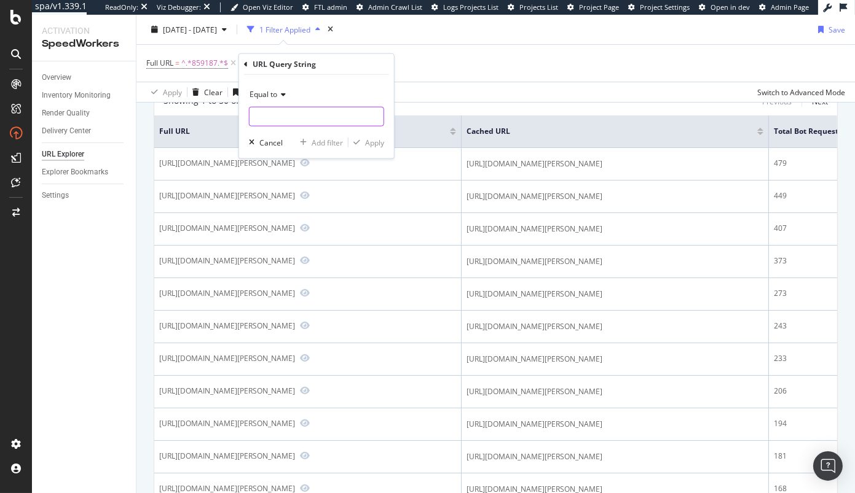
click at [311, 116] on input "text" at bounding box center [316, 117] width 134 height 20
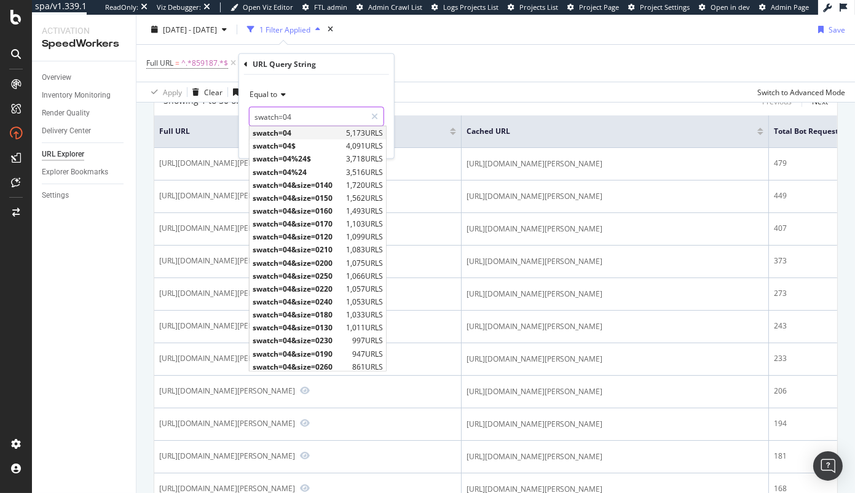
type input "swatch=04"
click at [326, 135] on span "swatch=04" at bounding box center [298, 133] width 90 height 10
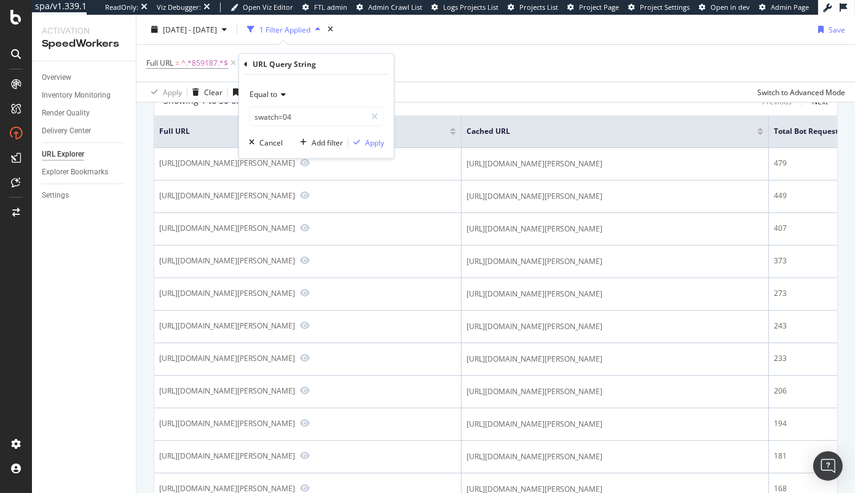
click at [272, 97] on span "Equal to" at bounding box center [263, 94] width 28 height 10
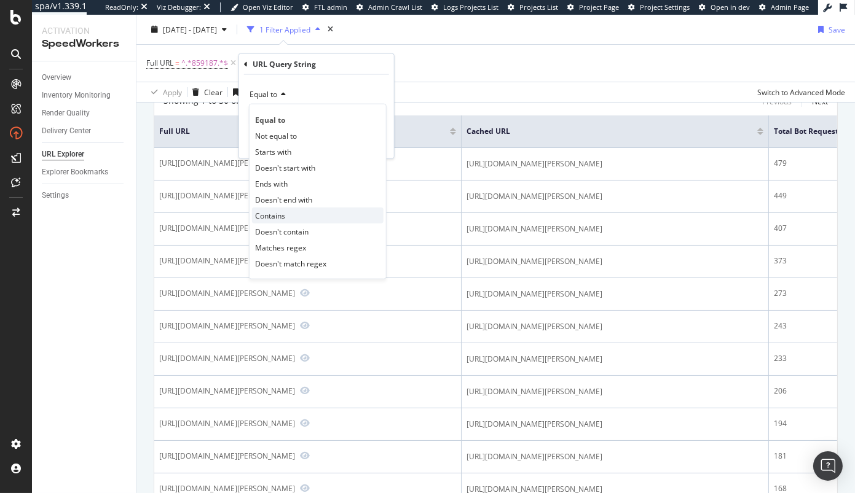
click at [292, 211] on div "Contains" at bounding box center [317, 216] width 131 height 16
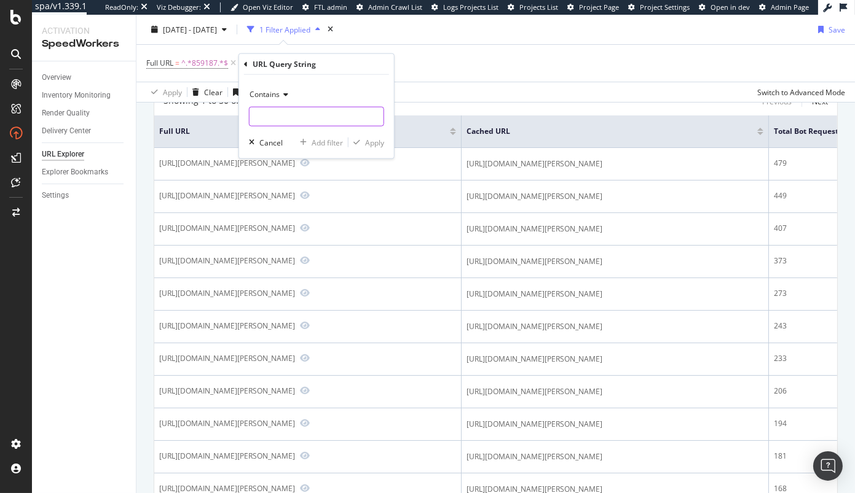
click at [310, 117] on input "text" at bounding box center [316, 117] width 134 height 20
type input "swatch=04"
click at [380, 149] on div "Contains swatch=04 Cancel Add filter Apply" at bounding box center [316, 117] width 155 height 84
click at [378, 145] on div "Apply" at bounding box center [374, 142] width 19 height 10
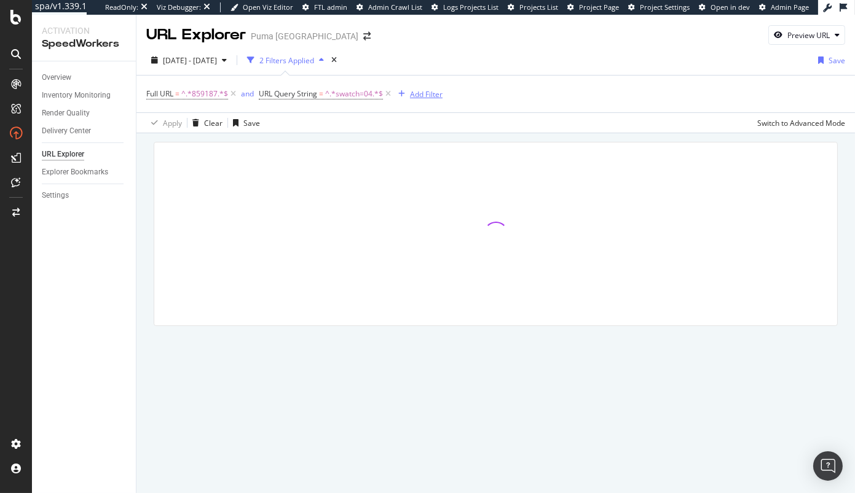
click at [415, 93] on div "Add Filter" at bounding box center [426, 94] width 33 height 10
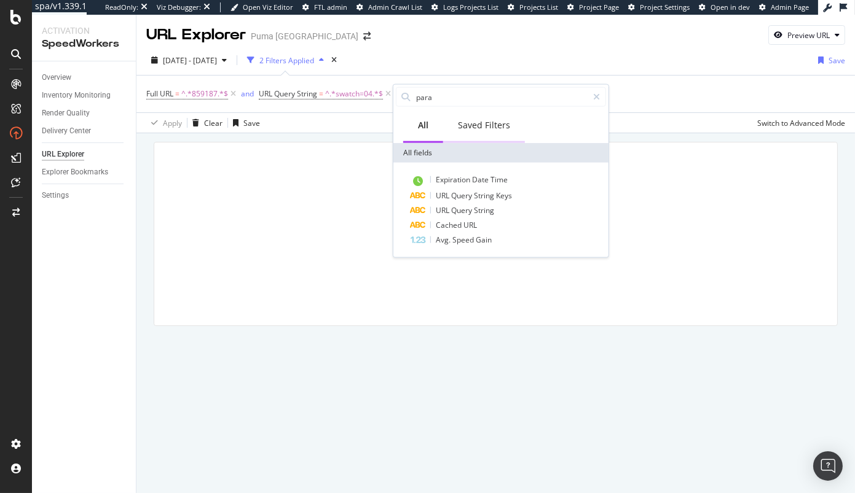
type input "i"
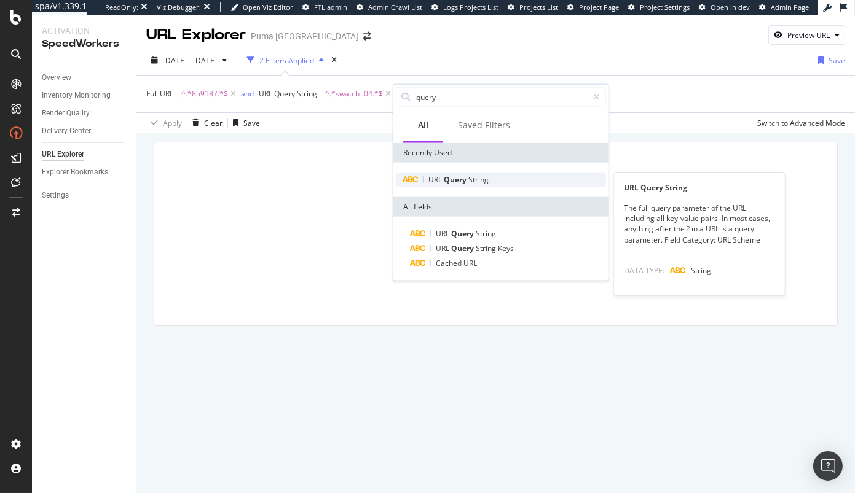
type input "query"
click at [487, 178] on span "String" at bounding box center [478, 179] width 20 height 10
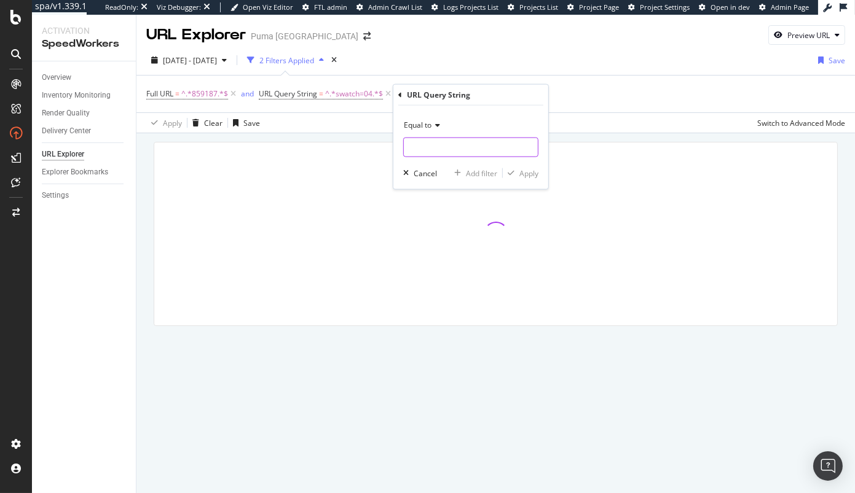
click at [481, 154] on input "text" at bounding box center [471, 148] width 134 height 20
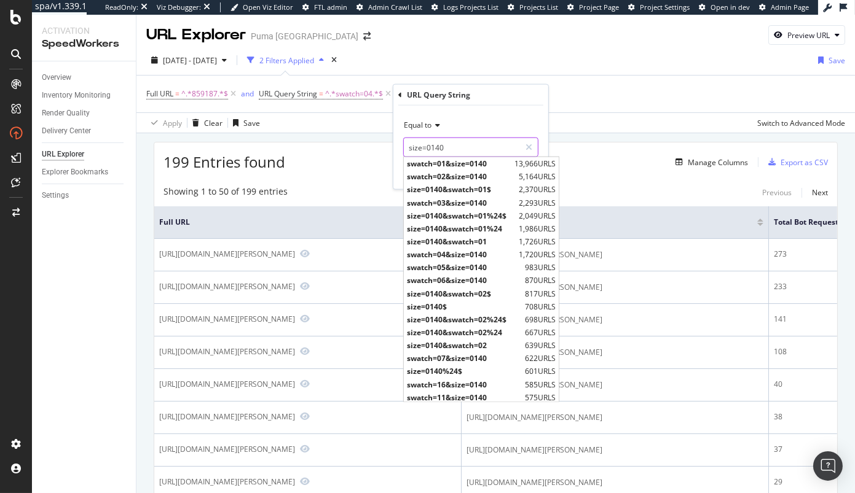
type input "size=0140"
click at [518, 119] on div "Equal to" at bounding box center [470, 126] width 135 height 20
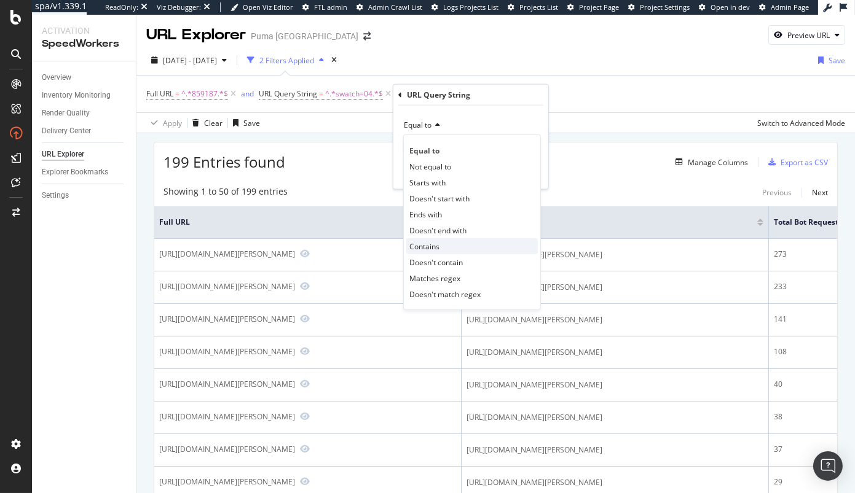
click at [433, 243] on span "Contains" at bounding box center [424, 246] width 30 height 10
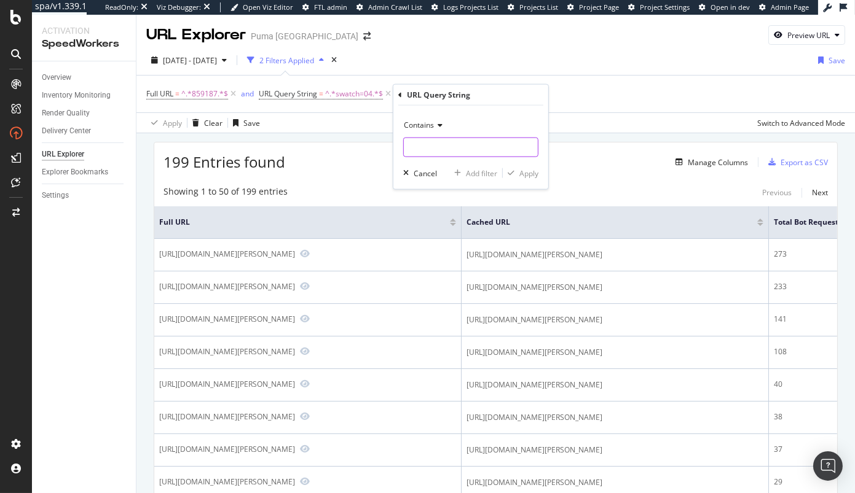
click at [482, 148] on input "text" at bounding box center [471, 148] width 134 height 20
type input "size=0140"
click at [529, 171] on div "Apply" at bounding box center [528, 173] width 19 height 10
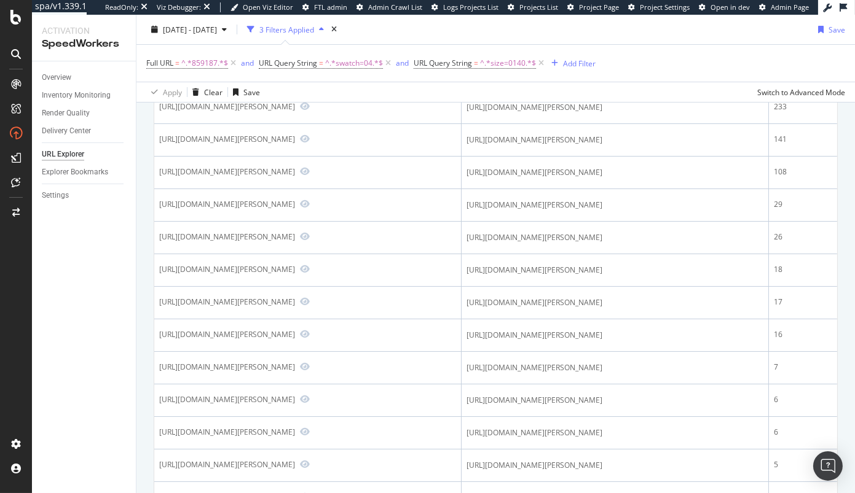
scroll to position [245, 0]
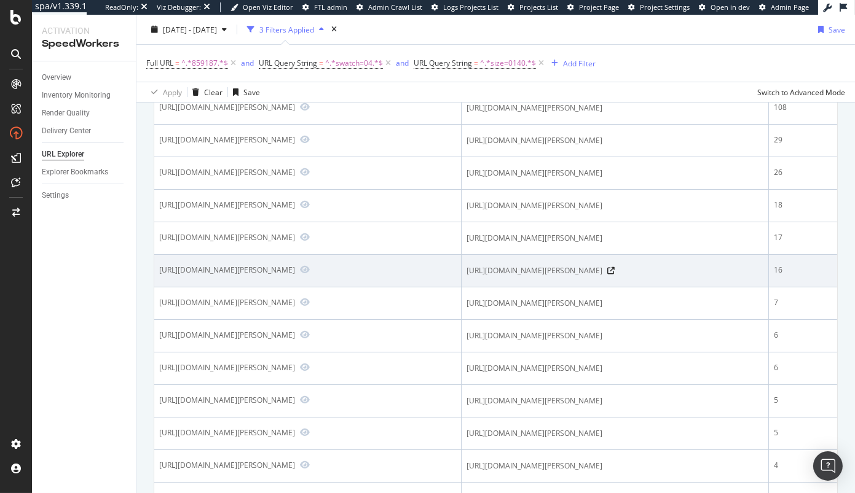
drag, startPoint x: 159, startPoint y: 369, endPoint x: 364, endPoint y: 369, distance: 205.2
click at [295, 275] on div "https://us.puma.com/us/en/pd/mens-half-terry-crew-length-socks-3-pairs/859187?s…" at bounding box center [227, 270] width 136 height 10
drag, startPoint x: 371, startPoint y: 368, endPoint x: 155, endPoint y: 367, distance: 216.3
click at [155, 288] on td "https://us.puma.com/us/en/pd/mens-half-terry-crew-length-socks-3-pairs/859187?s…" at bounding box center [307, 271] width 307 height 33
copy div "https://us.puma.com/us/en/pd/mens-half-terry-crew-length-socks"
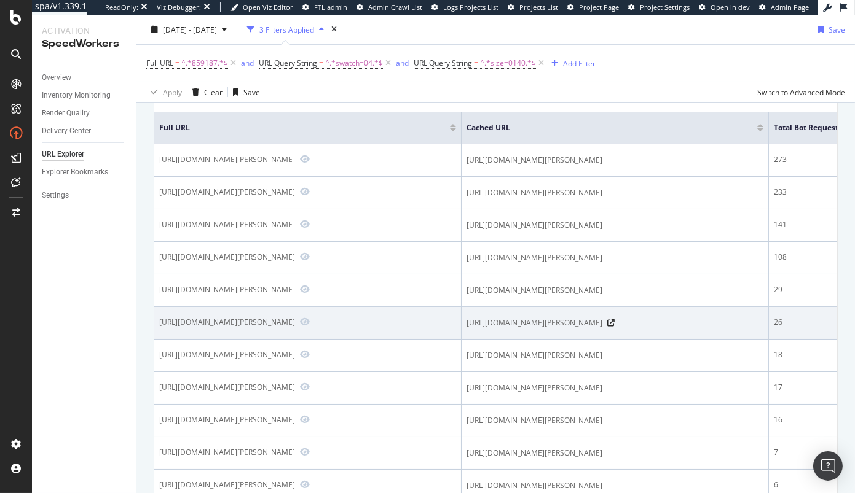
scroll to position [0, 0]
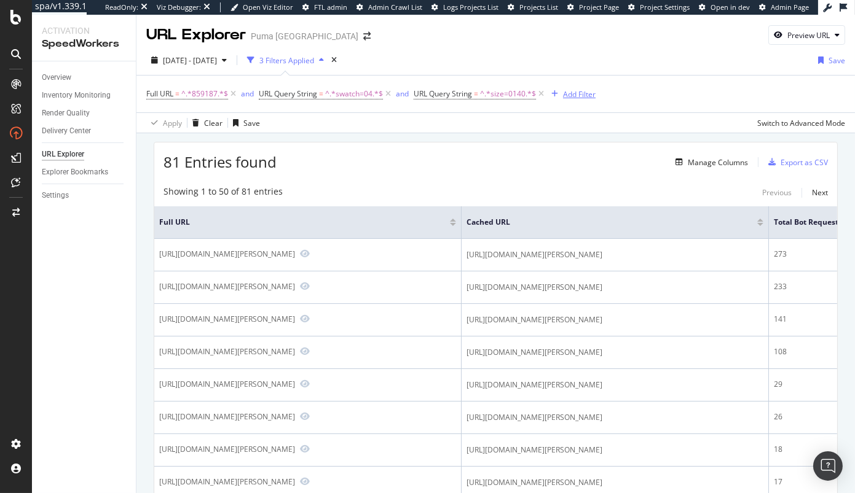
click at [583, 98] on div "Add Filter" at bounding box center [579, 94] width 33 height 10
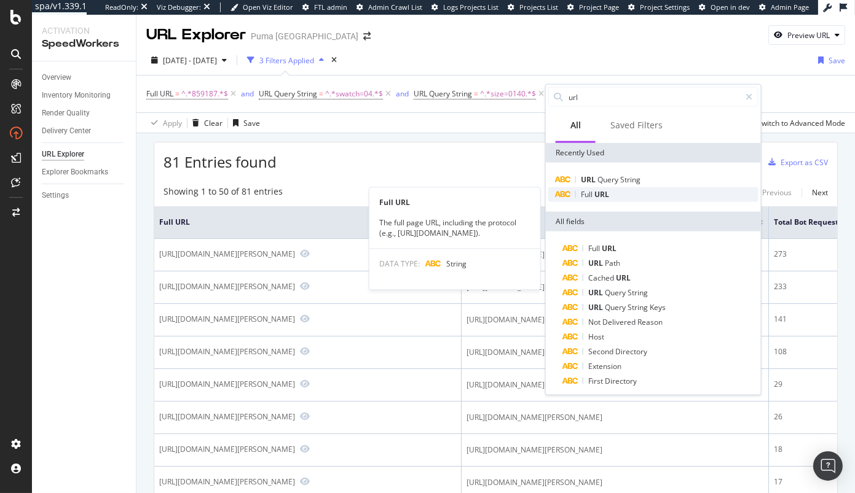
type input "url"
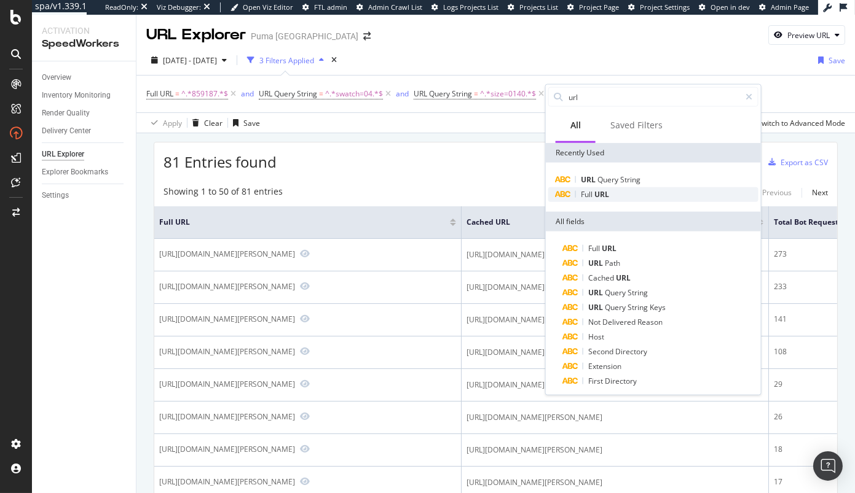
click at [619, 193] on div "Full URL" at bounding box center [653, 194] width 210 height 15
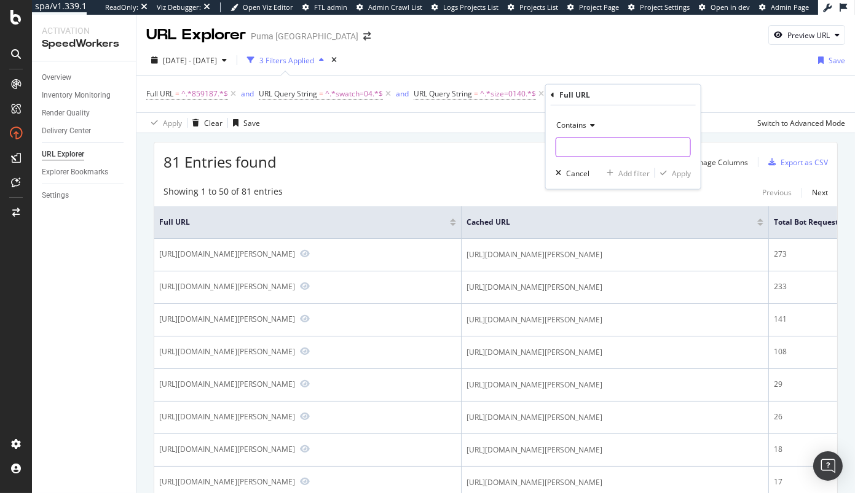
click at [587, 144] on input "text" at bounding box center [623, 148] width 134 height 20
paste input "https://us.puma.com/us/en/pd/mens-half-terry-crew-length-socks"
type input "https://us.puma.com/us/en/pd/mens-half-terry-crew-length-socks"
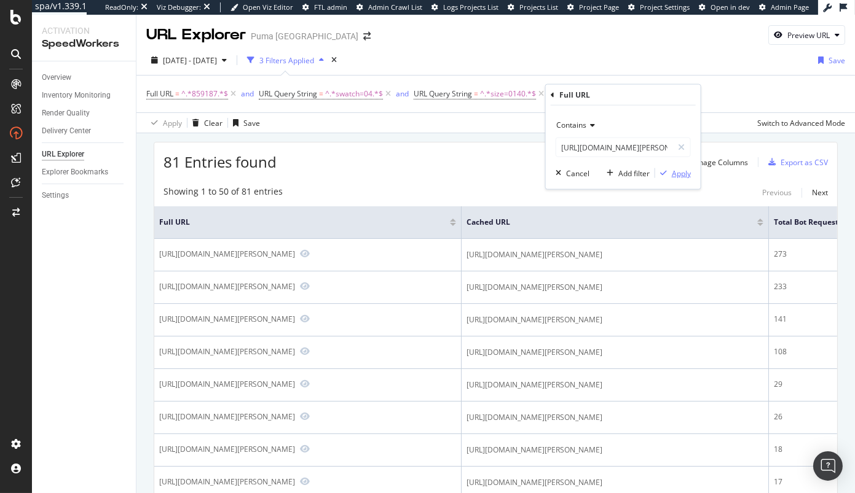
click at [679, 171] on div "Apply" at bounding box center [681, 173] width 19 height 10
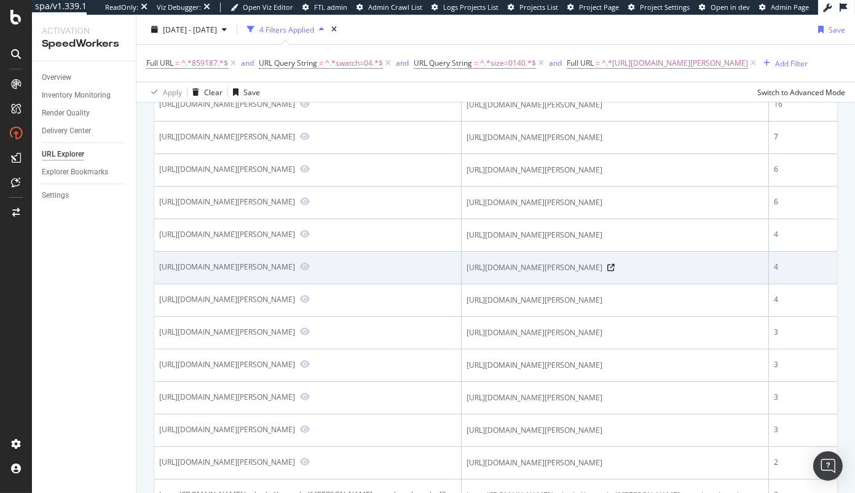
scroll to position [152, 0]
drag, startPoint x: 224, startPoint y: 366, endPoint x: 240, endPoint y: 366, distance: 16.0
click at [240, 270] on div "https://us.puma.com/us/en/pd/mens-half-terry-crew-length-socks-3-pairs/859187?s…" at bounding box center [227, 265] width 136 height 10
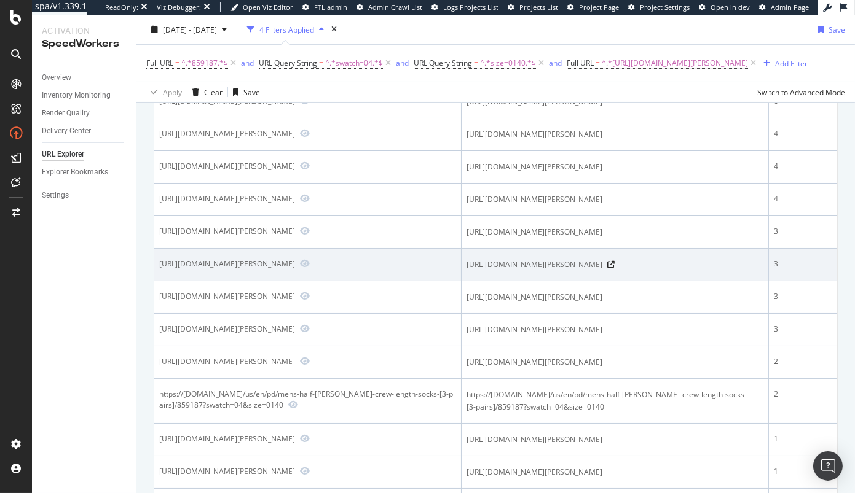
scroll to position [250, 0]
drag, startPoint x: 542, startPoint y: 409, endPoint x: 550, endPoint y: 409, distance: 8.0
click at [549, 272] on span "https://us.puma.com/us/en/pd/mens-half-terry-crew-length-socks-3-pairs/859187?s…" at bounding box center [534, 265] width 136 height 12
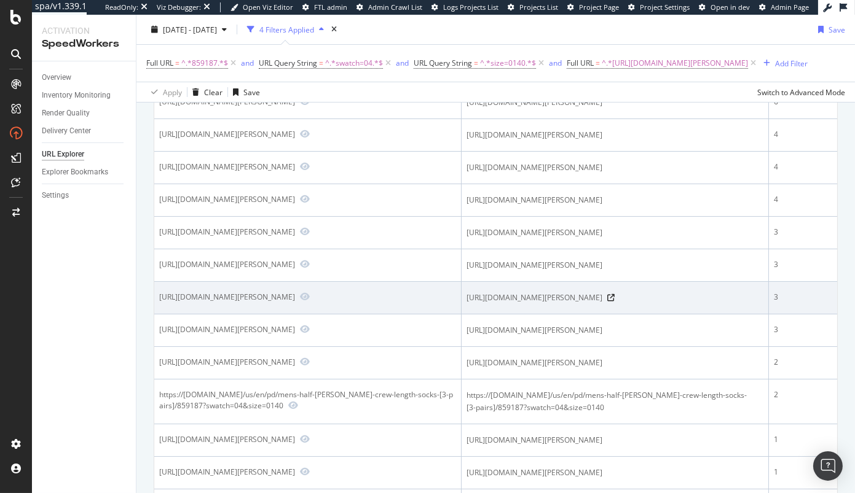
drag, startPoint x: 587, startPoint y: 461, endPoint x: 622, endPoint y: 460, distance: 35.0
click at [602, 304] on span "https://us.puma.com/us/en/pd/mens-half-terry-crew-length-socks-%5B3-pairs%5D/85…" at bounding box center [534, 298] width 136 height 12
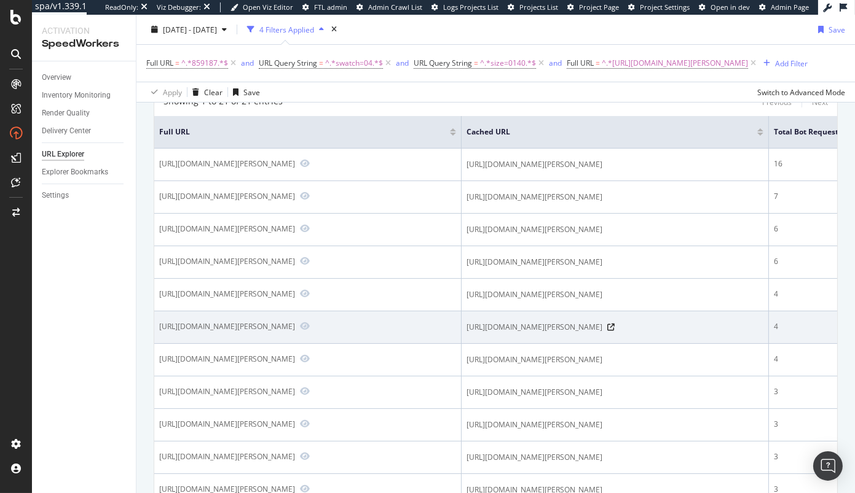
scroll to position [82, 0]
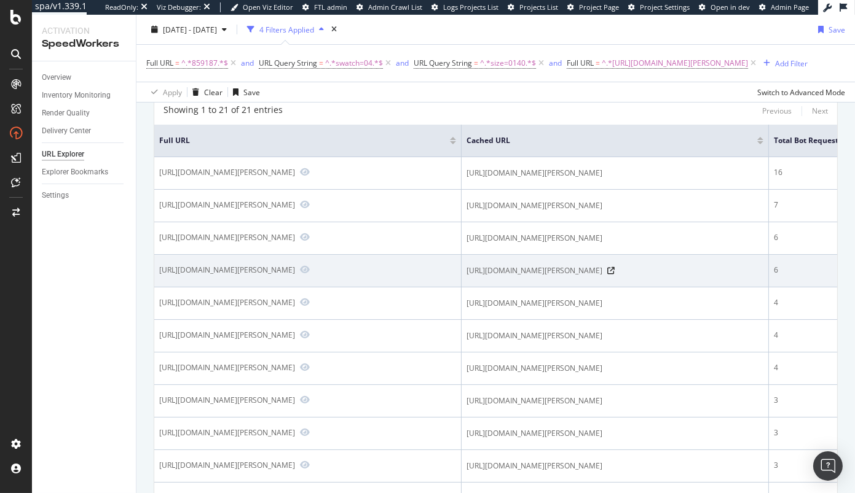
drag, startPoint x: 500, startPoint y: 339, endPoint x: 512, endPoint y: 339, distance: 12.3
click at [512, 277] on span "https://us.puma.com/us/en/pd/mens-half-terry-crew-length-socks-3-pairs/859187?s…" at bounding box center [534, 271] width 136 height 12
drag, startPoint x: 514, startPoint y: 338, endPoint x: 499, endPoint y: 338, distance: 14.1
click at [499, 277] on span "https://us.puma.com/us/en/pd/mens-half-terry-crew-length-socks-3-pairs/859187?s…" at bounding box center [534, 271] width 136 height 12
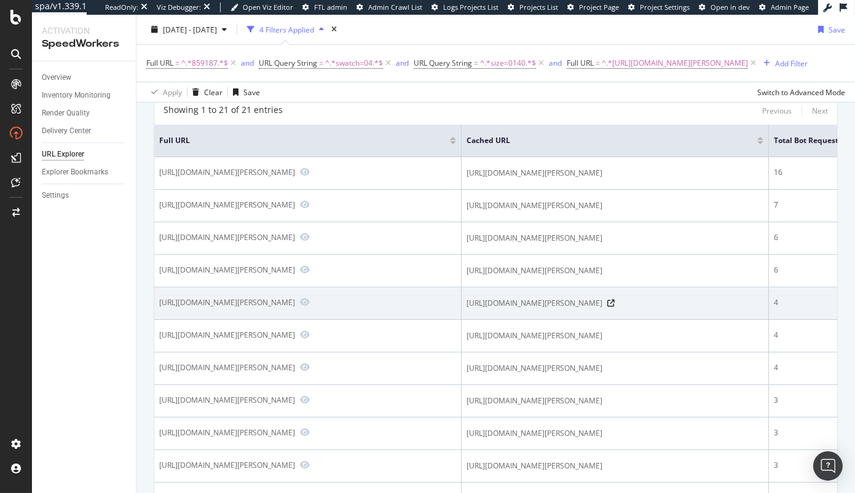
copy span "%24"
click at [602, 310] on span "https://us.puma.com/us/en/pd/mens-half-terry-crew-length-socks-%5B3-pairs%5D/85…" at bounding box center [534, 303] width 136 height 12
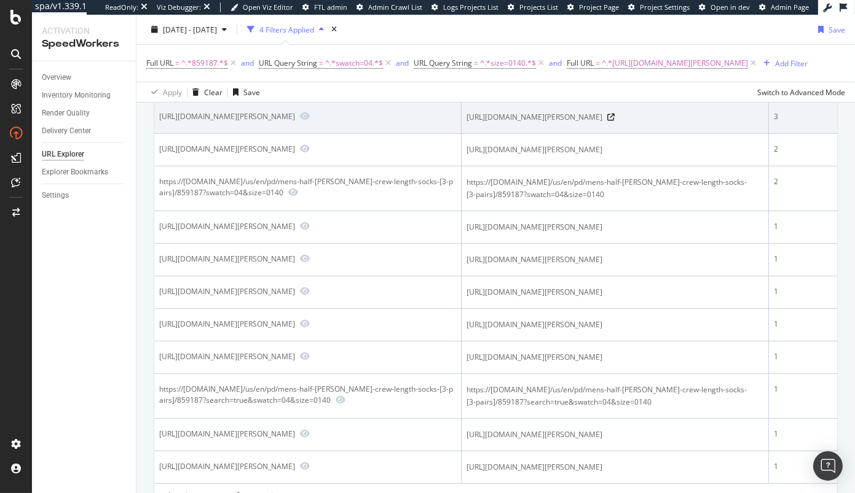
scroll to position [462, 0]
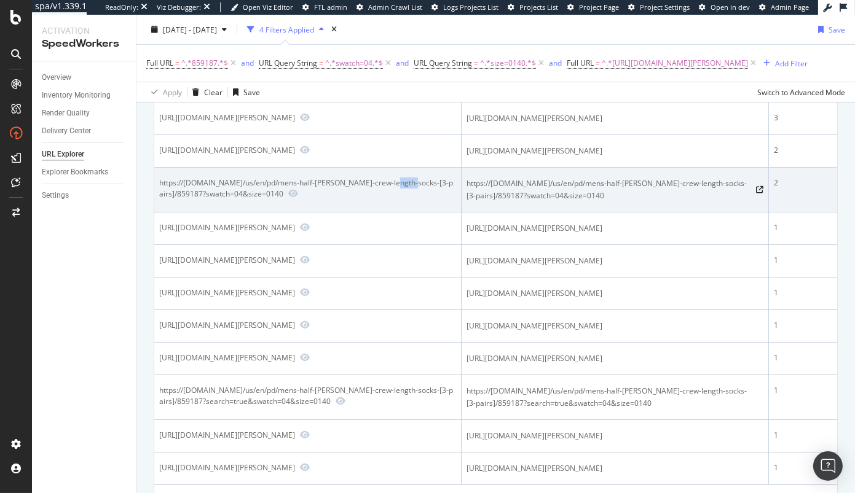
drag, startPoint x: 385, startPoint y: 390, endPoint x: 404, endPoint y: 394, distance: 18.9
click at [404, 199] on div "https://us.puma.com/us/en/pd/mens-half-terry-crew-length-socks-[3-pairs]/859187…" at bounding box center [306, 189] width 294 height 22
drag, startPoint x: 696, startPoint y: 394, endPoint x: 724, endPoint y: 394, distance: 28.3
click at [718, 202] on span "https://us.puma.com/us/en/pd/mens-half-terry-crew-length-socks-[3-pairs]/859187…" at bounding box center [608, 190] width 284 height 25
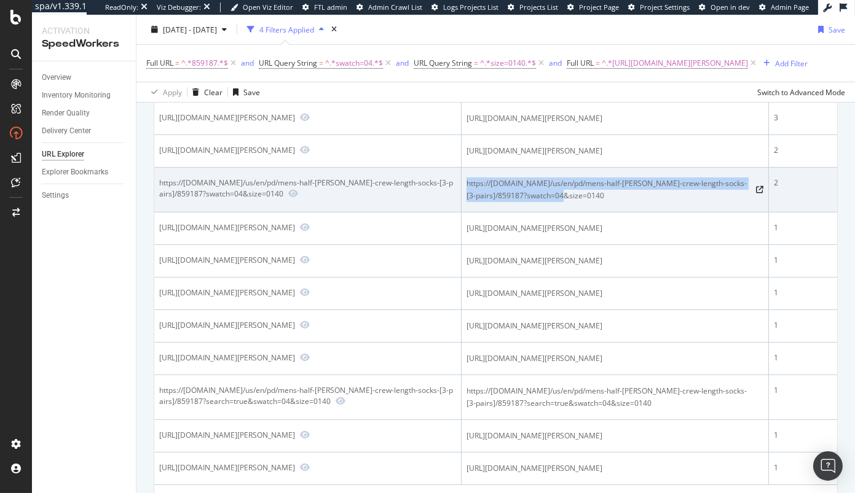
drag, startPoint x: 571, startPoint y: 412, endPoint x: 464, endPoint y: 394, distance: 108.5
click at [464, 213] on td "https://us.puma.com/us/en/pd/mens-half-terry-crew-length-socks-[3-pairs]/859187…" at bounding box center [614, 190] width 307 height 45
copy span "https://us.puma.com/us/en/pd/mens-half-terry-crew-length-socks-[3-pairs]/859187…"
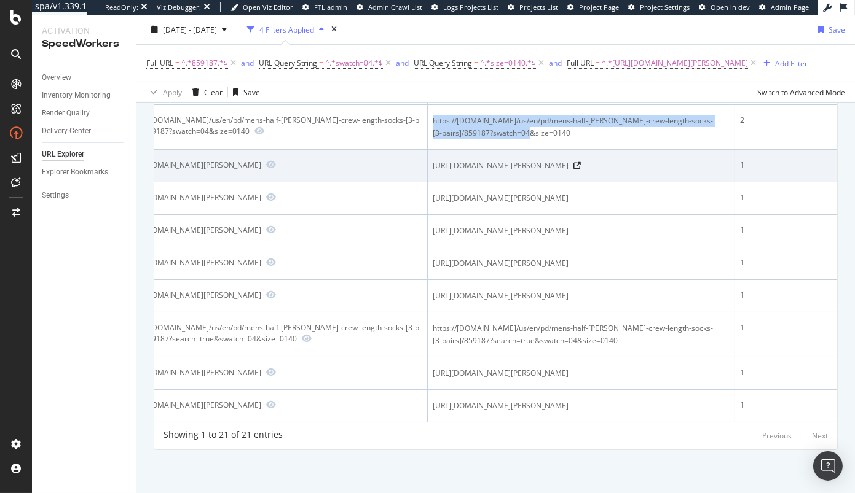
scroll to position [596, 0]
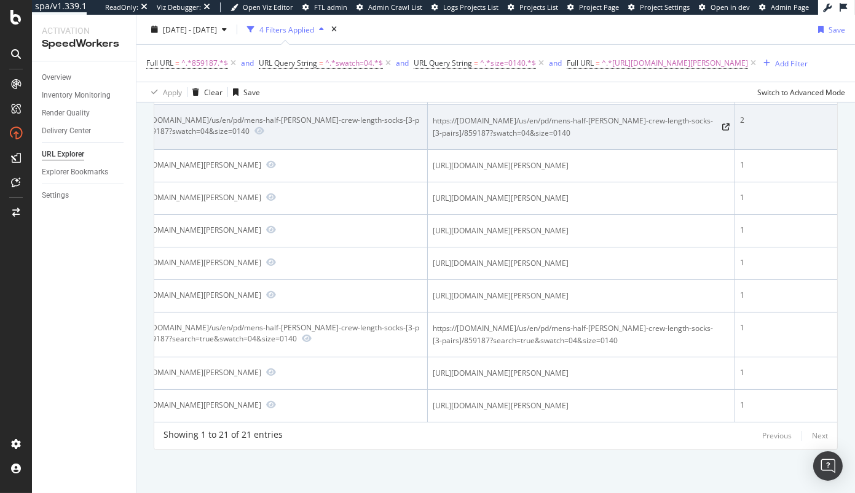
click at [619, 139] on span "https://us.puma.com/us/en/pd/mens-half-terry-crew-length-socks-[3-pairs]/859187…" at bounding box center [575, 127] width 284 height 25
drag, startPoint x: 657, startPoint y: 260, endPoint x: 678, endPoint y: 262, distance: 21.0
click at [678, 139] on span "https://us.puma.com/us/en/pd/mens-half-terry-crew-length-socks-[3-pairs]/859187…" at bounding box center [575, 127] width 284 height 25
click at [659, 150] on td "https://us.puma.com/us/en/pd/mens-half-terry-crew-length-socks-[3-pairs]/859187…" at bounding box center [581, 127] width 307 height 45
drag, startPoint x: 657, startPoint y: 259, endPoint x: 670, endPoint y: 259, distance: 12.9
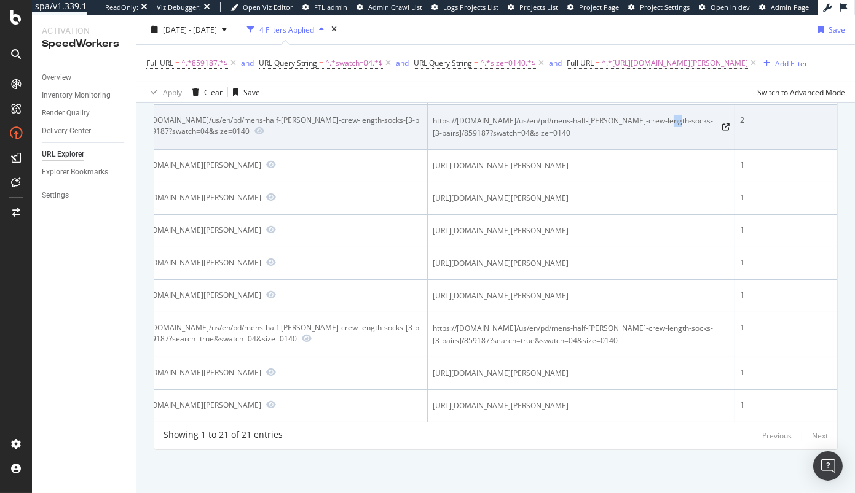
click at [670, 139] on span "https://us.puma.com/us/en/pd/mens-half-terry-crew-length-socks-[3-pairs]/859187…" at bounding box center [575, 127] width 284 height 25
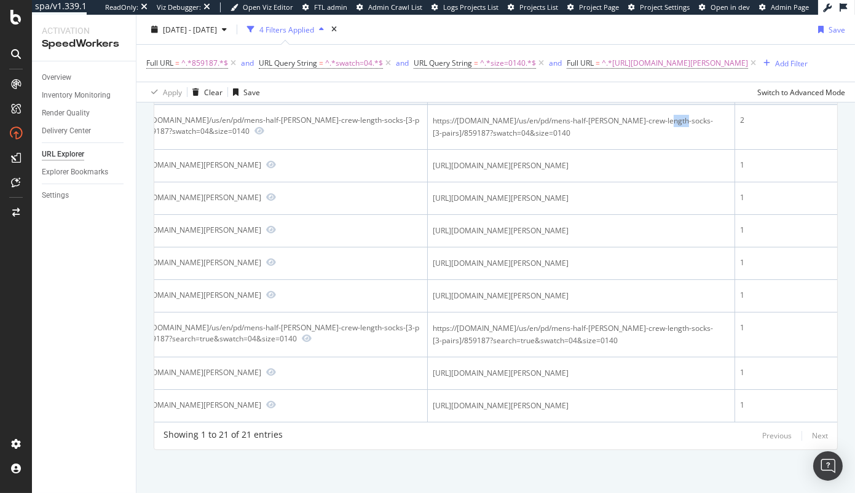
drag, startPoint x: 662, startPoint y: 202, endPoint x: 694, endPoint y: 202, distance: 31.3
click at [568, 95] on span "https://us.puma.com/us/en/pd/mens-half-terry-crew-length-socks-%5B3-pairs%5D/85…" at bounding box center [501, 88] width 136 height 12
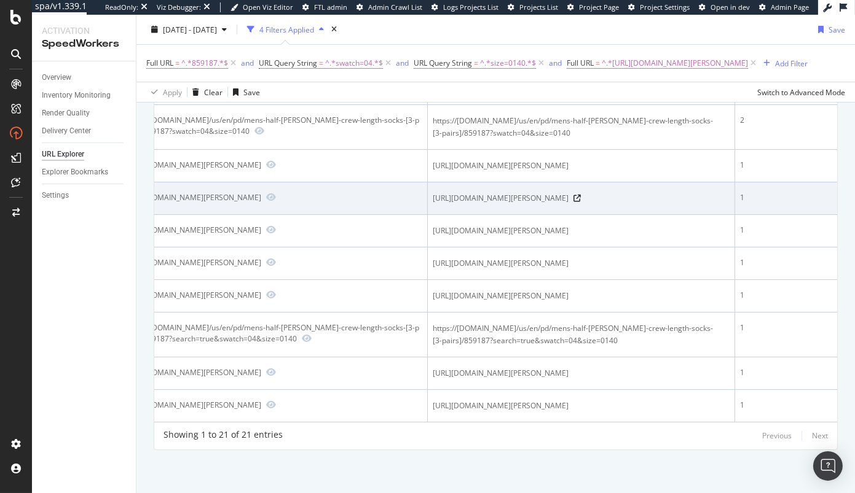
click at [598, 332] on tbody "https://us.puma.com/us/en/pd/mens-half-terry-crew-length-socks-3-pairs/859187?s…" at bounding box center [478, 68] width 717 height 708
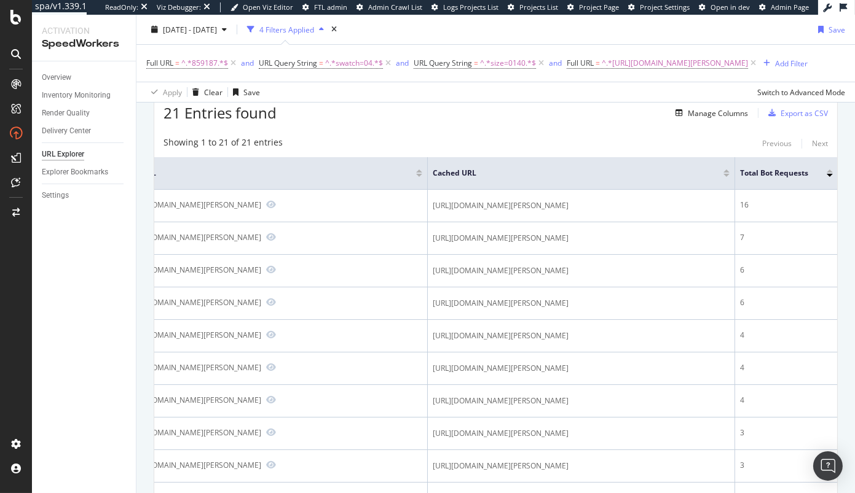
scroll to position [57, 0]
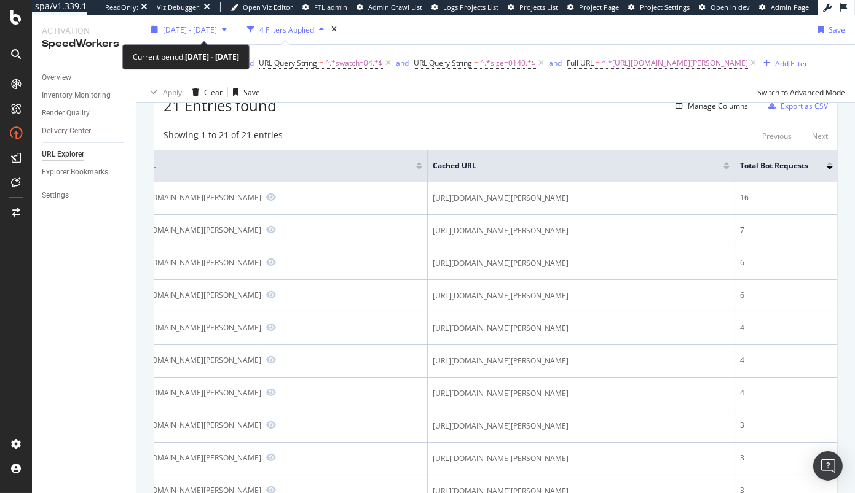
click at [217, 32] on span "2025 Sep. 12th - Oct. 9th" at bounding box center [190, 29] width 54 height 10
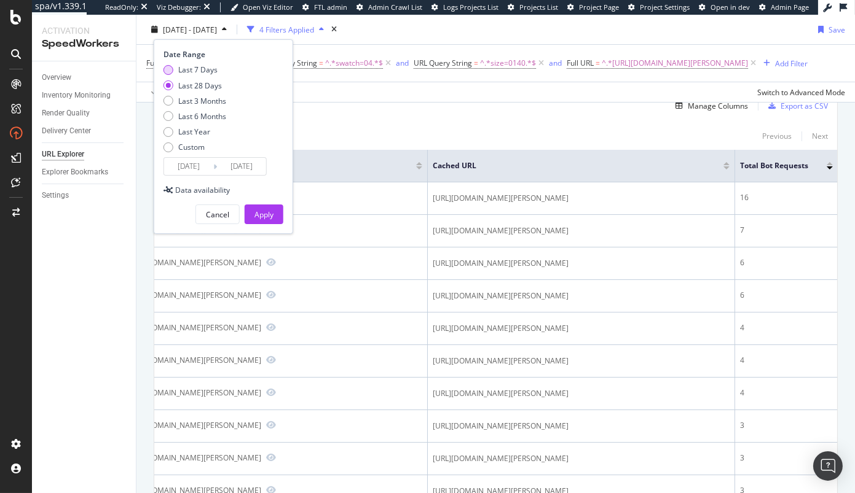
click at [203, 72] on div "Last 7 Days" at bounding box center [197, 70] width 39 height 10
type input "2025/10/03"
click at [265, 217] on div "Apply" at bounding box center [263, 215] width 19 height 10
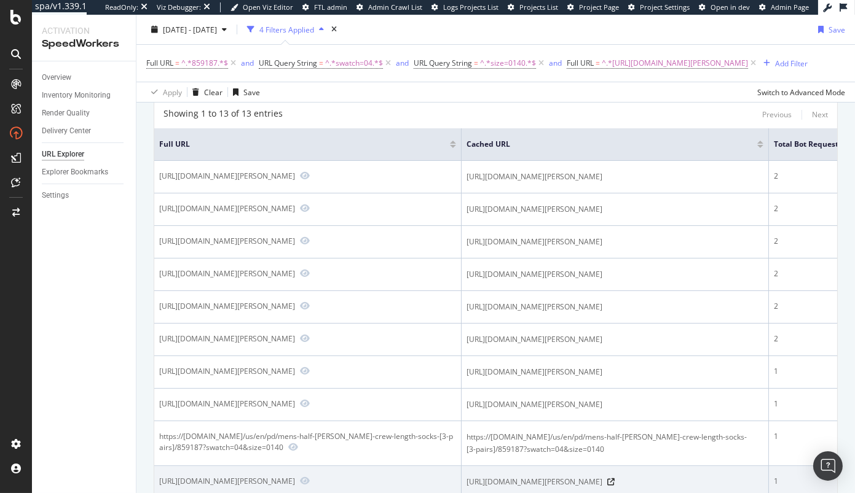
scroll to position [79, 0]
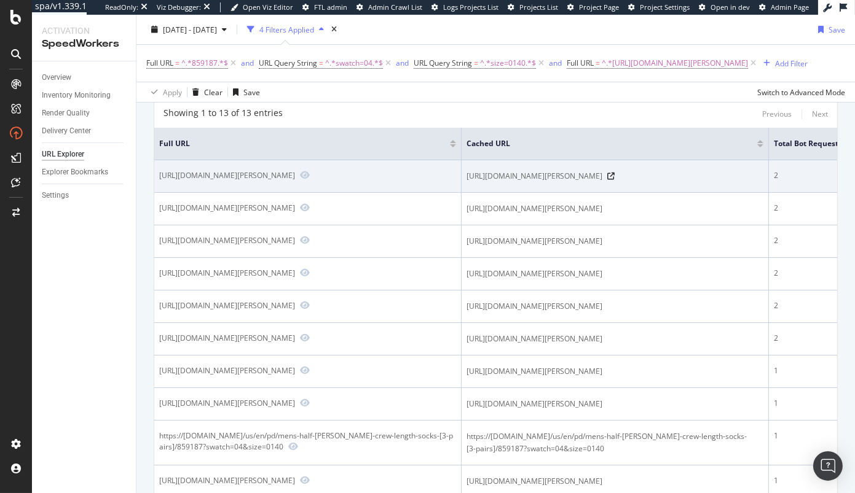
drag, startPoint x: 444, startPoint y: 195, endPoint x: 189, endPoint y: 205, distance: 255.2
click at [189, 181] on div "[URL][DOMAIN_NAME][PERSON_NAME]" at bounding box center [227, 175] width 136 height 10
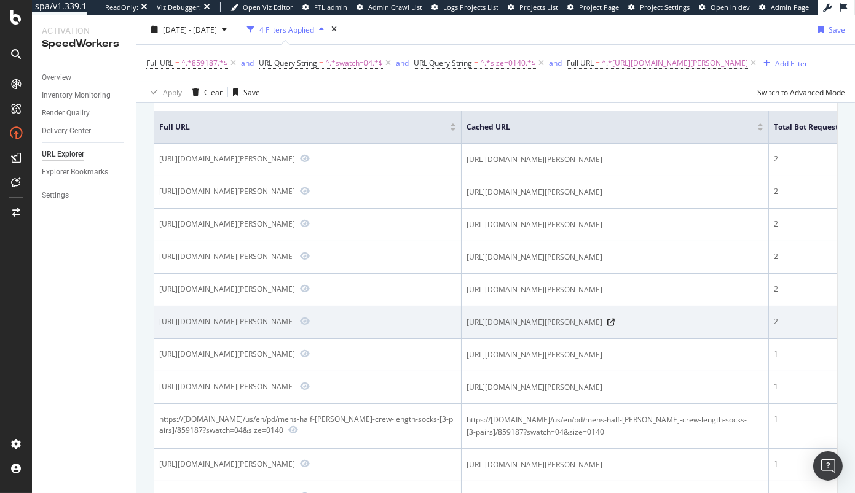
scroll to position [99, 0]
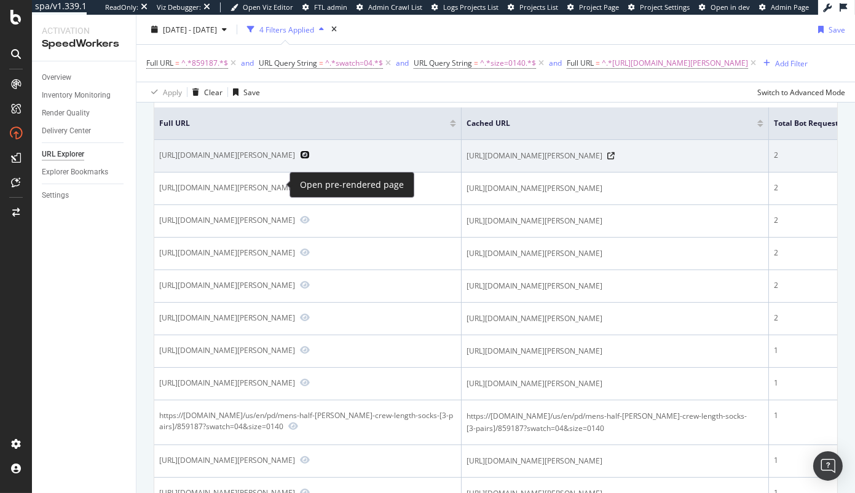
click at [300, 159] on icon "Preview https://us.puma.com/us/en/pd/mens-half-terry-crew-length-socks-3-pairs/…" at bounding box center [305, 155] width 10 height 9
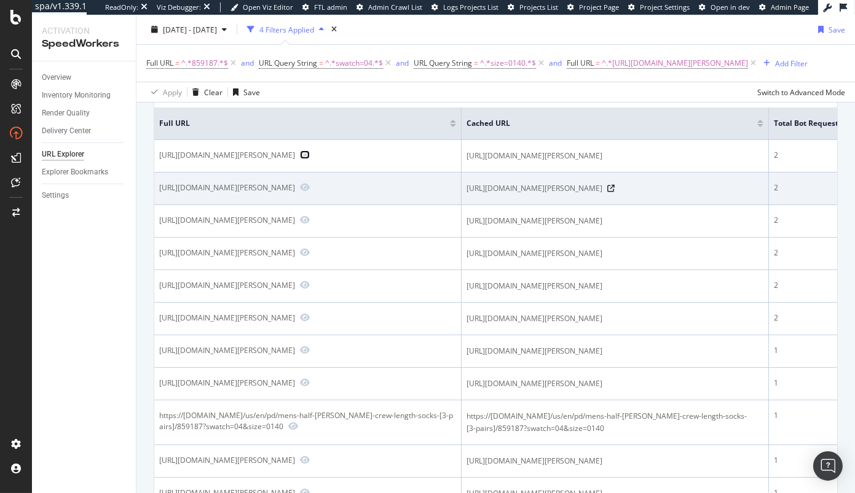
scroll to position [0, 34]
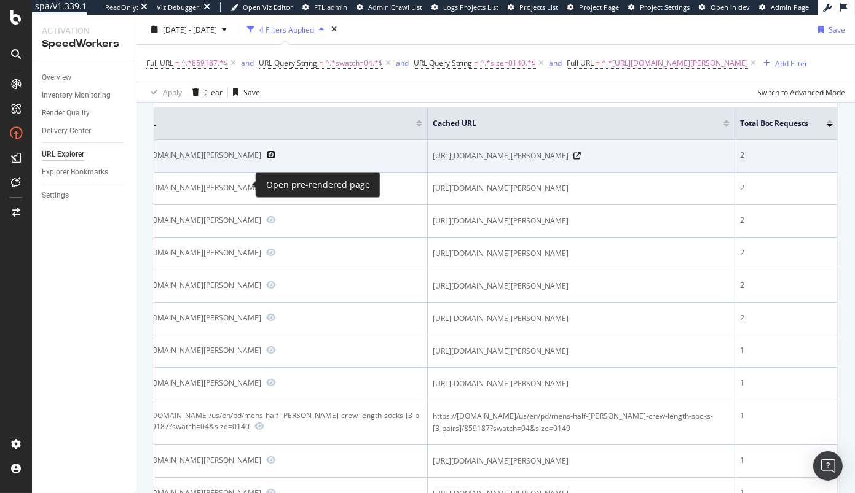
click at [266, 159] on icon "Preview https://us.puma.com/us/en/pd/mens-half-terry-crew-length-socks-3-pairs/…" at bounding box center [271, 155] width 10 height 9
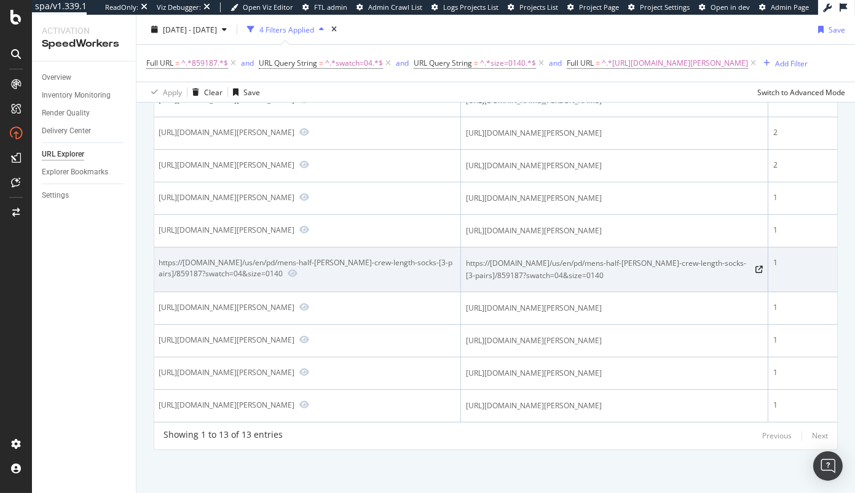
scroll to position [0, 0]
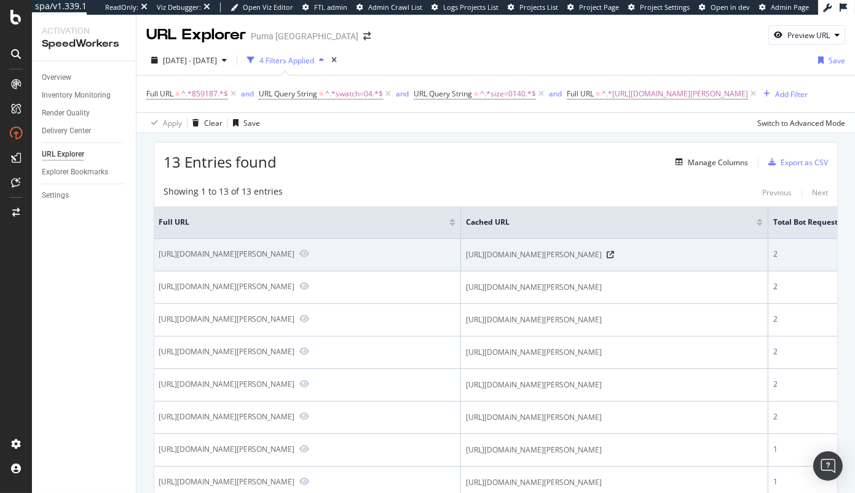
click at [765, 272] on td "[URL][DOMAIN_NAME][PERSON_NAME]" at bounding box center [614, 255] width 307 height 33
click at [614, 259] on icon at bounding box center [609, 254] width 7 height 7
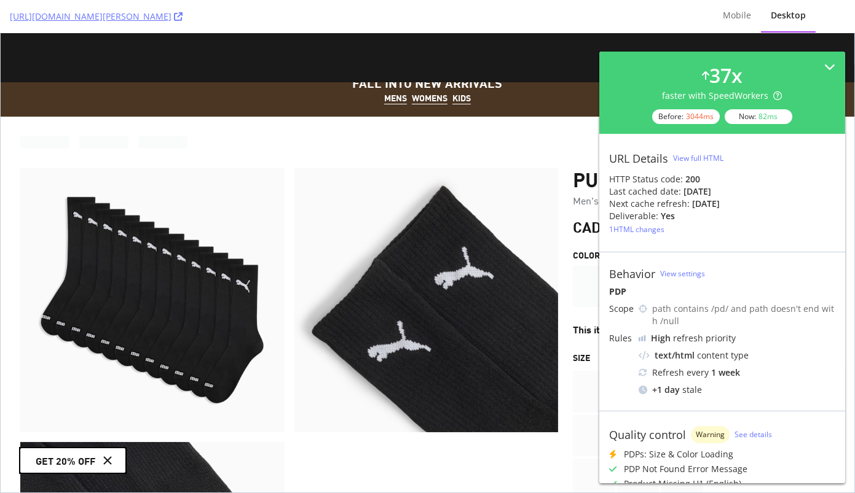
scroll to position [45, 0]
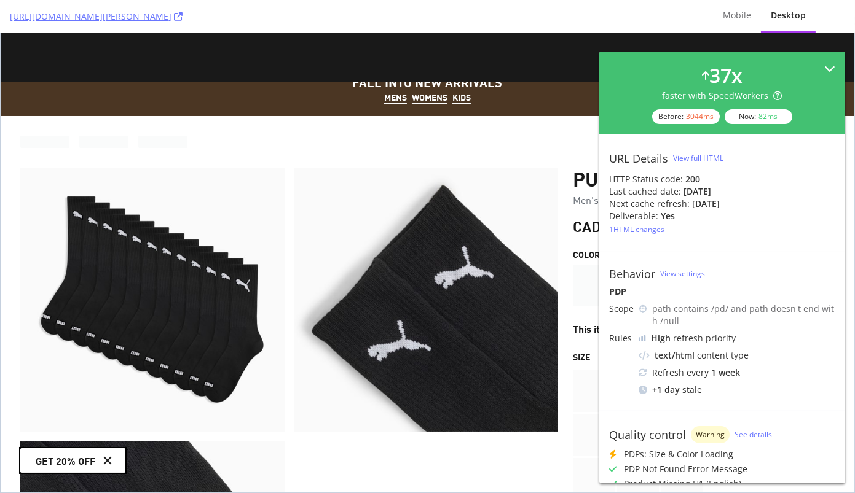
click at [801, 57] on div "37 x faster with SpeedWorkers Before: 3044 ms Now: 82 ms" at bounding box center [722, 93] width 246 height 82
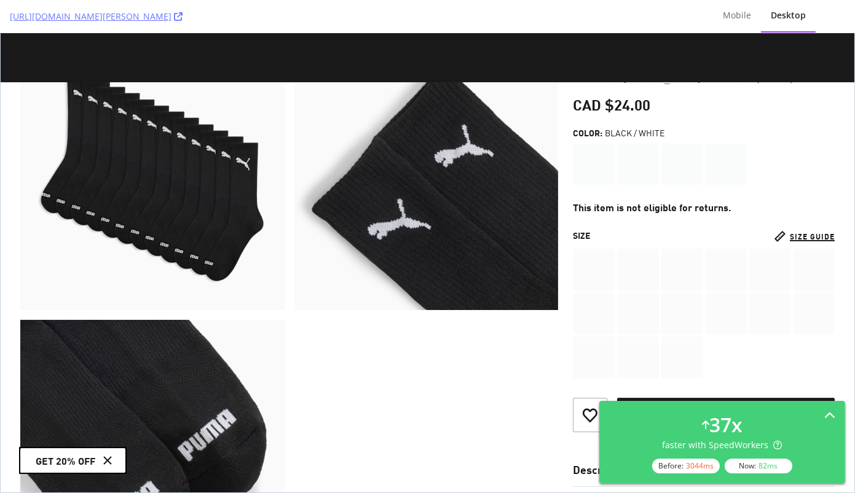
scroll to position [162, 0]
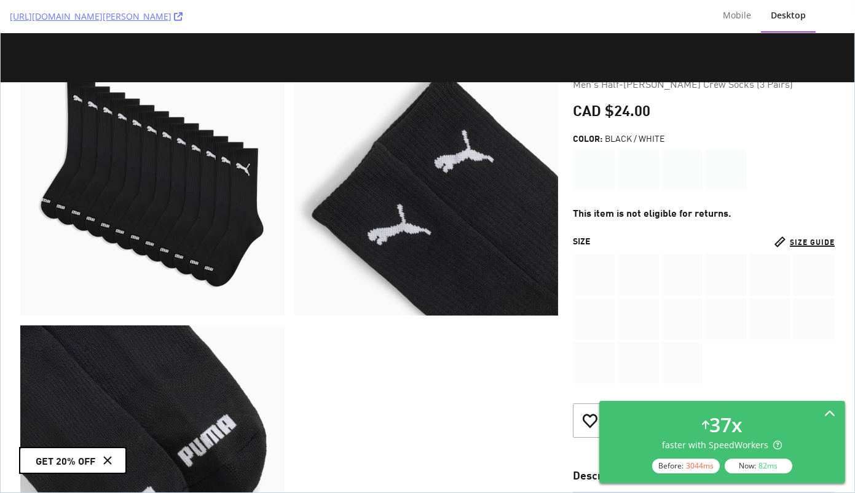
click at [810, 429] on div "37 x faster with SpeedWorkers Before: 3044 ms Now: 82 ms" at bounding box center [722, 442] width 226 height 63
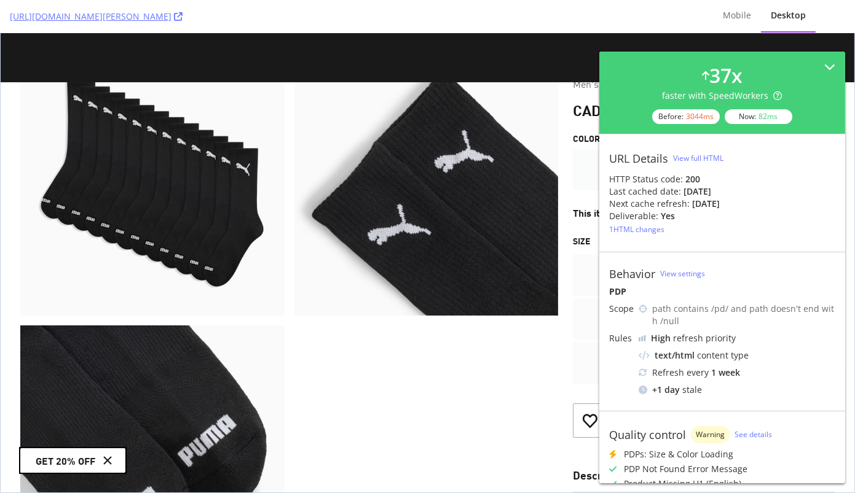
scroll to position [157, 0]
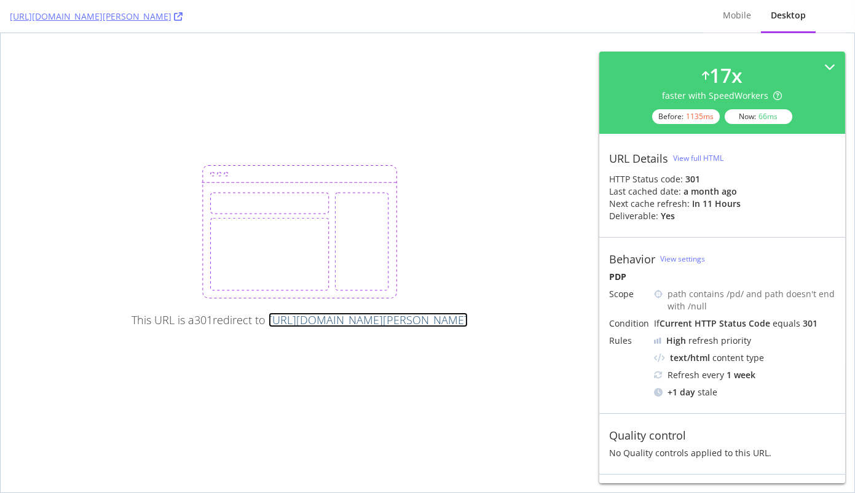
click at [362, 313] on link "[URL][DOMAIN_NAME][PERSON_NAME]" at bounding box center [367, 320] width 199 height 15
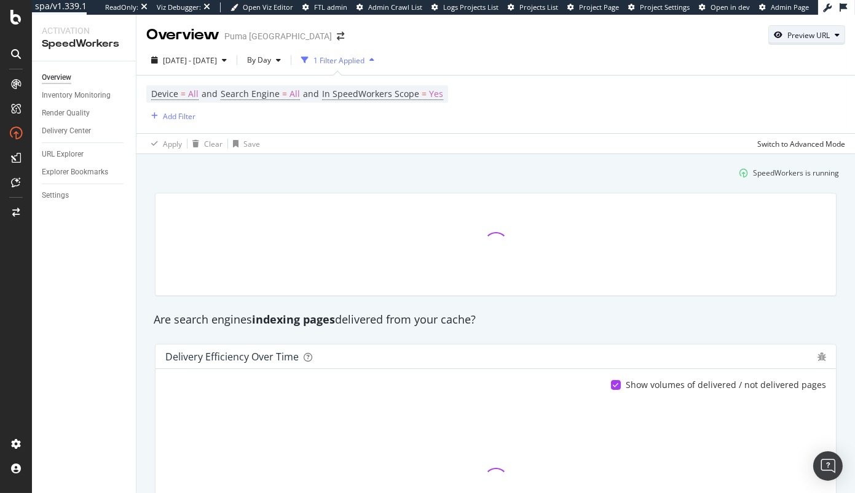
click at [801, 42] on div "Preview URL" at bounding box center [807, 34] width 76 height 17
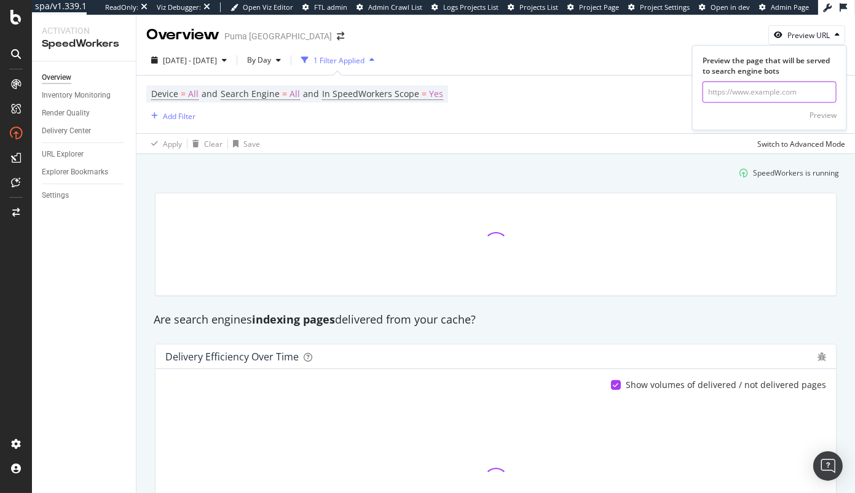
click at [749, 93] on input "url" at bounding box center [769, 93] width 134 height 22
paste input "https://[DOMAIN_NAME]/us/en/pd/mens-half-[PERSON_NAME]-crew-length-socks-[3-pai…"
drag, startPoint x: 737, startPoint y: 95, endPoint x: 677, endPoint y: 95, distance: 59.6
click at [677, 95] on div "Overview Puma [GEOGRAPHIC_DATA] Preview URL Preview the page that will be serve…" at bounding box center [495, 254] width 718 height 479
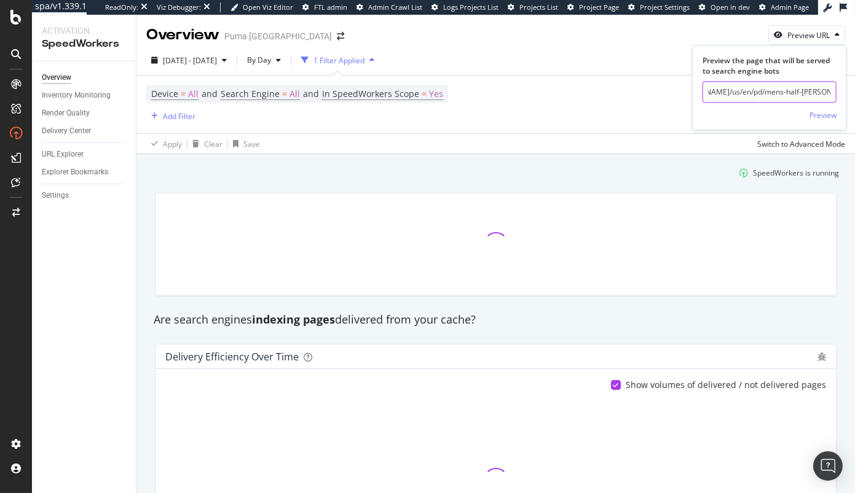
scroll to position [0, 0]
type input "https://[DOMAIN_NAME]/us/en/pd/mens-half-[PERSON_NAME]-crew-length-socks-[3-pai…"
click at [828, 117] on div "Preview" at bounding box center [822, 115] width 27 height 10
